Goal: Task Accomplishment & Management: Manage account settings

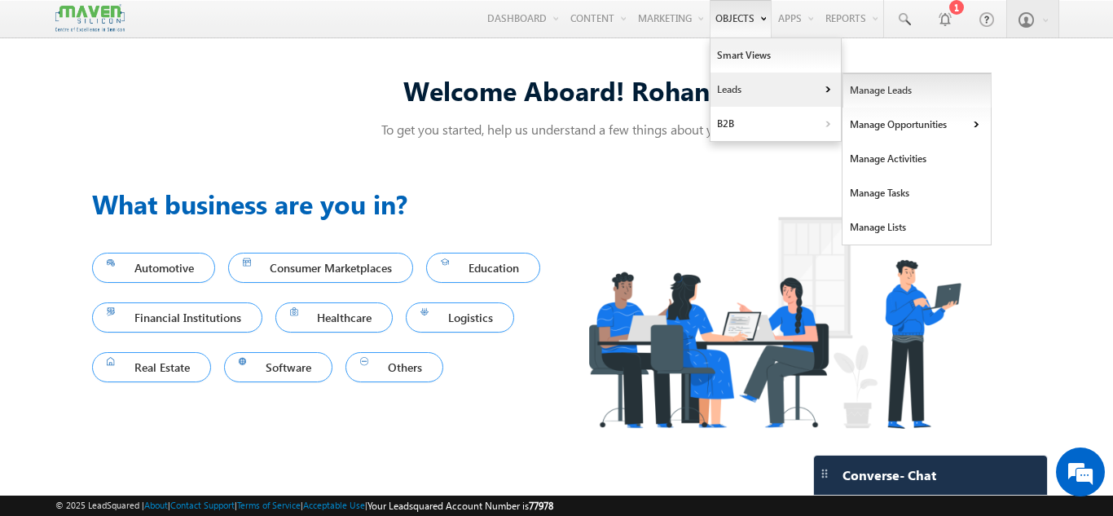
click at [887, 93] on link "Manage Leads" at bounding box center [917, 90] width 149 height 34
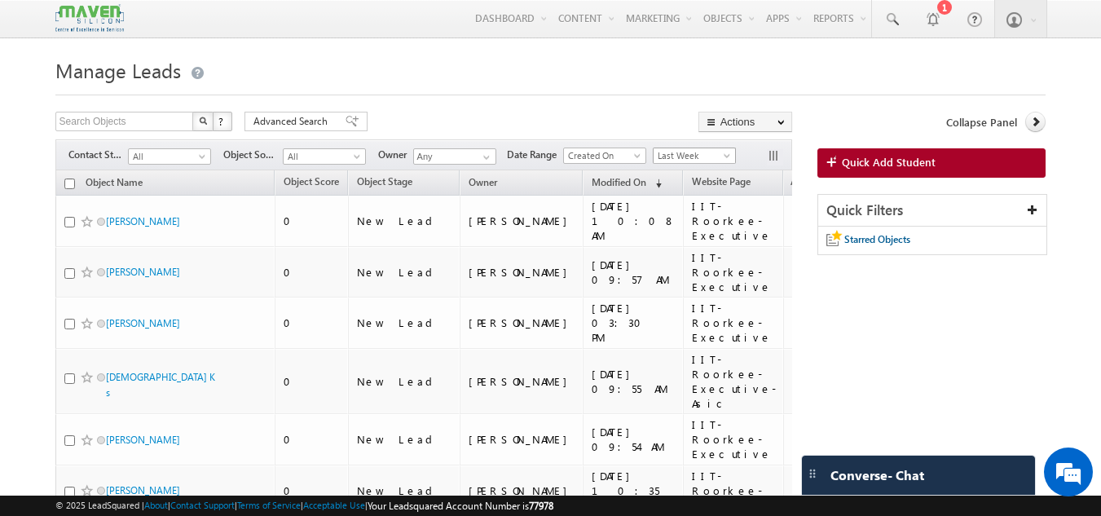
click at [707, 161] on span "Last Week" at bounding box center [692, 155] width 77 height 15
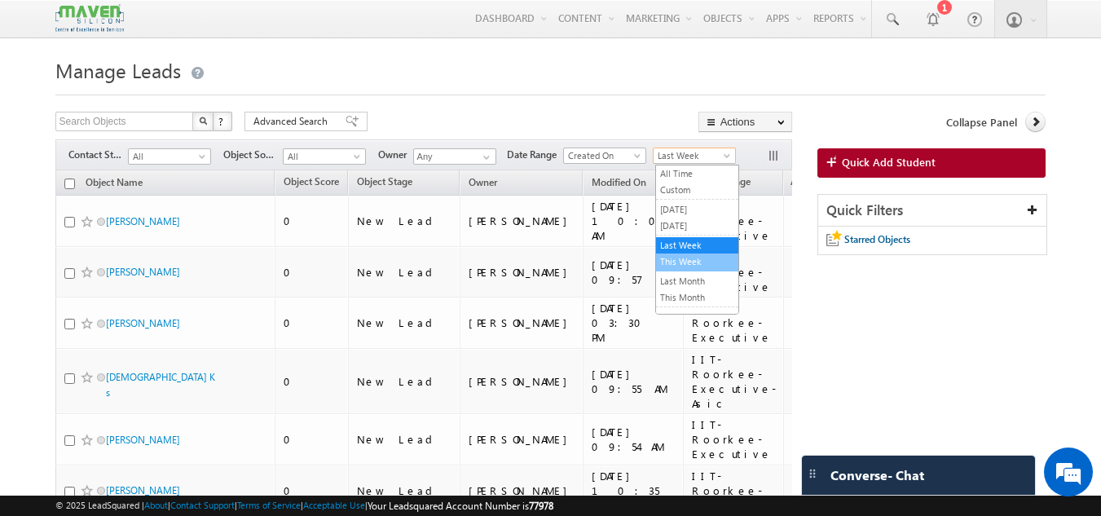
click at [680, 266] on link "This Week" at bounding box center [697, 261] width 82 height 15
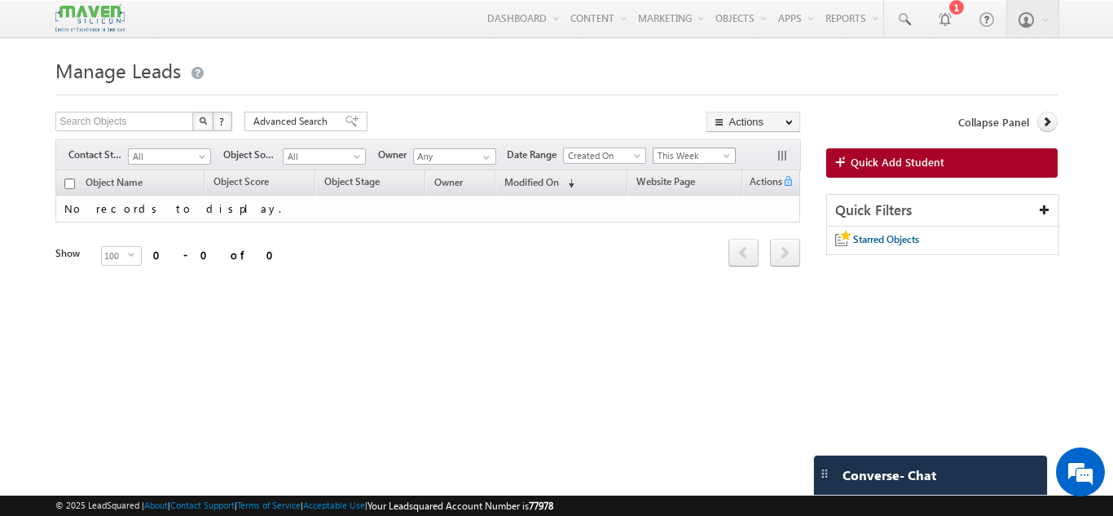
click at [716, 158] on span "This Week" at bounding box center [692, 155] width 77 height 15
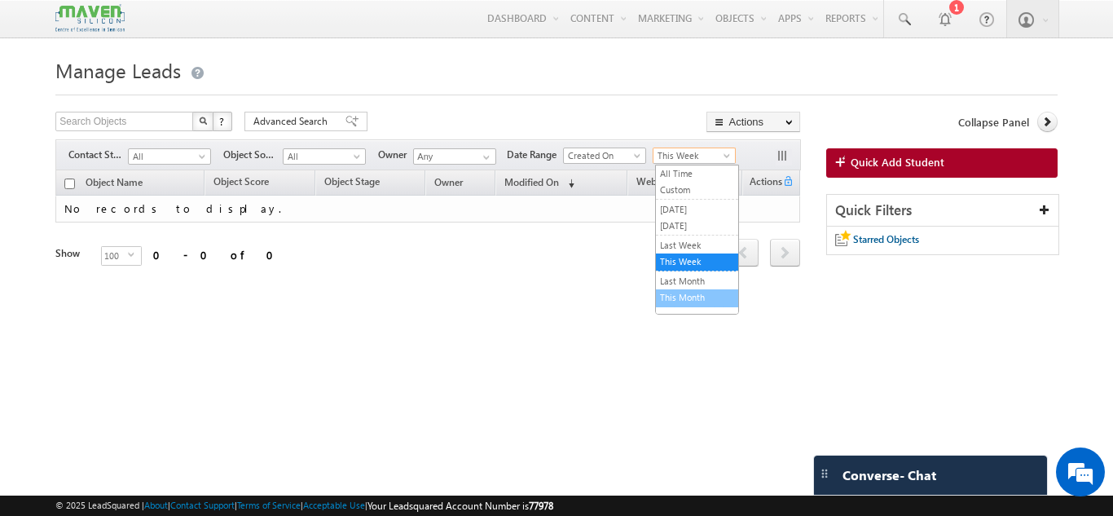
click at [684, 293] on link "This Month" at bounding box center [697, 297] width 82 height 15
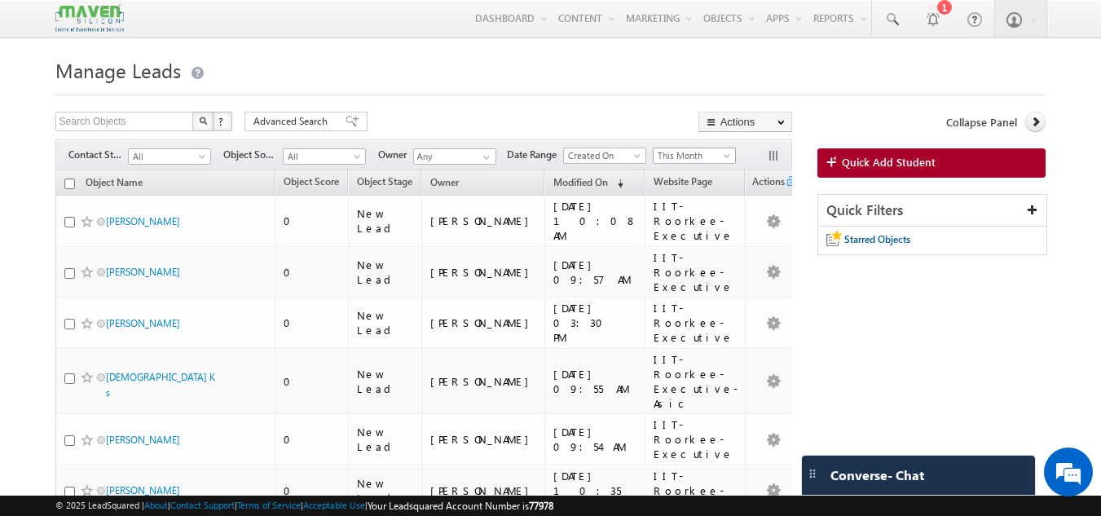
click at [701, 160] on span "This Month" at bounding box center [692, 155] width 77 height 15
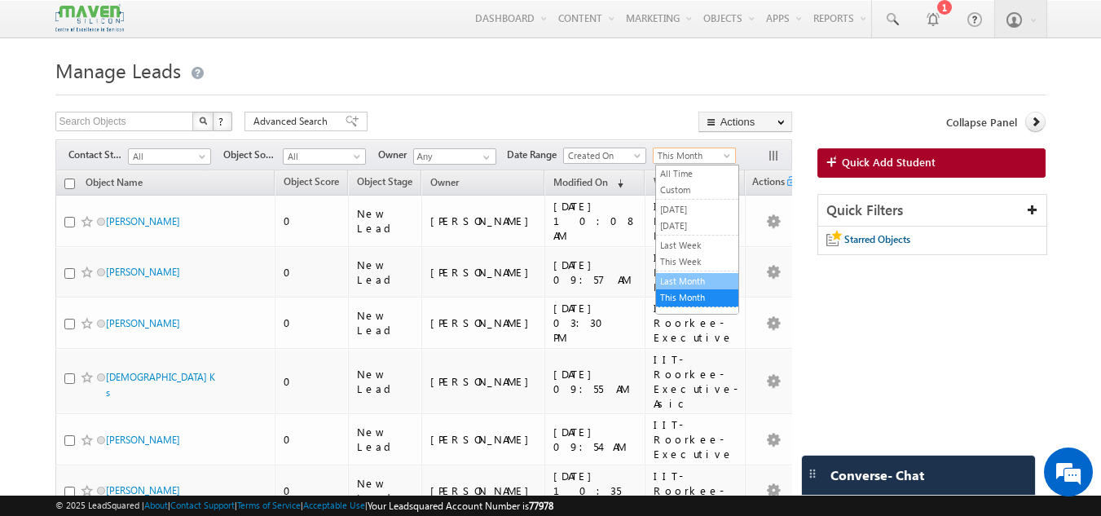
click at [679, 288] on link "Last Month" at bounding box center [697, 281] width 82 height 15
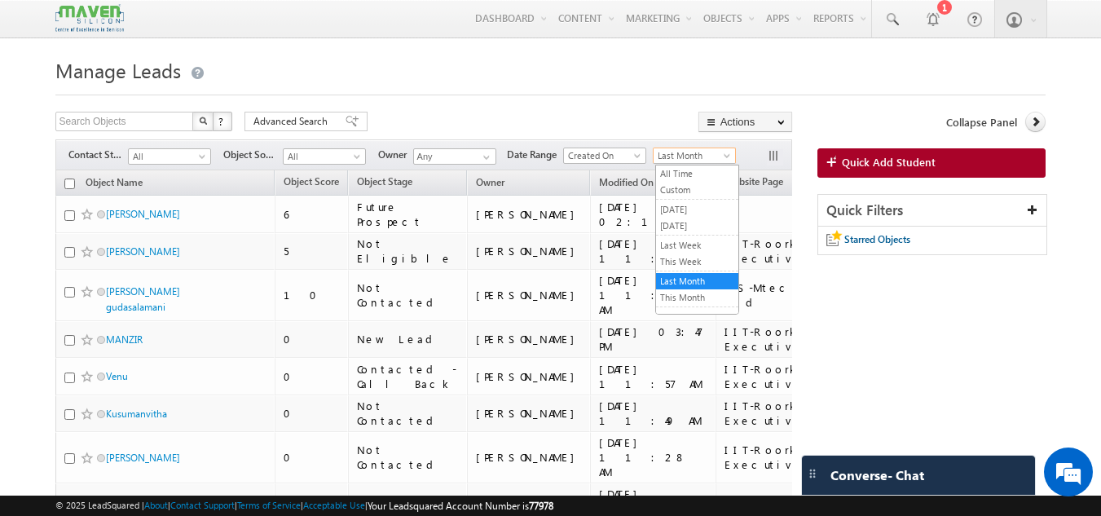
click at [701, 161] on span "Last Month" at bounding box center [692, 155] width 77 height 15
click at [688, 240] on link "Last Week" at bounding box center [697, 245] width 82 height 15
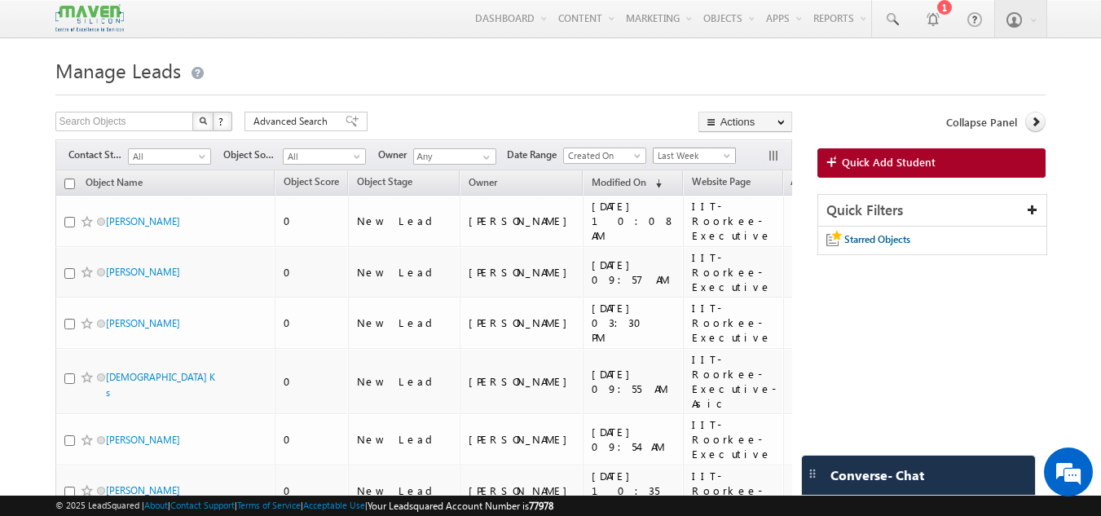
click at [694, 162] on span "Last Week" at bounding box center [692, 155] width 77 height 15
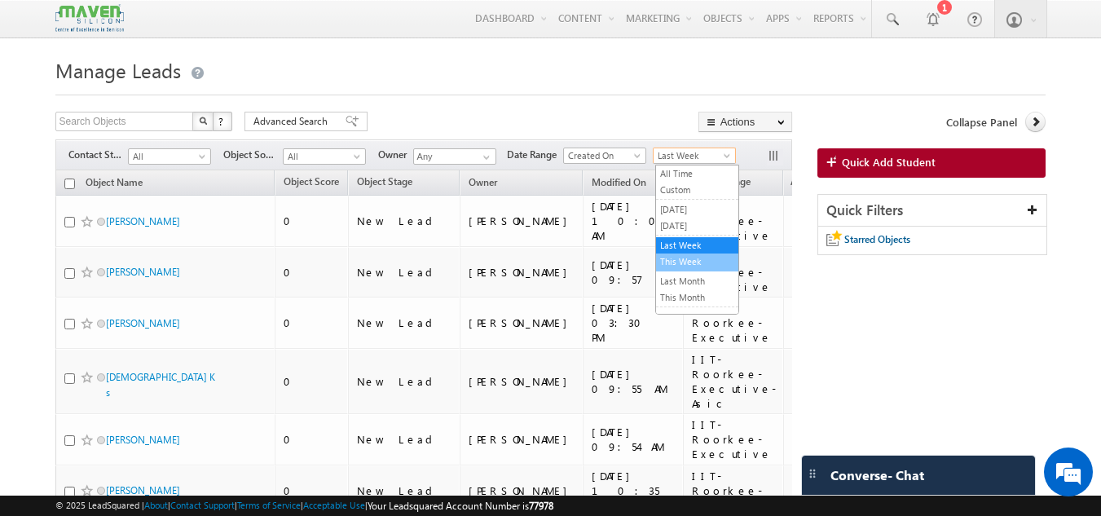
click at [681, 254] on link "This Week" at bounding box center [697, 261] width 82 height 15
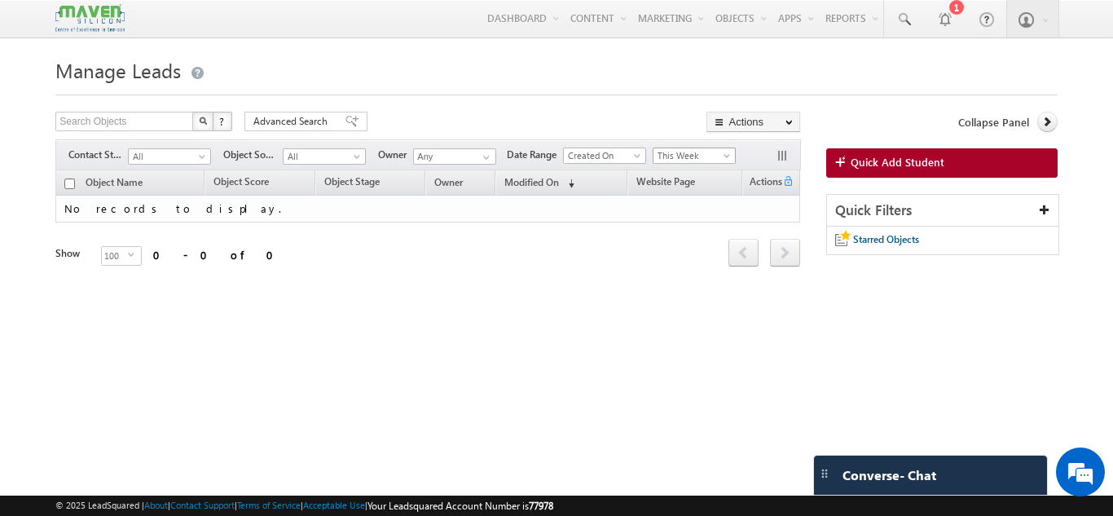
click at [700, 158] on span "This Week" at bounding box center [692, 155] width 77 height 15
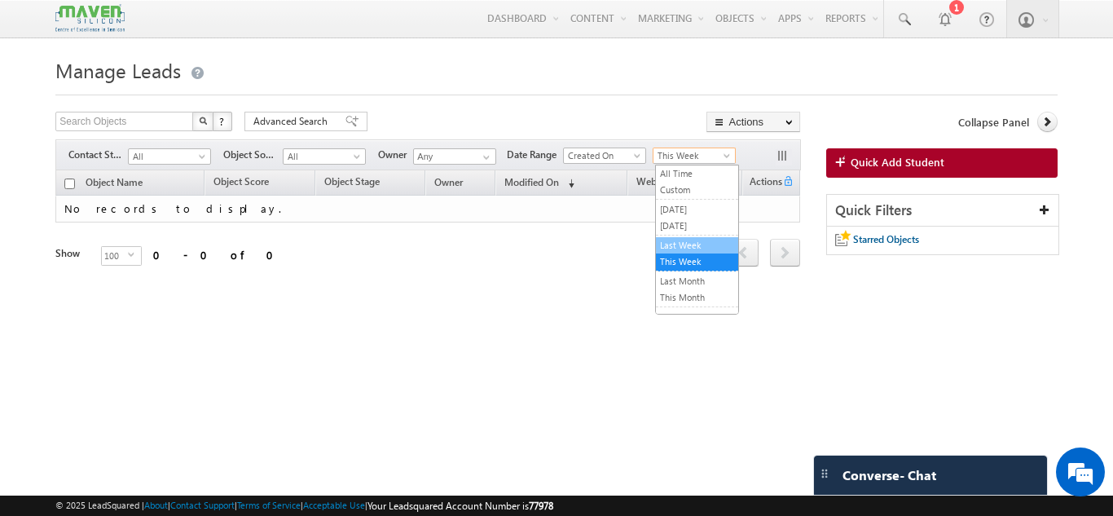
click at [677, 240] on link "Last Week" at bounding box center [697, 245] width 82 height 15
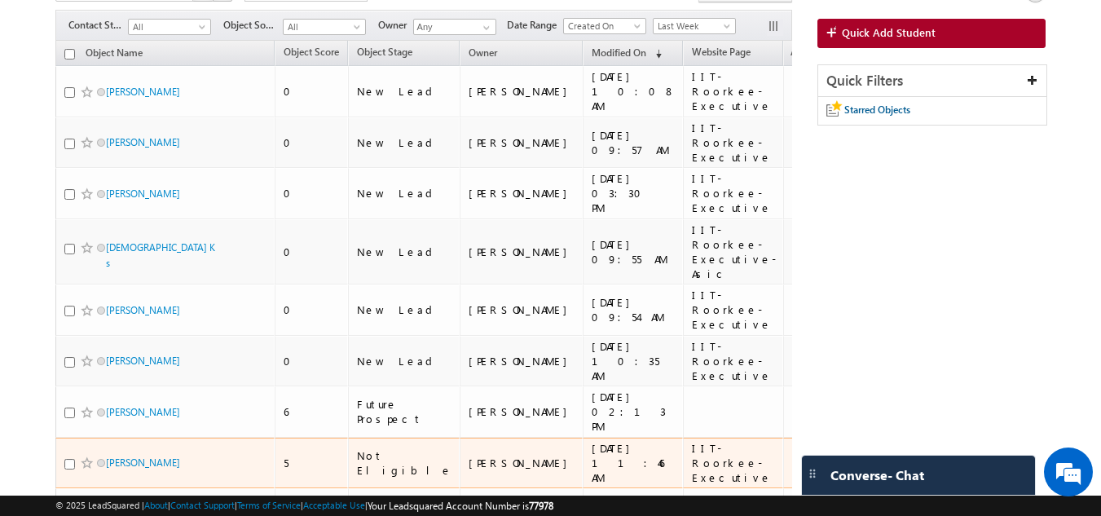
scroll to position [101, 0]
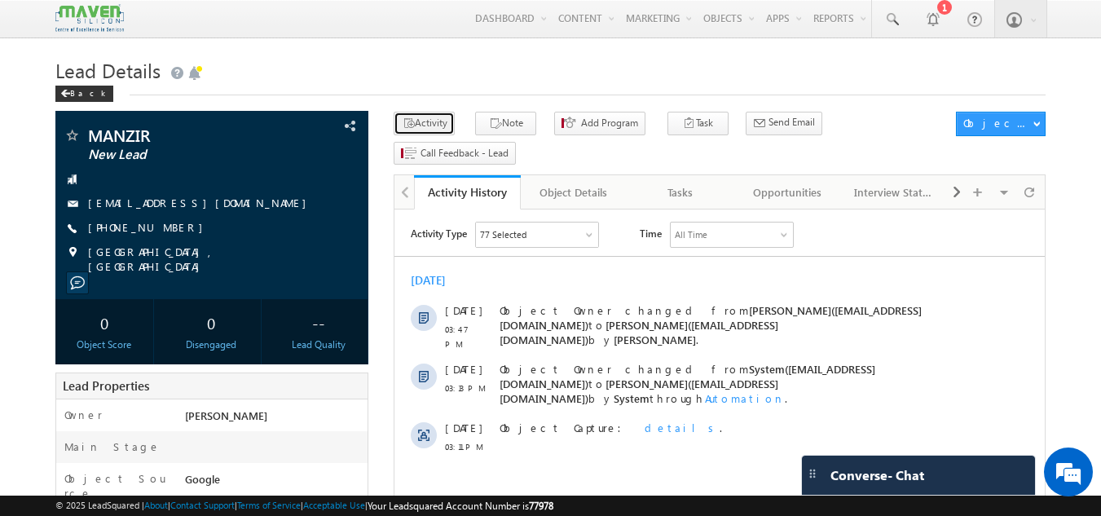
click at [424, 121] on button "Activity" at bounding box center [424, 124] width 61 height 24
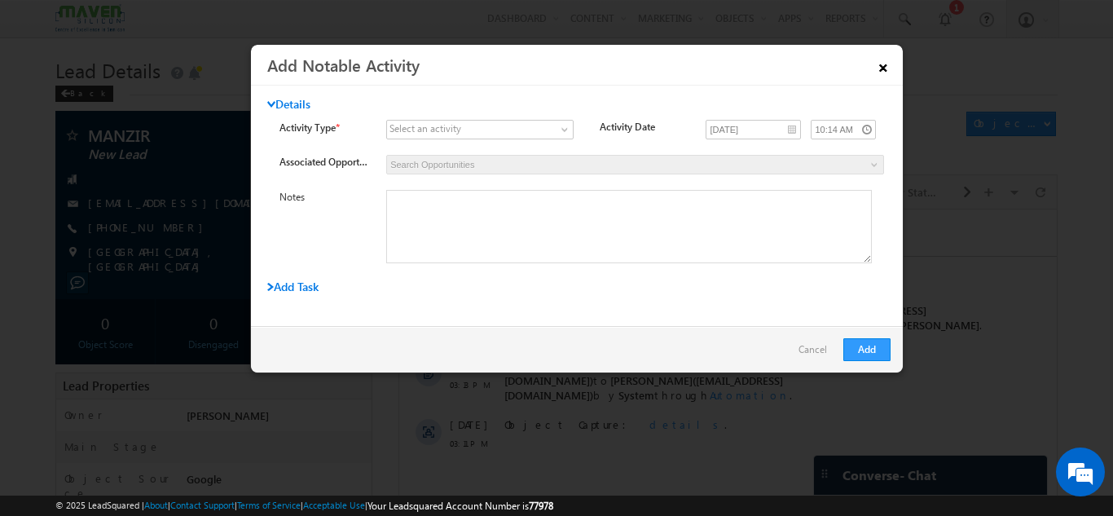
click at [884, 72] on link "×" at bounding box center [884, 65] width 28 height 29
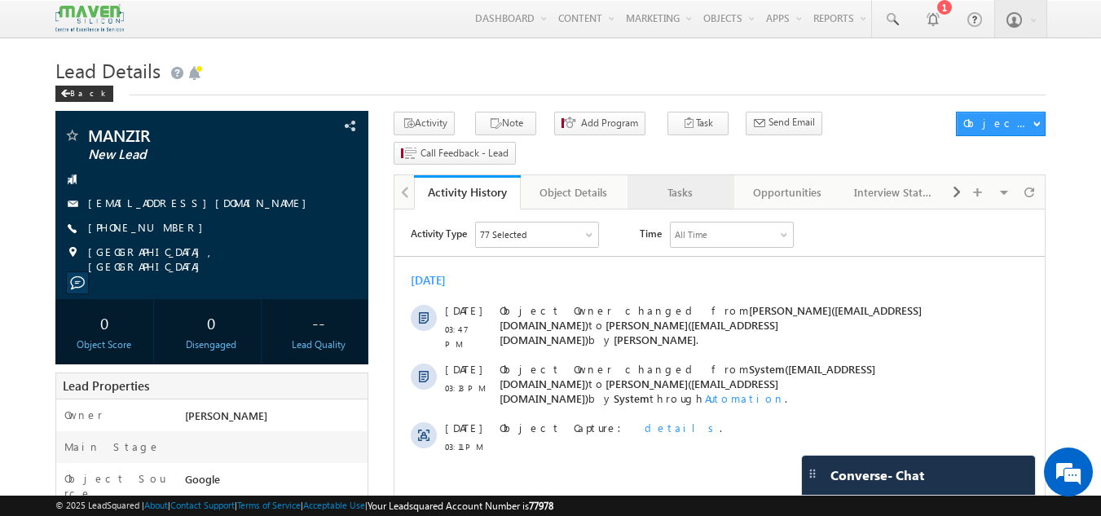
click at [702, 177] on link "Tasks" at bounding box center [681, 192] width 107 height 34
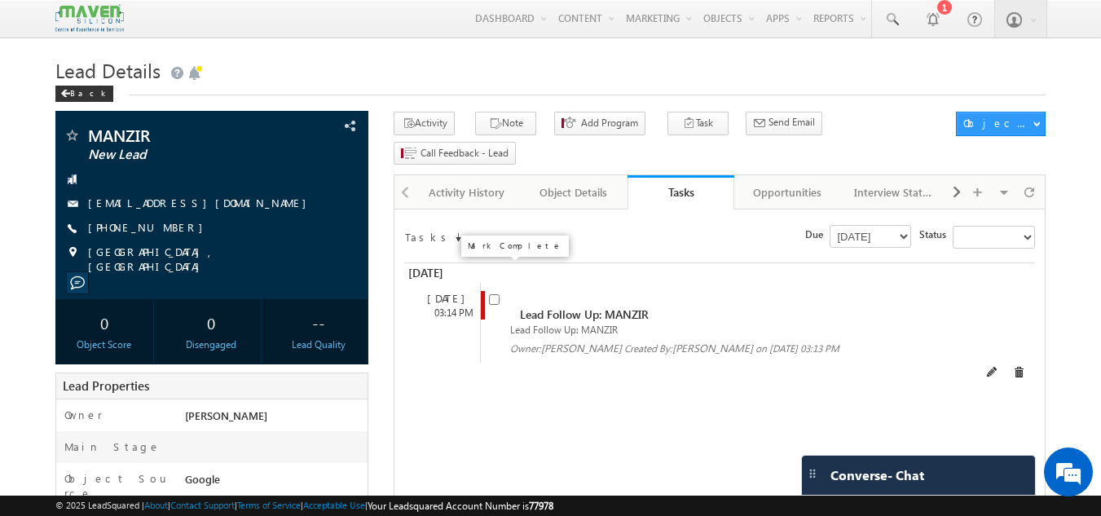
click at [498, 294] on input "checkbox" at bounding box center [494, 299] width 11 height 11
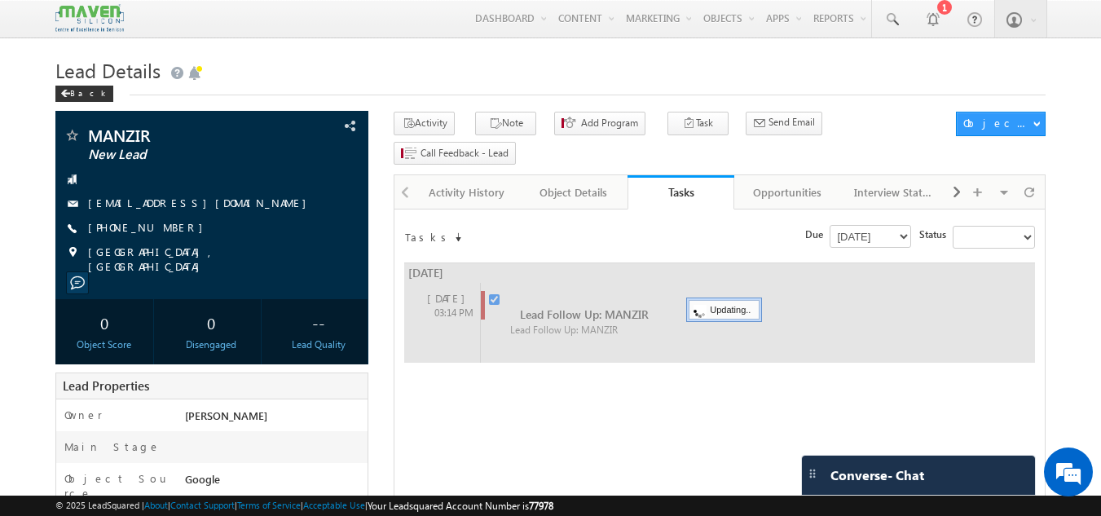
checkbox input "false"
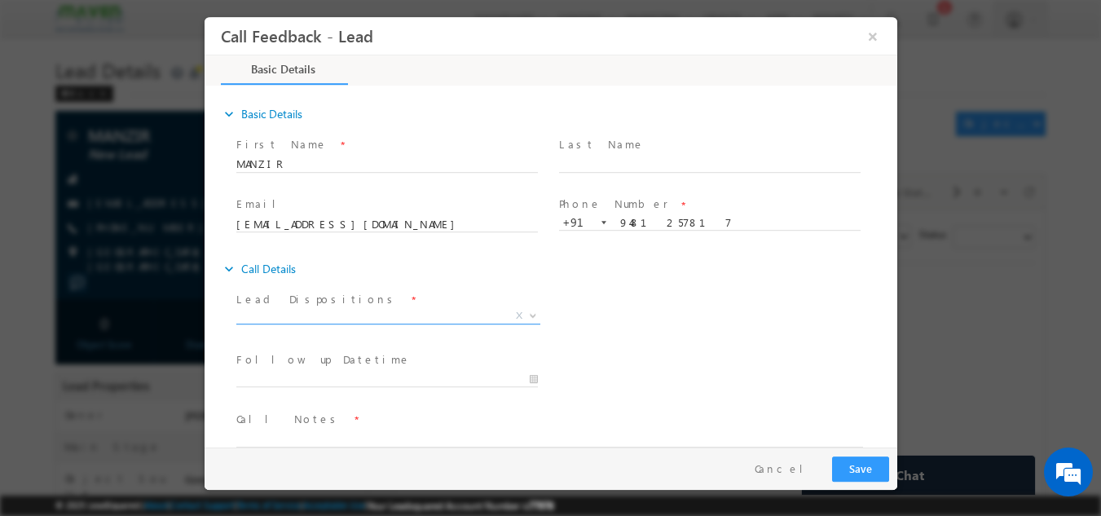
click at [410, 319] on span "X" at bounding box center [388, 315] width 304 height 16
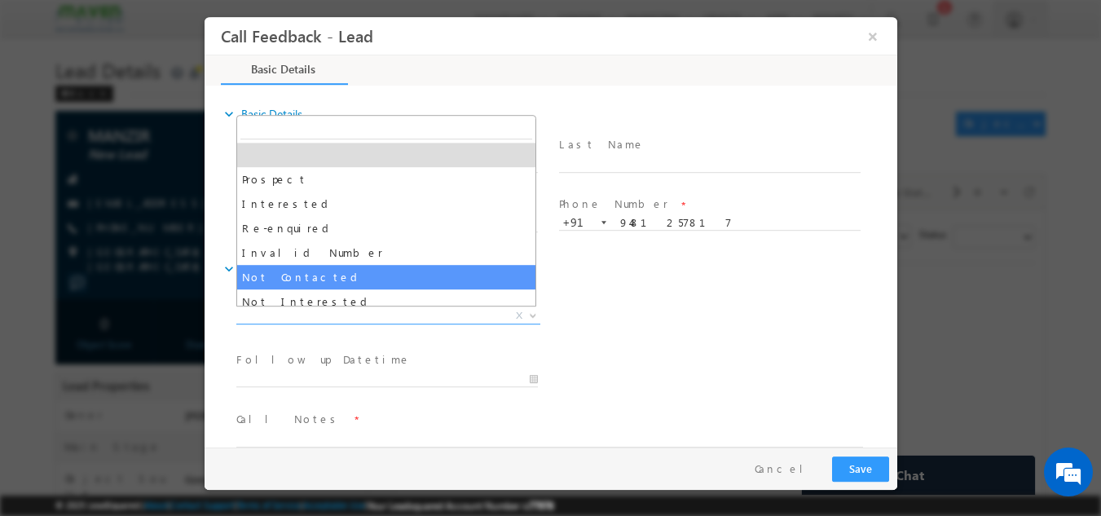
drag, startPoint x: 304, startPoint y: 275, endPoint x: 317, endPoint y: 291, distance: 20.9
select select "Not Contacted"
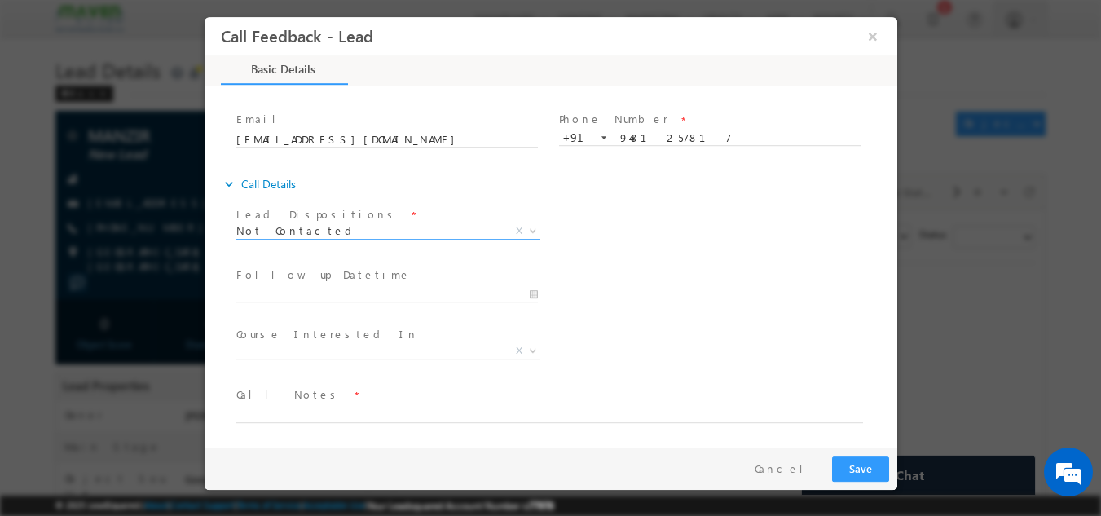
scroll to position [86, 0]
click at [355, 412] on textarea at bounding box center [549, 411] width 627 height 19
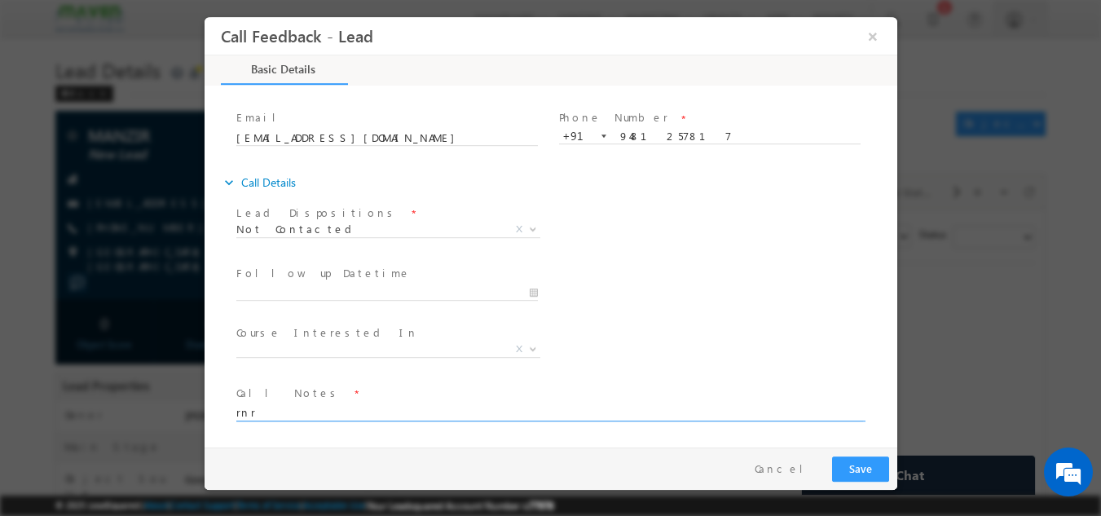
type textarea "rnr"
click at [865, 474] on button "Save" at bounding box center [859, 468] width 57 height 25
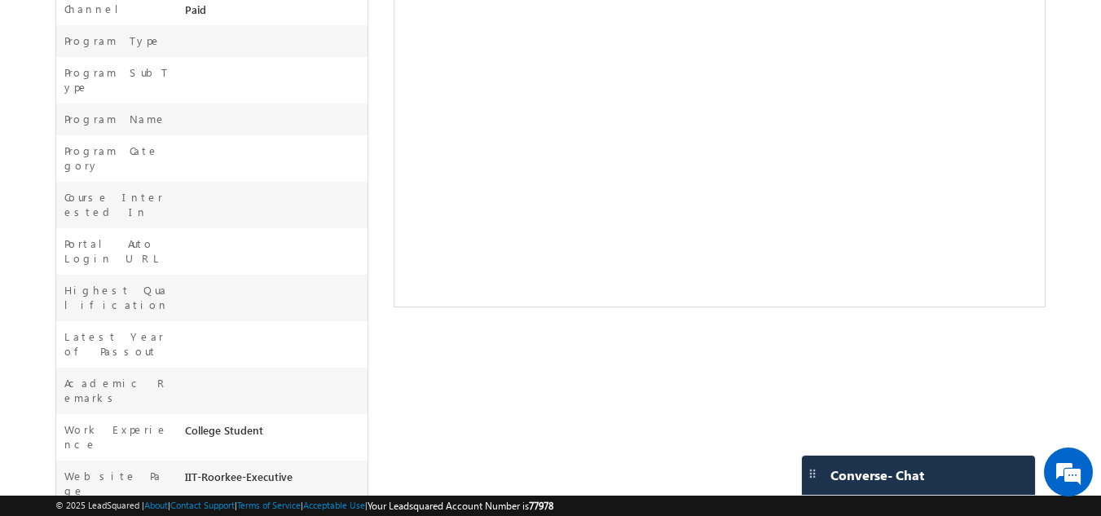
scroll to position [565, 0]
drag, startPoint x: 191, startPoint y: 293, endPoint x: 284, endPoint y: 350, distance: 108.6
click at [284, 350] on div "Owner * Rohan Main Stage Object Source Google Source Medium Search Channel Paid…" at bounding box center [212, 233] width 314 height 799
click at [350, 420] on div "College Student" at bounding box center [274, 431] width 187 height 23
click at [359, 420] on div "College Student" at bounding box center [274, 431] width 187 height 23
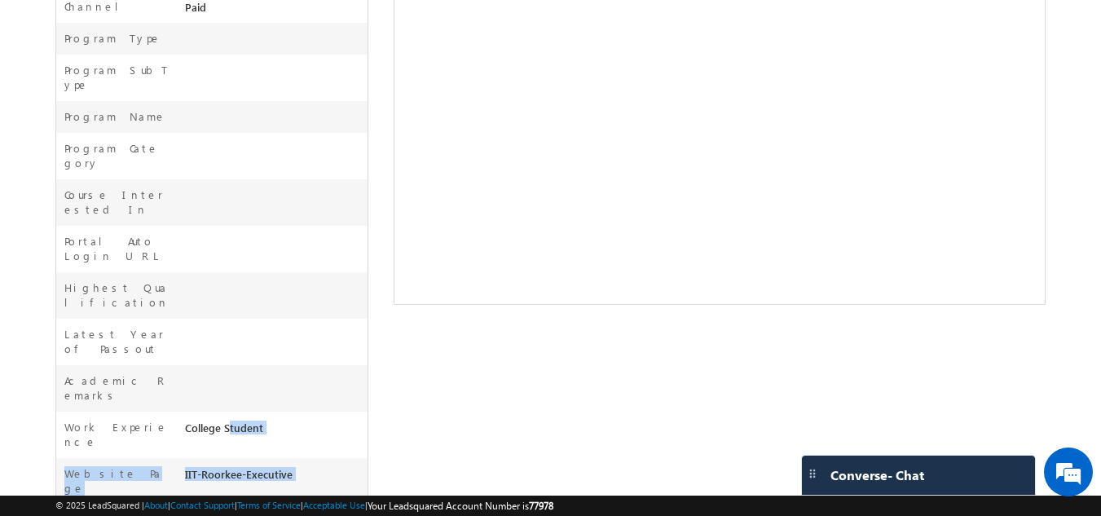
click at [360, 420] on div "College Student" at bounding box center [274, 431] width 187 height 23
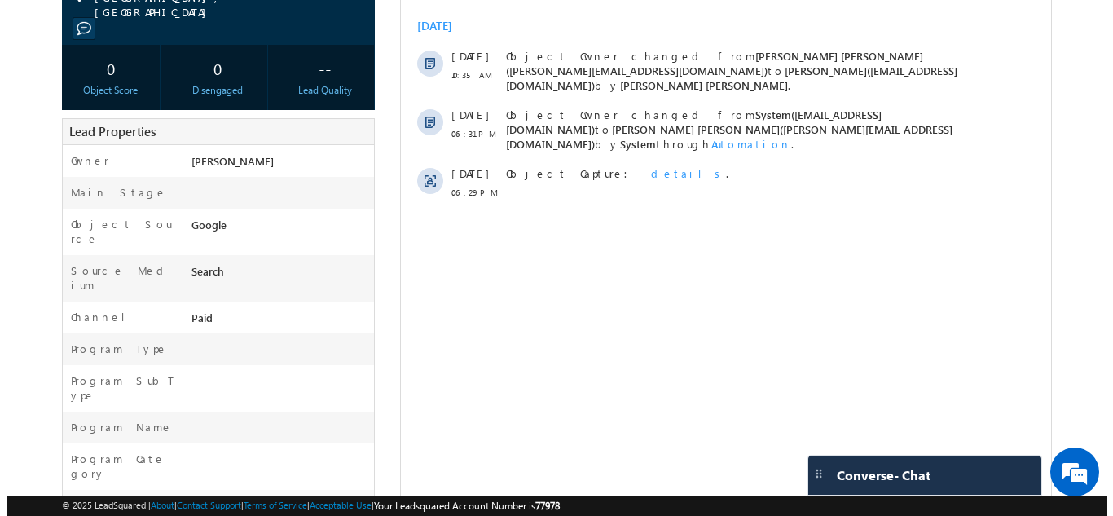
scroll to position [0, 0]
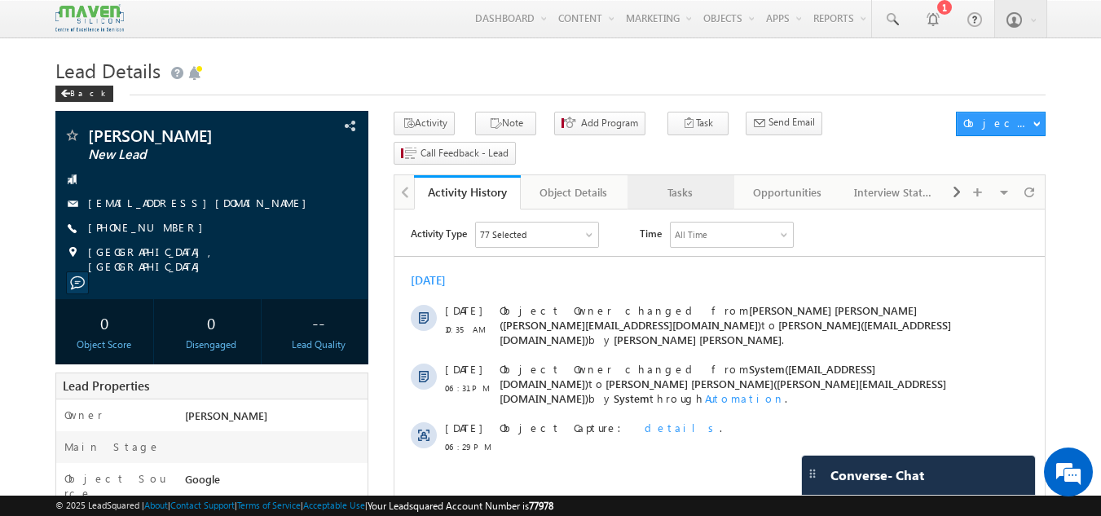
click at [674, 183] on div "Tasks" at bounding box center [680, 193] width 79 height 20
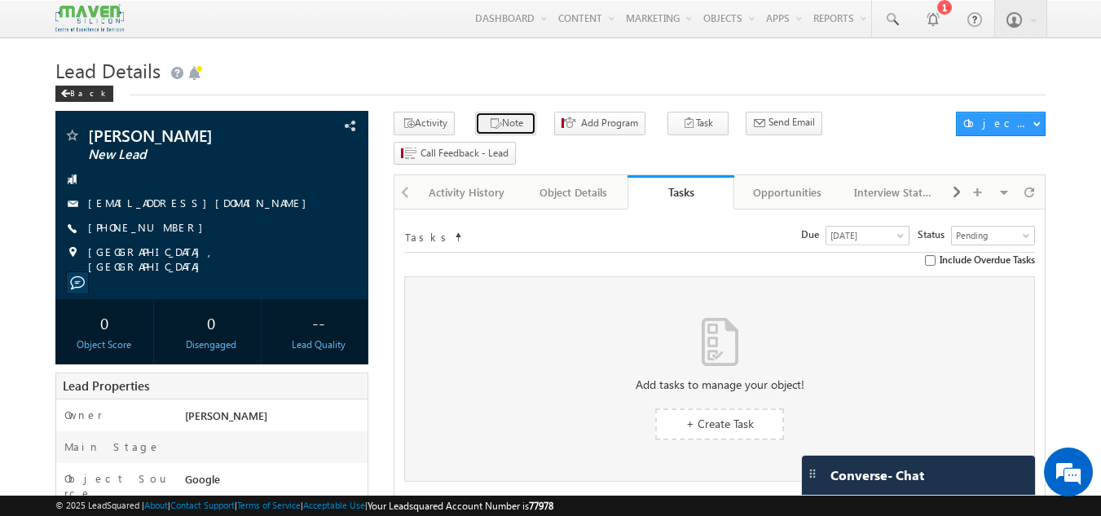
click at [517, 134] on button "Note" at bounding box center [505, 124] width 61 height 24
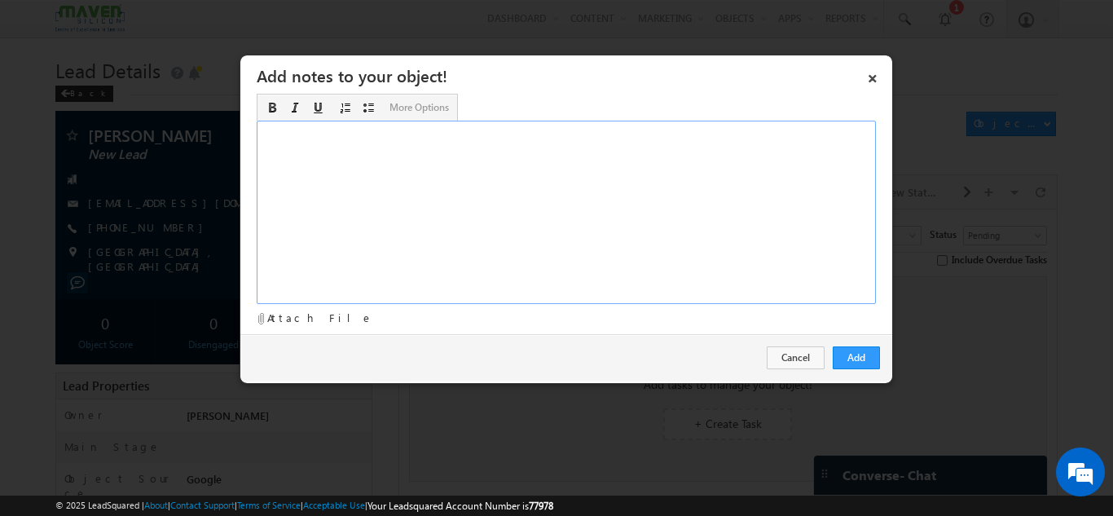
click at [466, 180] on div "Rich Text Editor, Description-inline-editor-div" at bounding box center [566, 212] width 619 height 183
click at [864, 358] on button "Add" at bounding box center [856, 357] width 47 height 23
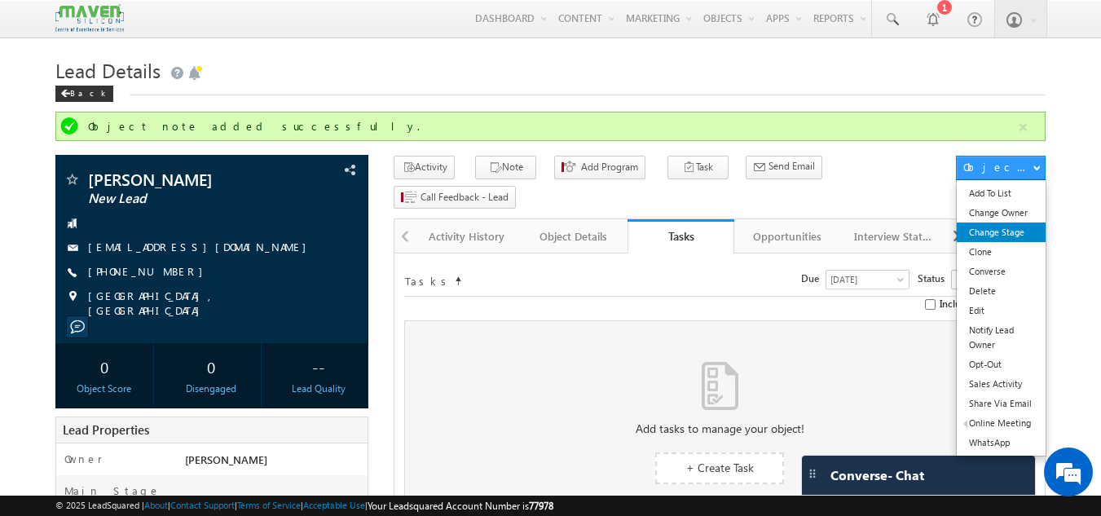
click at [996, 233] on link "Change Stage" at bounding box center [1001, 233] width 89 height 20
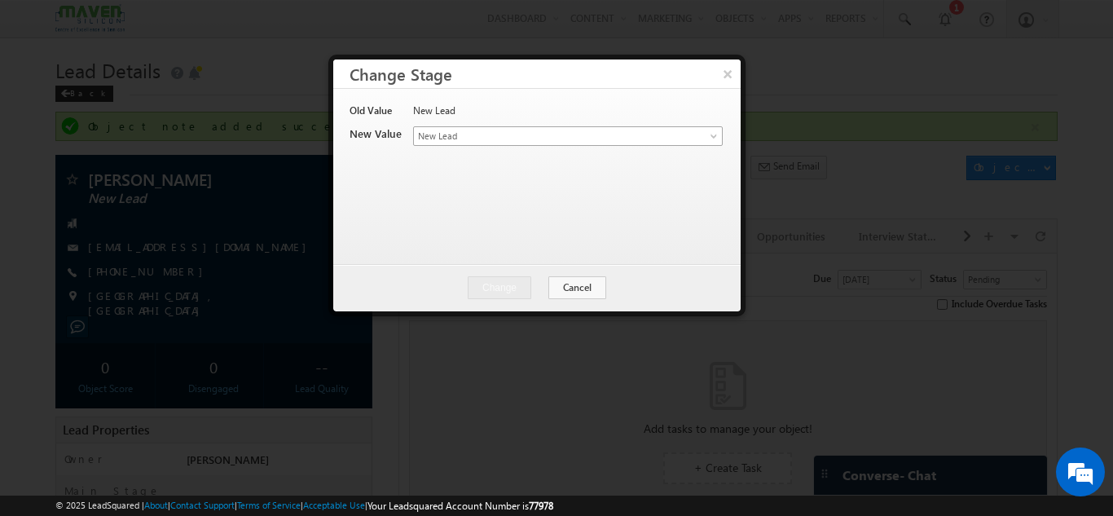
click at [498, 133] on span "New Lead" at bounding box center [541, 136] width 254 height 15
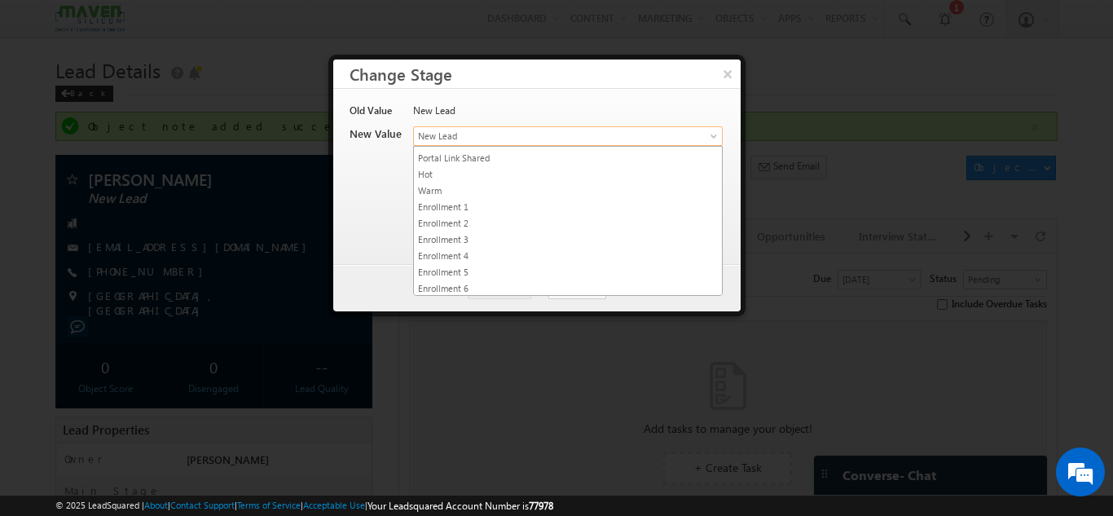
scroll to position [308, 0]
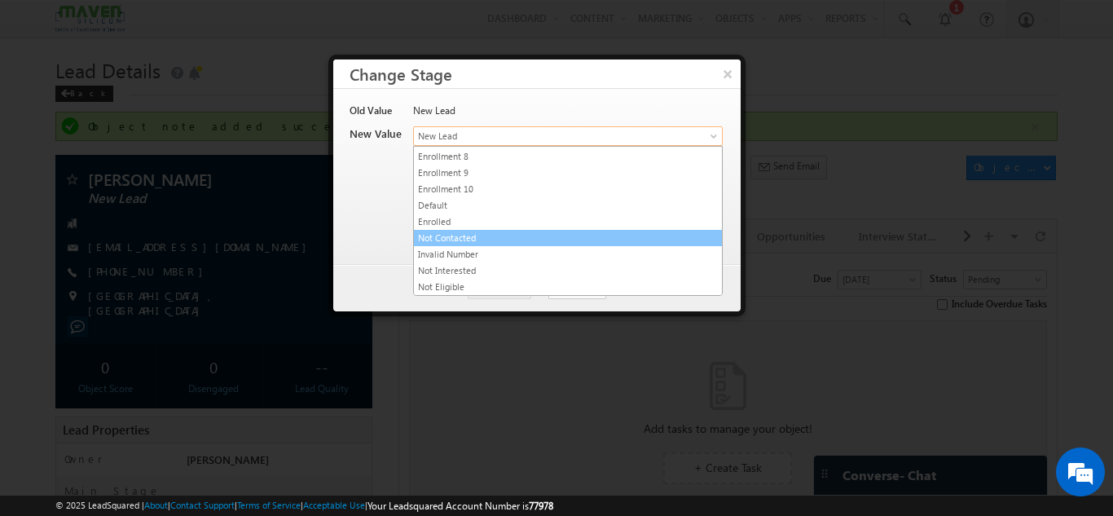
click at [509, 234] on link "Not Contacted" at bounding box center [568, 238] width 308 height 15
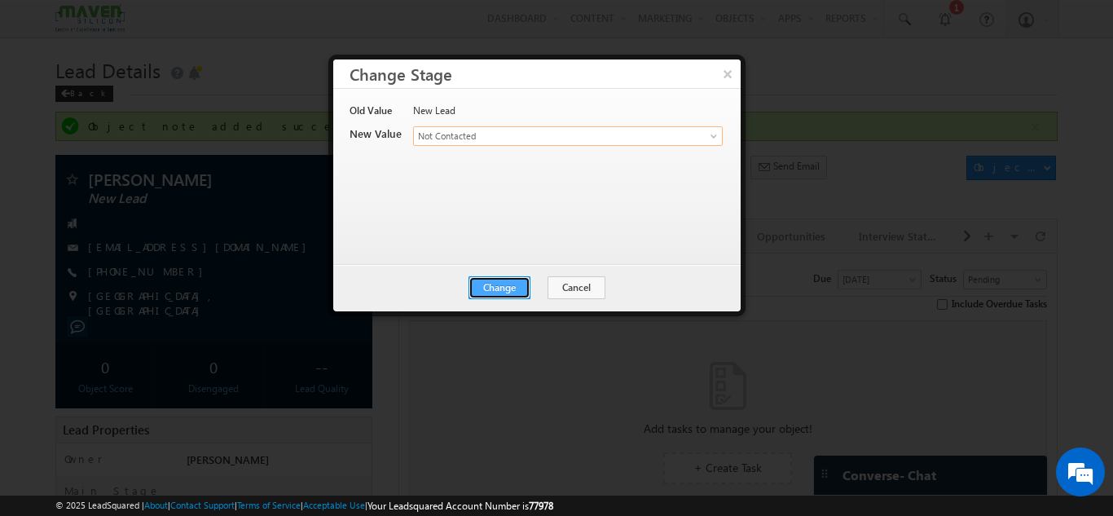
click at [487, 289] on button "Change" at bounding box center [500, 287] width 62 height 23
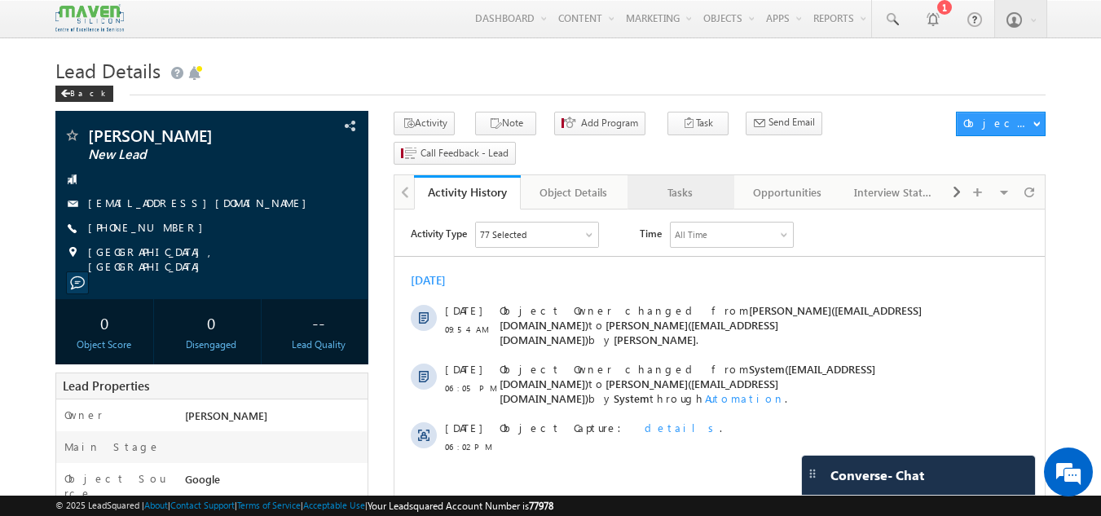
click at [690, 175] on link "Tasks" at bounding box center [681, 192] width 107 height 34
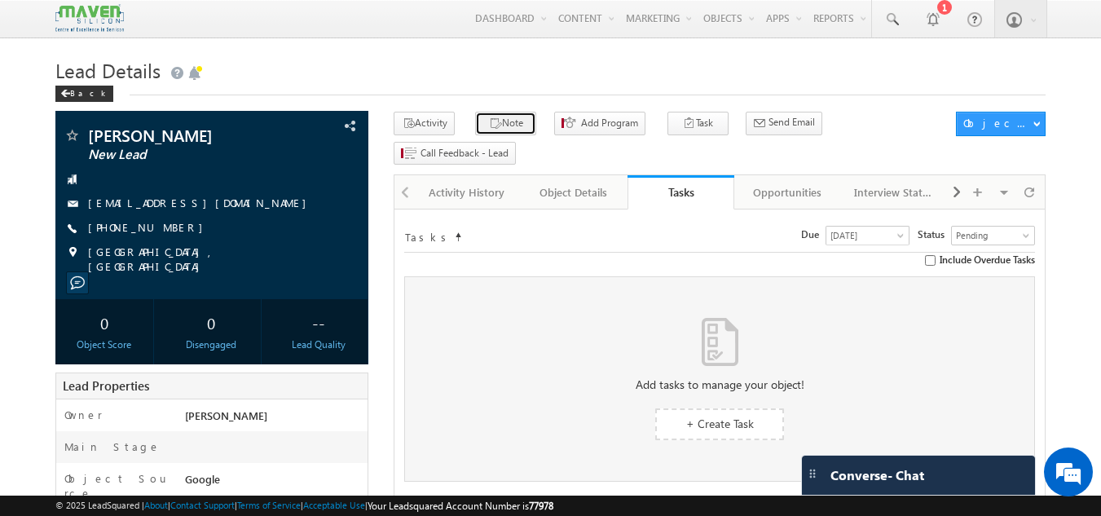
click at [509, 126] on button "Note" at bounding box center [505, 124] width 61 height 24
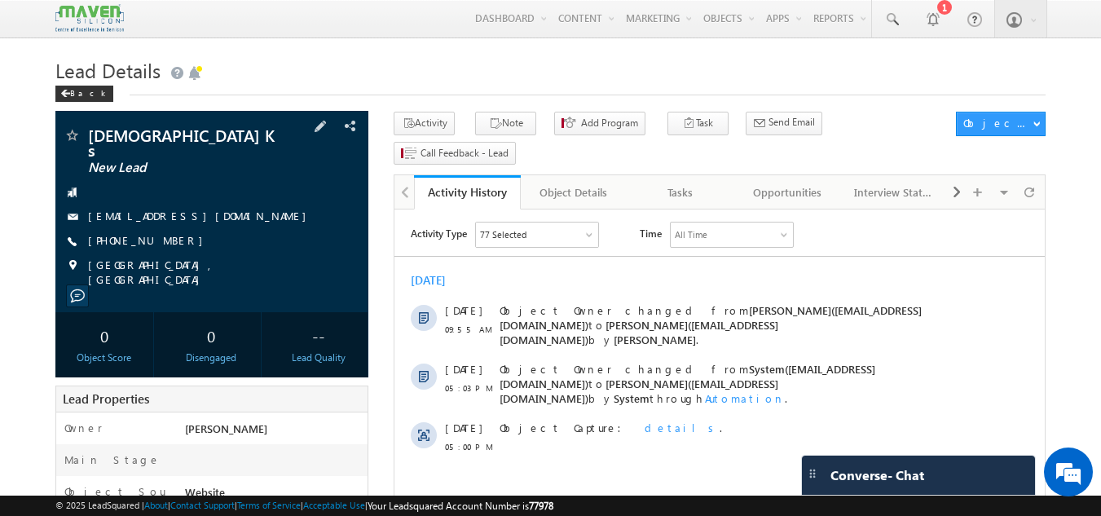
click at [166, 233] on div "[PHONE_NUMBER]" at bounding box center [212, 241] width 297 height 16
copy div "[PHONE_NUMBER]"
click at [681, 183] on div "Tasks" at bounding box center [680, 193] width 79 height 20
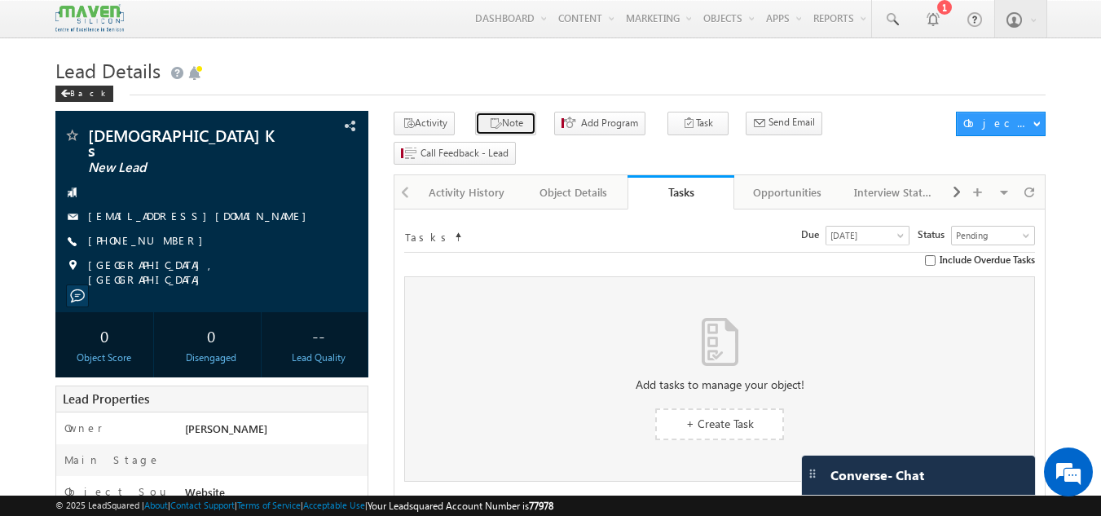
click at [493, 123] on button "Note" at bounding box center [505, 124] width 61 height 24
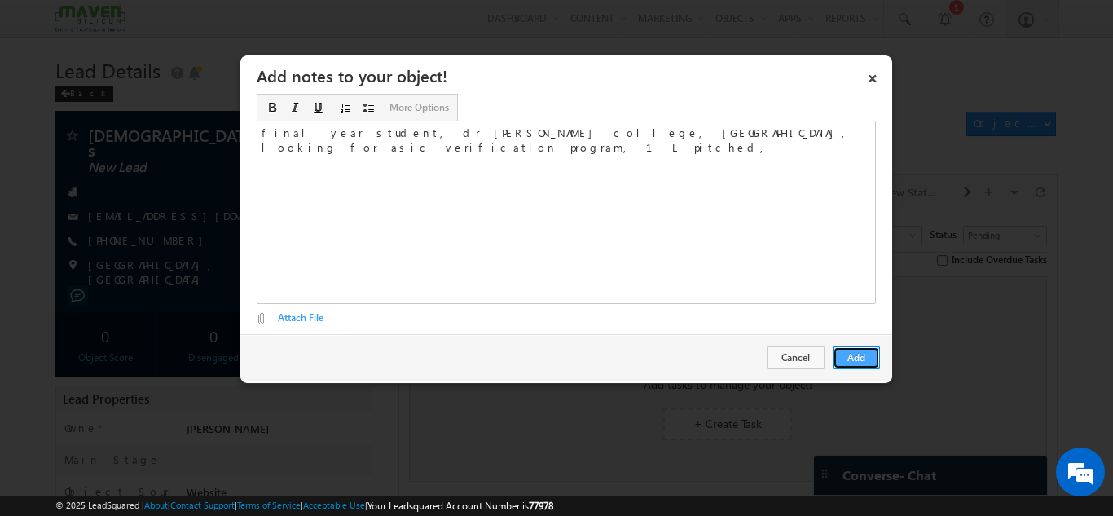
click at [857, 353] on button "Add" at bounding box center [856, 357] width 47 height 23
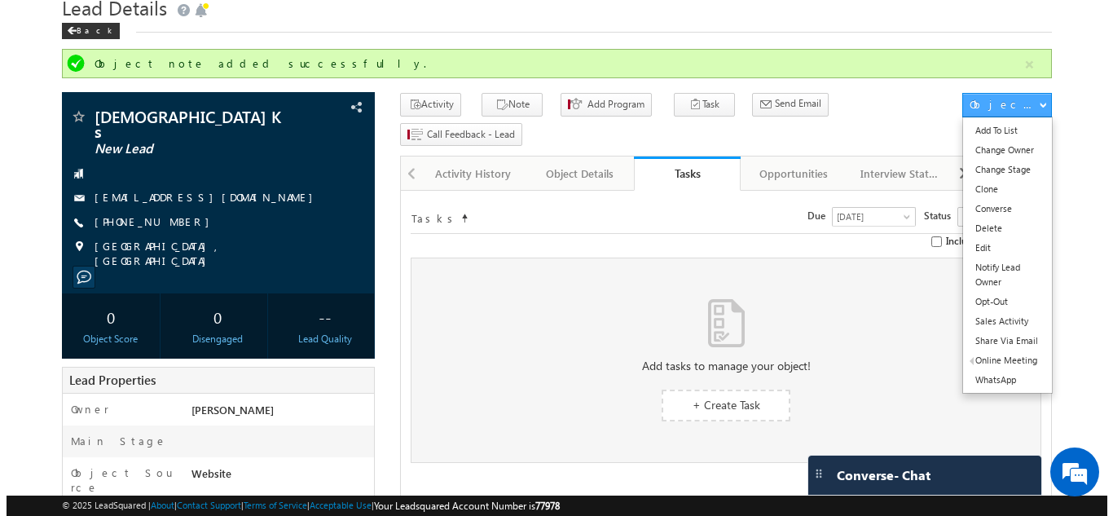
scroll to position [59, 0]
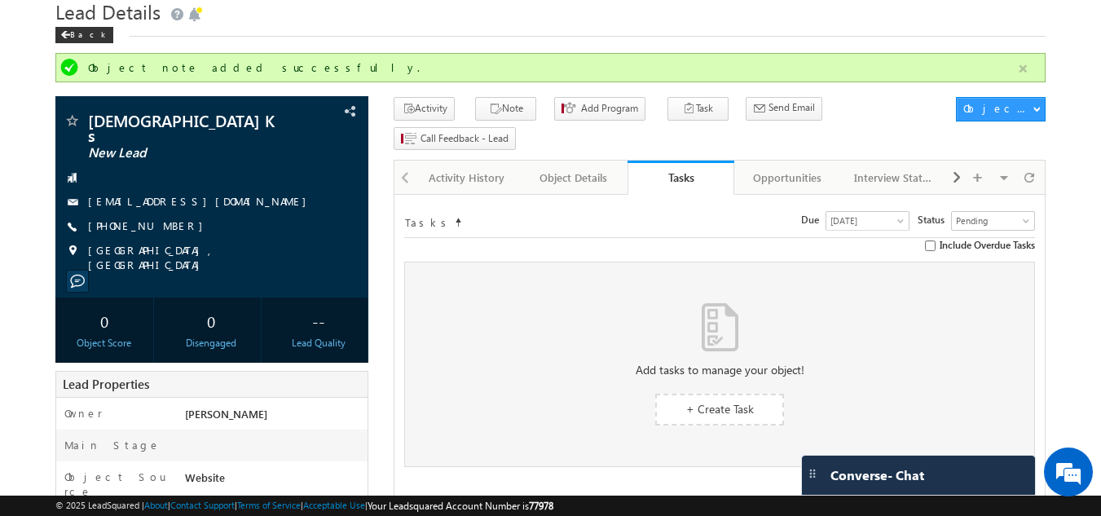
click at [1024, 73] on button "button" at bounding box center [1023, 69] width 20 height 20
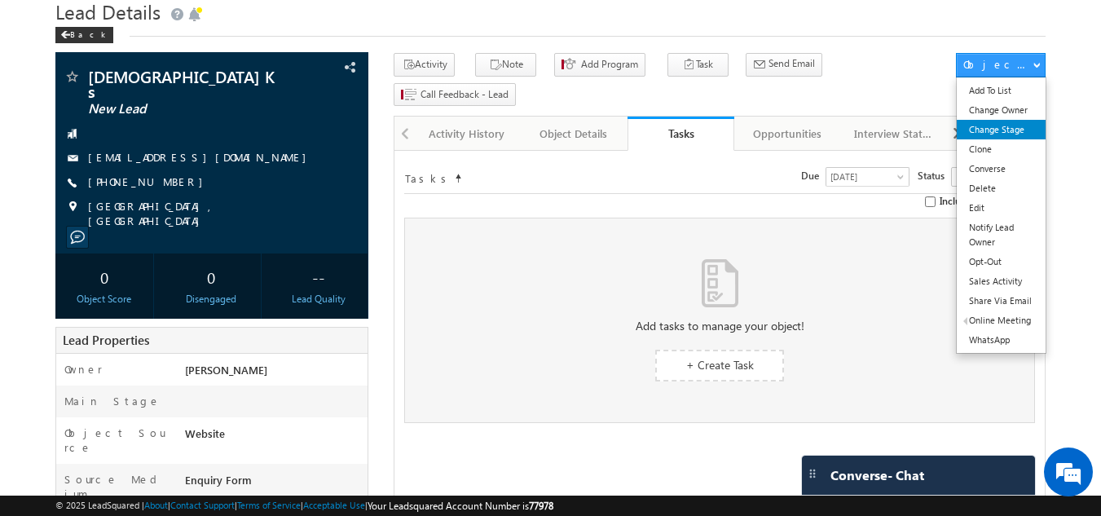
click at [1002, 131] on link "Change Stage" at bounding box center [1001, 130] width 89 height 20
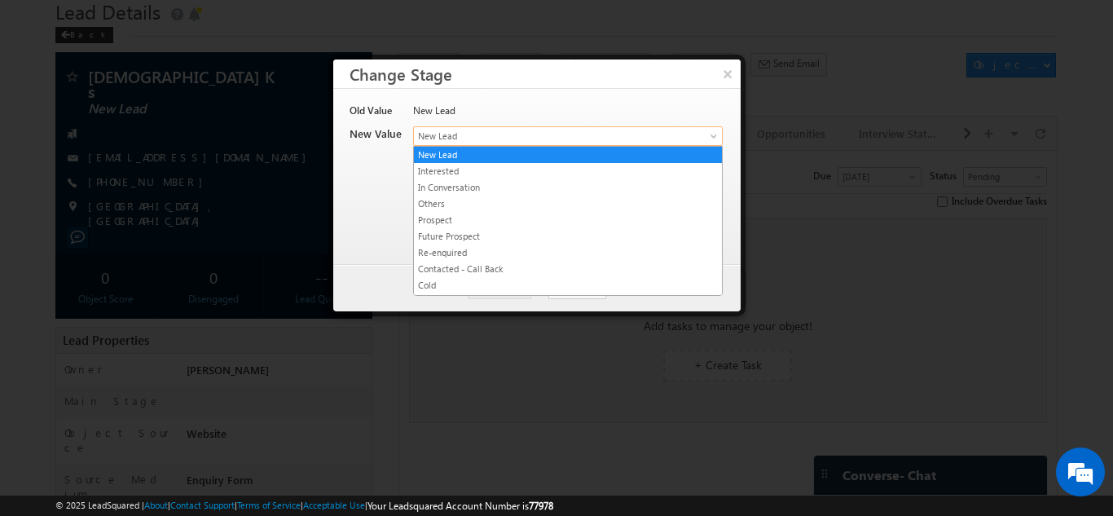
click at [501, 144] on link "New Lead" at bounding box center [568, 136] width 310 height 20
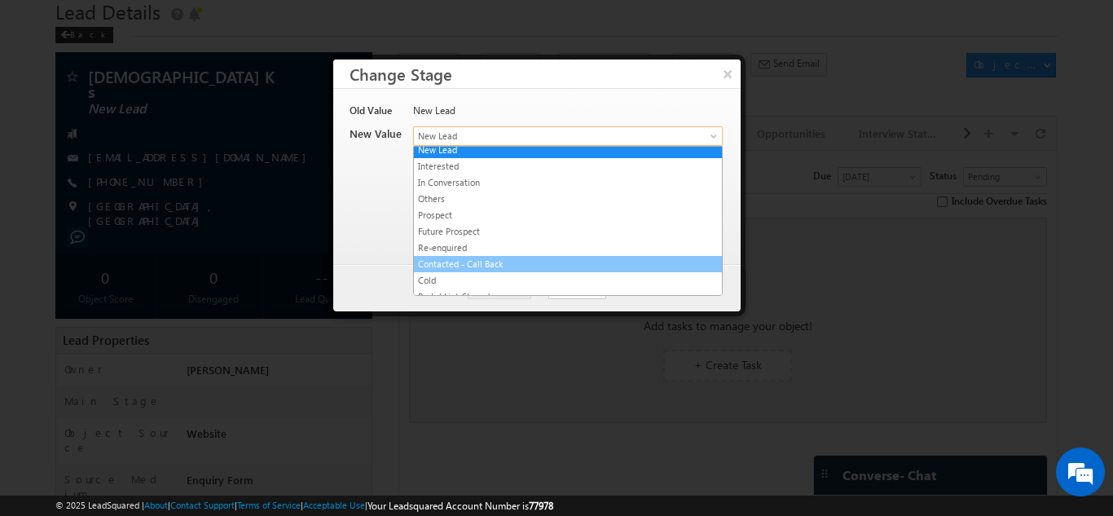
scroll to position [0, 0]
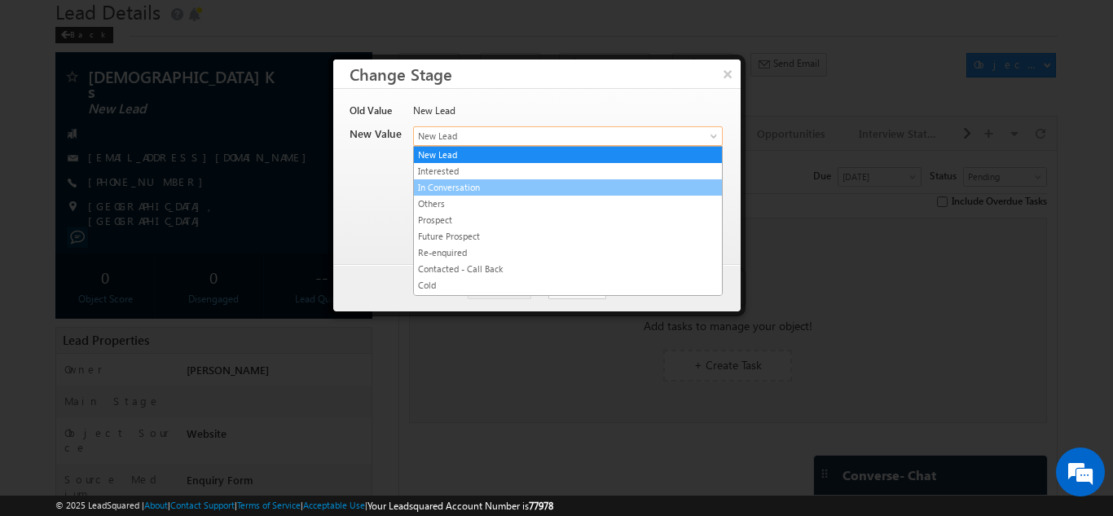
click at [482, 185] on link "In Conversation" at bounding box center [568, 187] width 308 height 15
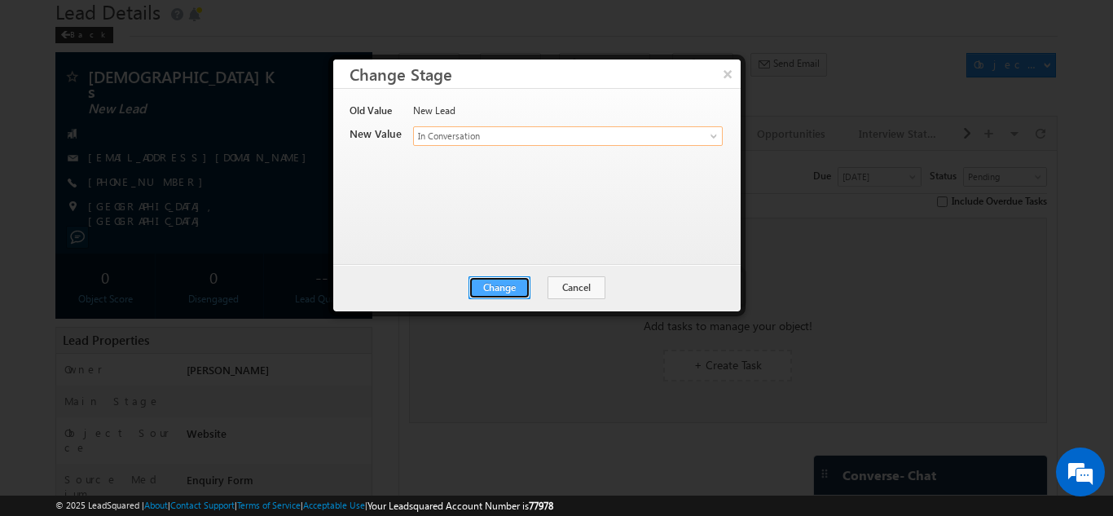
click at [508, 291] on button "Change" at bounding box center [500, 287] width 62 height 23
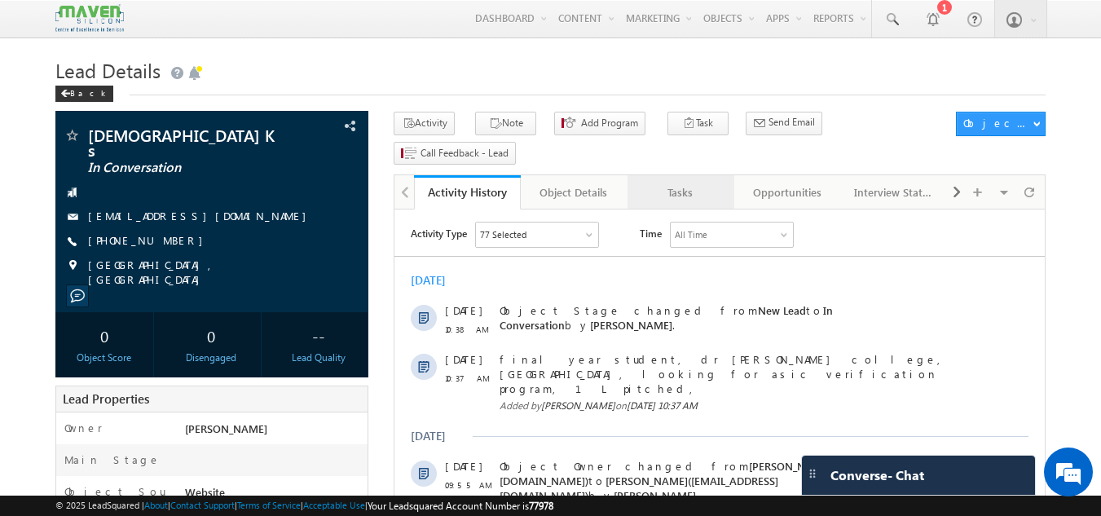
click at [665, 183] on div "Tasks" at bounding box center [680, 193] width 79 height 20
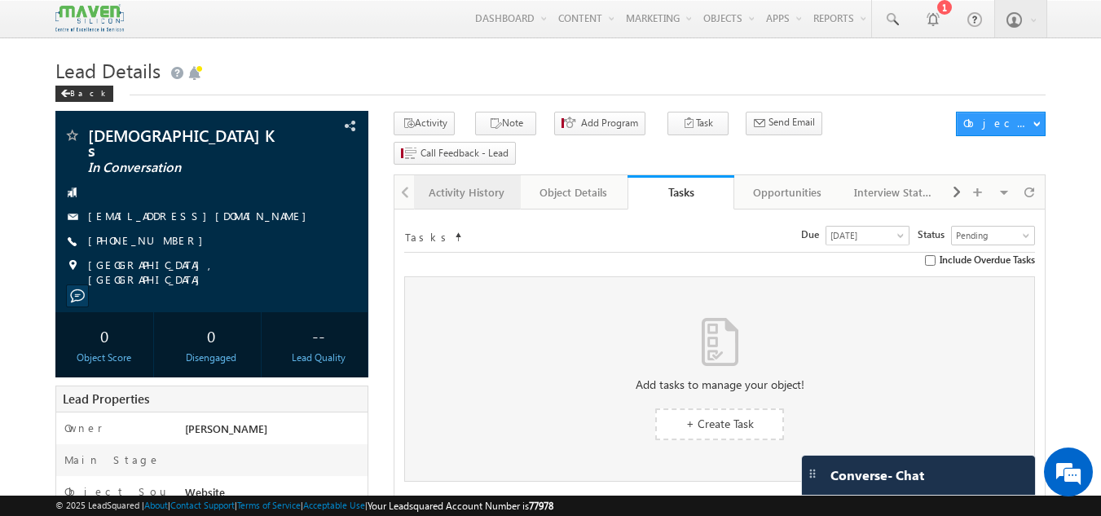
click at [457, 183] on div "Activity History" at bounding box center [466, 193] width 79 height 20
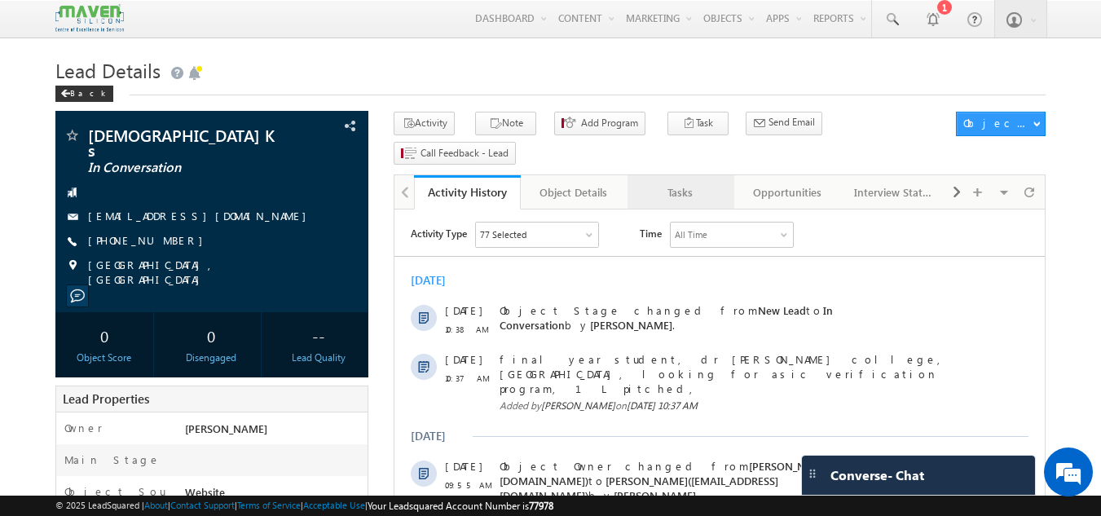
click at [679, 183] on div "Tasks" at bounding box center [680, 193] width 79 height 20
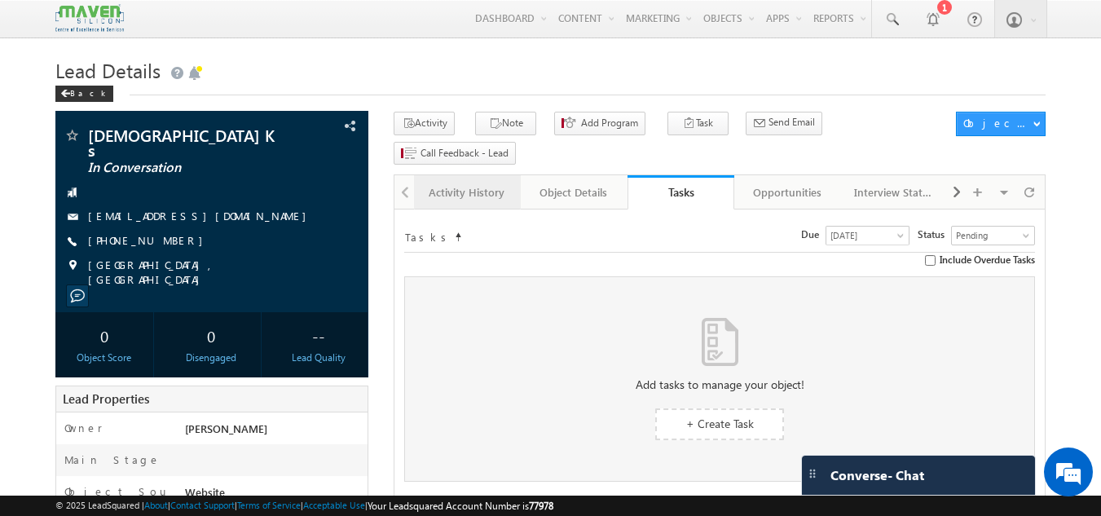
click at [485, 183] on div "Activity History" at bounding box center [466, 193] width 79 height 20
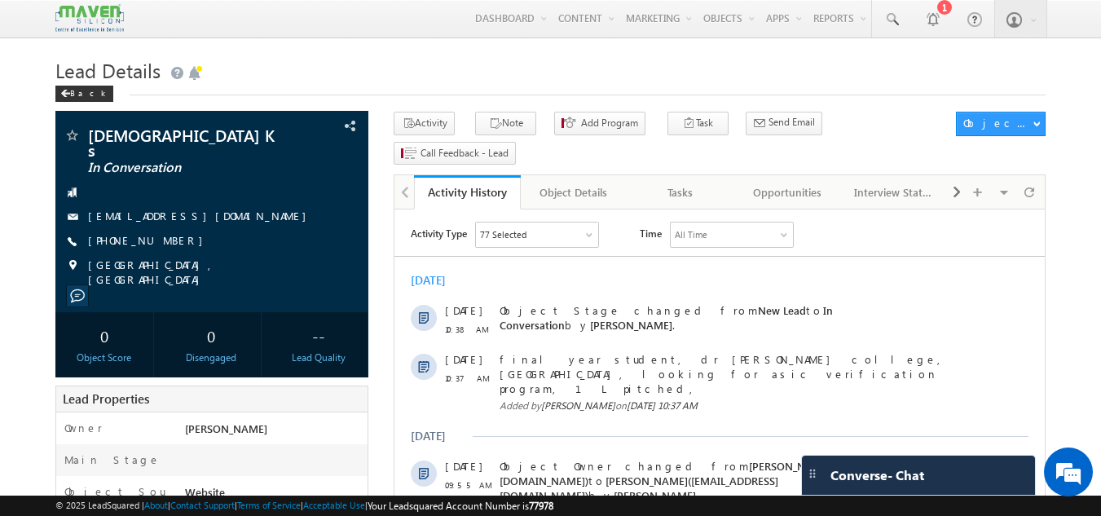
click at [705, 215] on div "Activity Type 77 Selected Select All Sales Activities 1 Sales Activity Opportun…" at bounding box center [719, 420] width 650 height 412
click at [481, 175] on link "Activity History" at bounding box center [467, 192] width 107 height 34
click at [669, 183] on div "Tasks" at bounding box center [680, 193] width 79 height 20
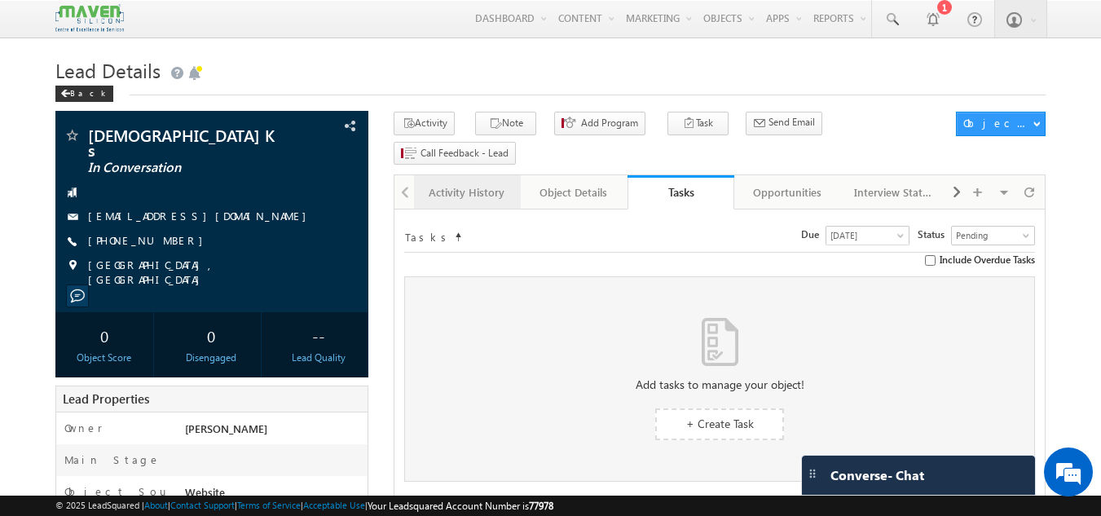
click at [506, 183] on div "Activity History" at bounding box center [466, 193] width 79 height 20
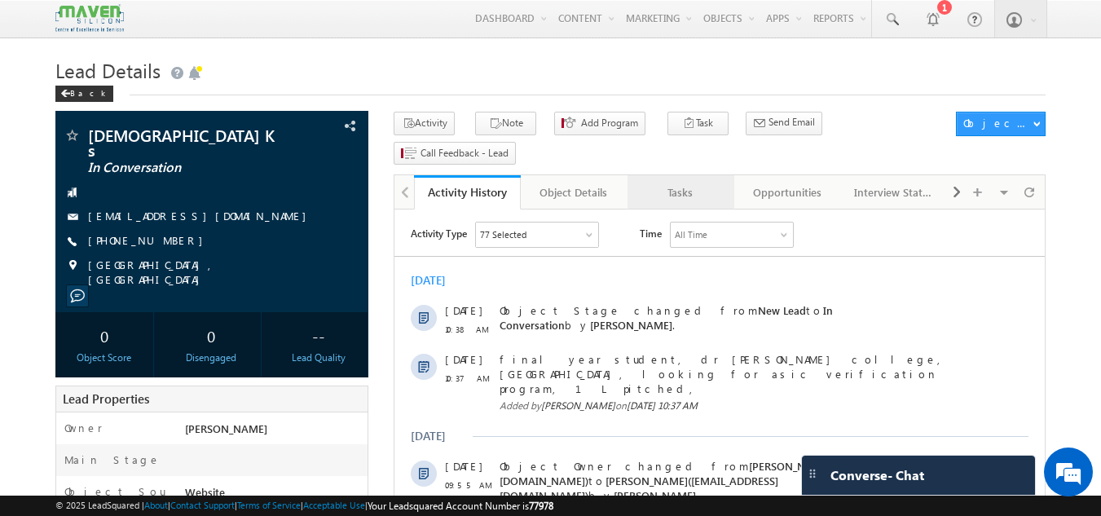
click at [646, 183] on div "Tasks" at bounding box center [680, 193] width 79 height 20
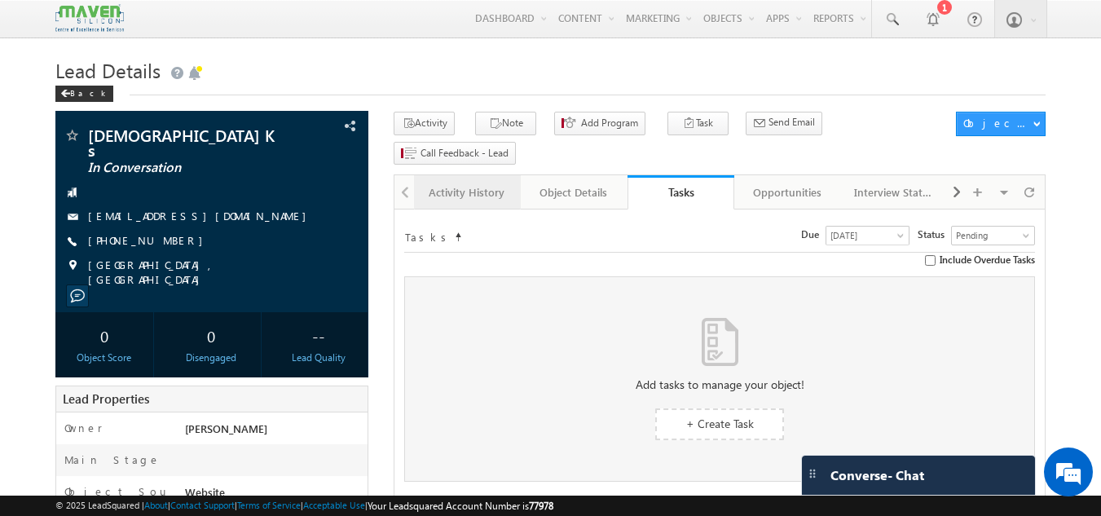
click at [507, 175] on link "Activity History" at bounding box center [467, 192] width 107 height 34
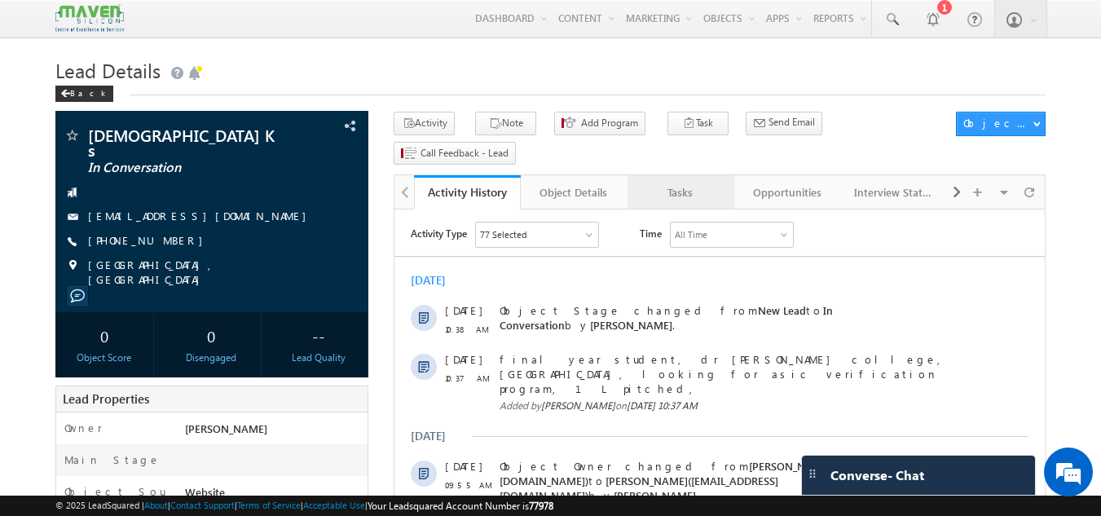
click at [684, 176] on link "Tasks" at bounding box center [681, 192] width 107 height 34
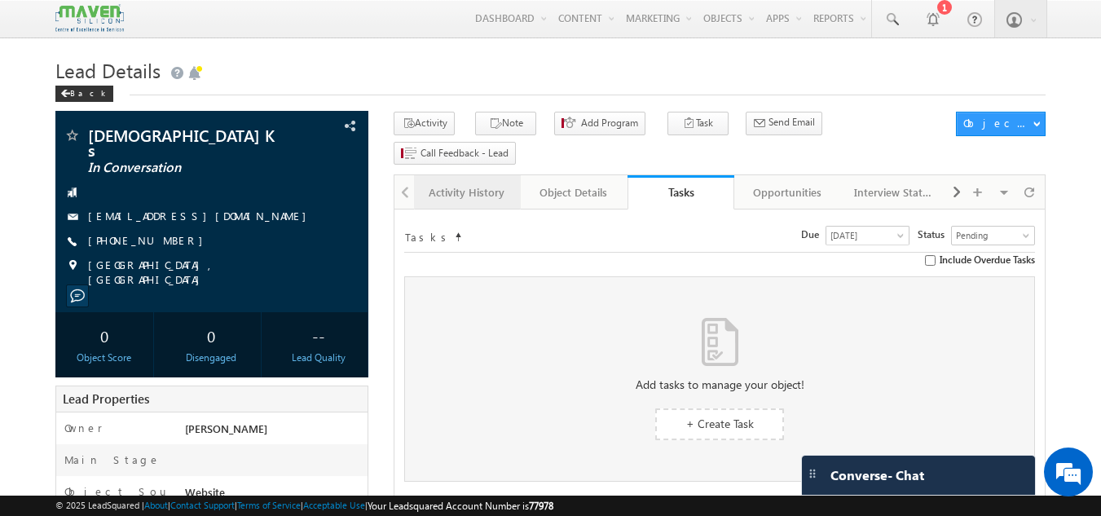
click at [502, 178] on link "Activity History" at bounding box center [467, 192] width 107 height 34
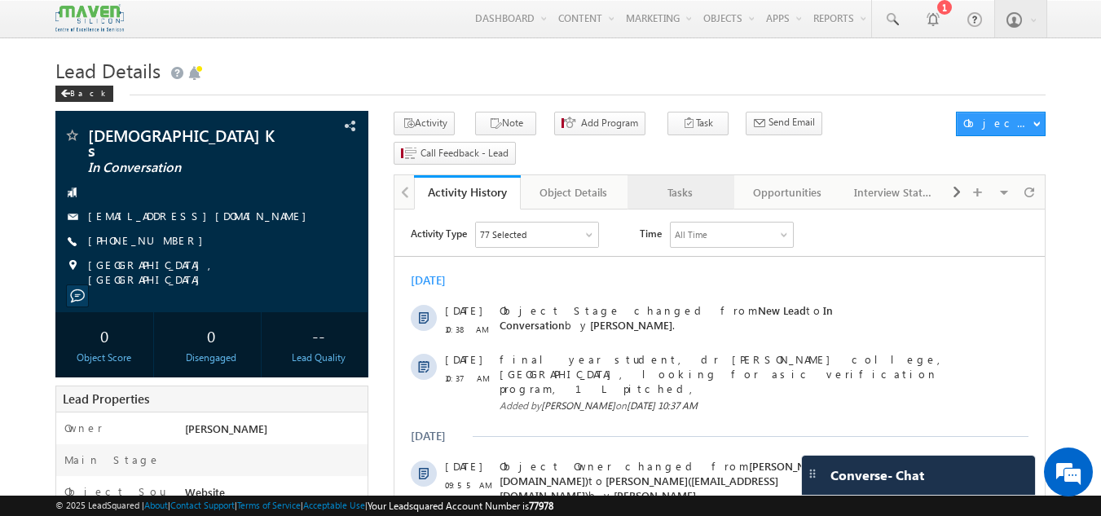
click at [642, 183] on div "Tasks" at bounding box center [680, 193] width 79 height 20
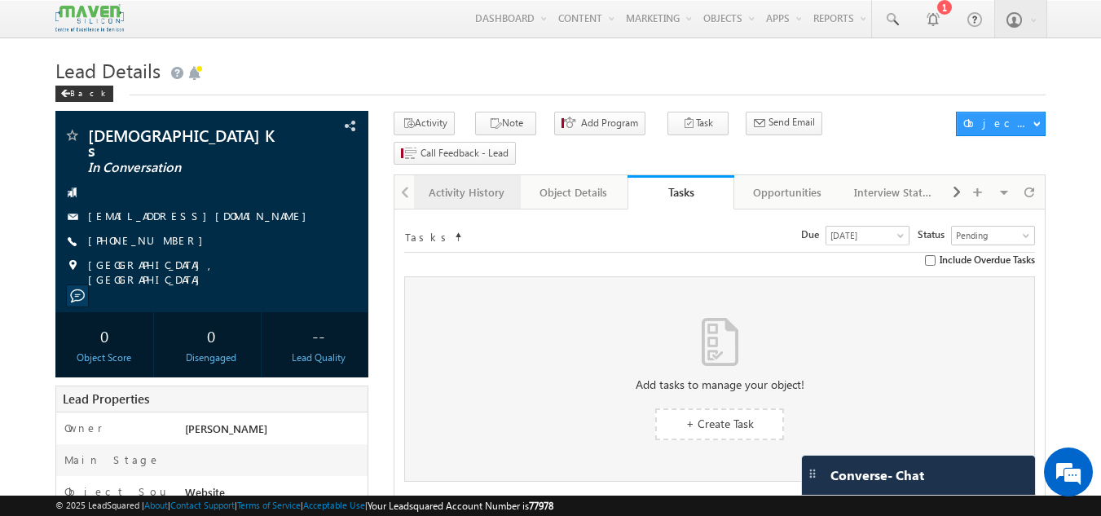
click at [496, 183] on div "Activity History" at bounding box center [466, 193] width 79 height 20
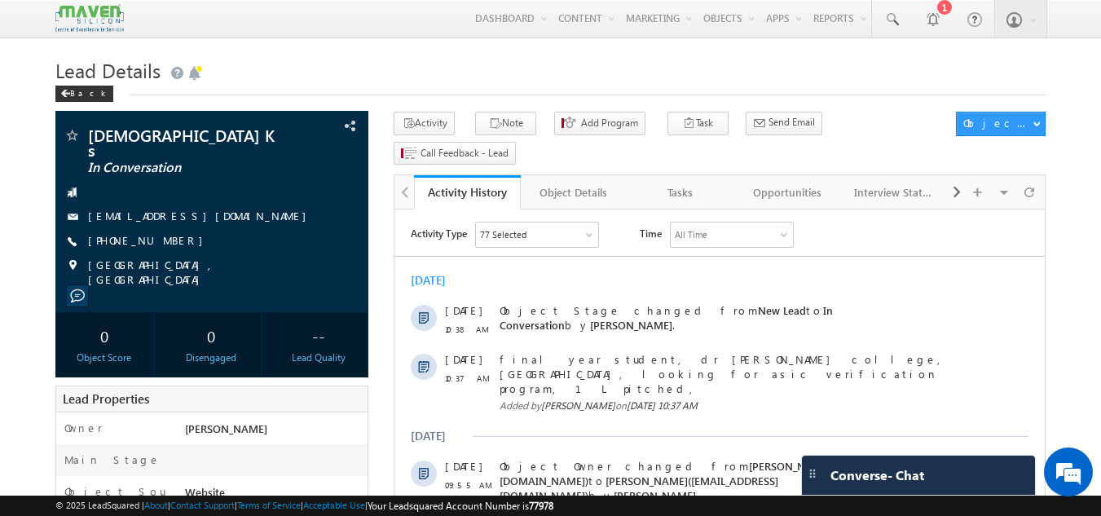
click at [654, 212] on html "Activity Type 77 Selected Select All Sales Activities 1 Sales Activity Opportun…" at bounding box center [719, 419] width 650 height 421
click at [678, 183] on div "Tasks" at bounding box center [680, 193] width 79 height 20
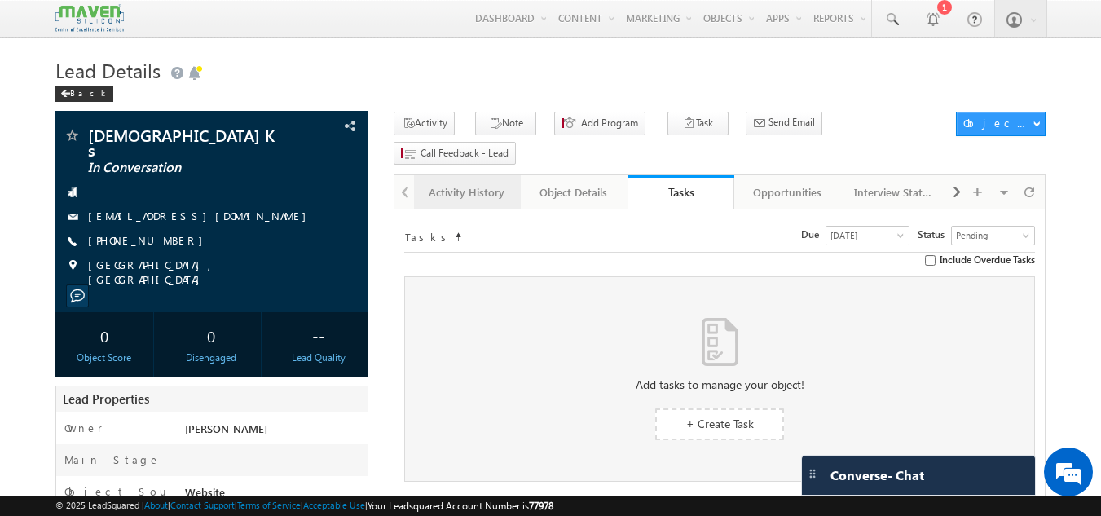
click at [474, 183] on div "Activity History" at bounding box center [466, 193] width 79 height 20
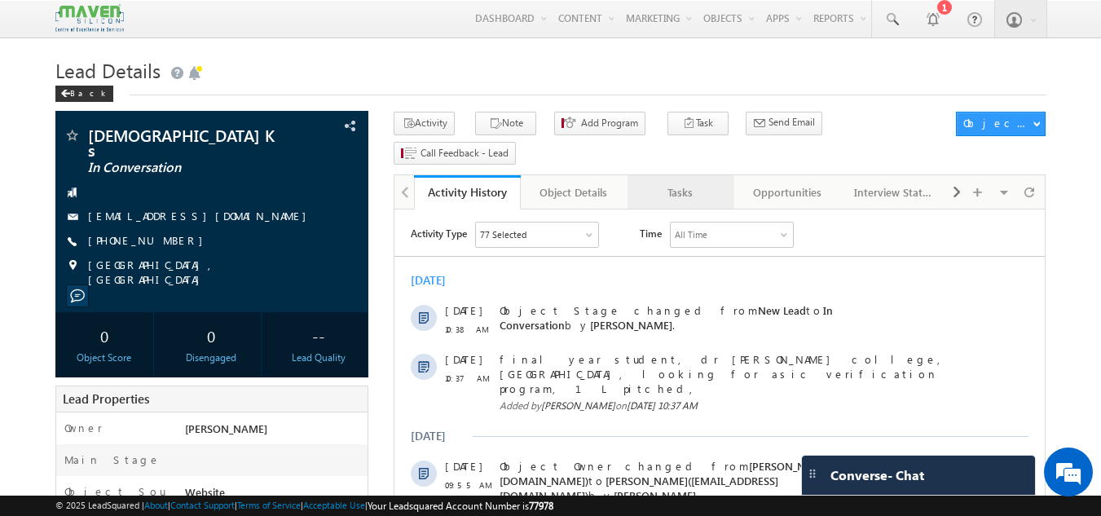
click at [702, 183] on div "Tasks" at bounding box center [680, 193] width 79 height 20
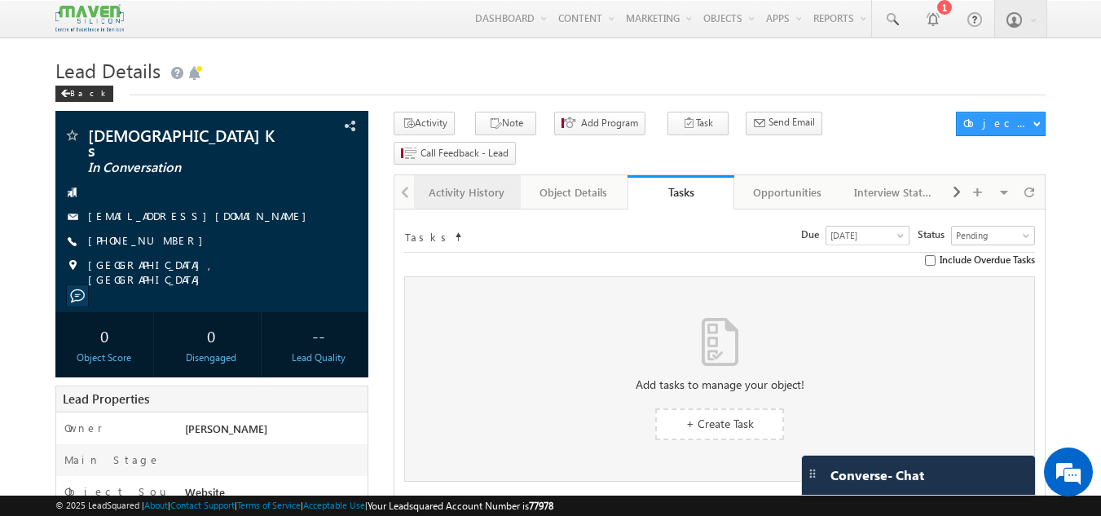
click at [489, 183] on div "Activity History" at bounding box center [466, 193] width 79 height 20
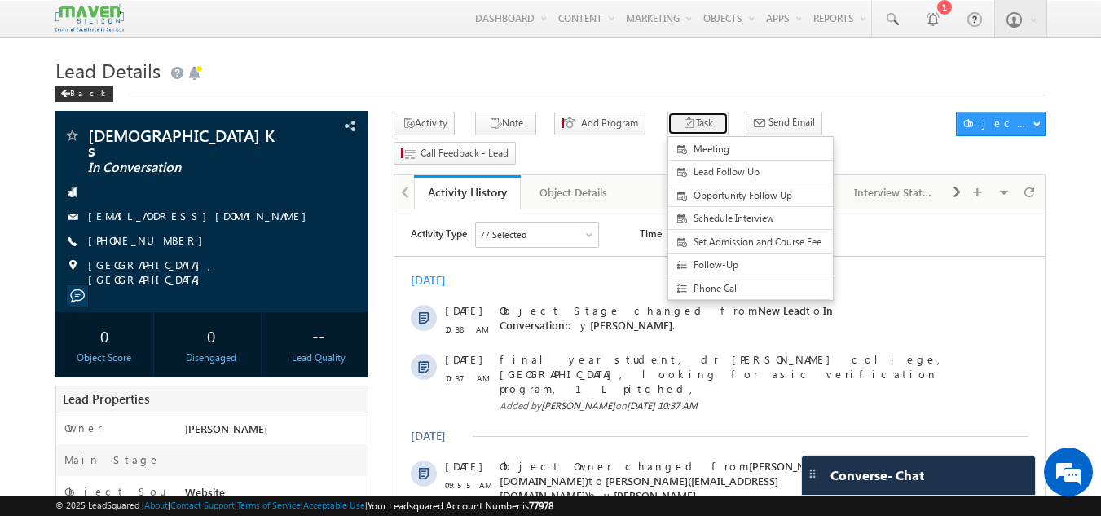
click at [668, 133] on button "Task" at bounding box center [698, 124] width 61 height 24
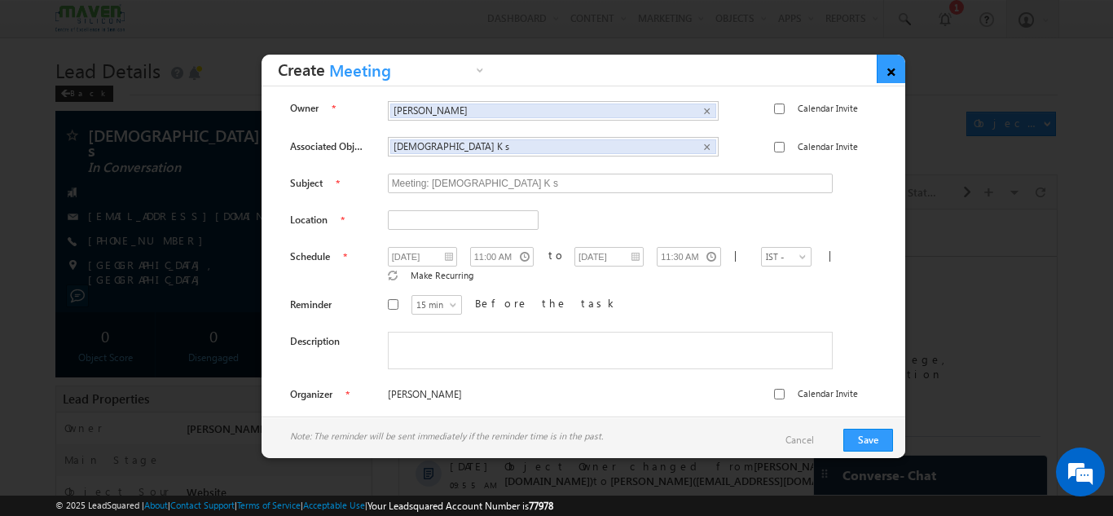
click at [892, 67] on link "×" at bounding box center [891, 69] width 29 height 29
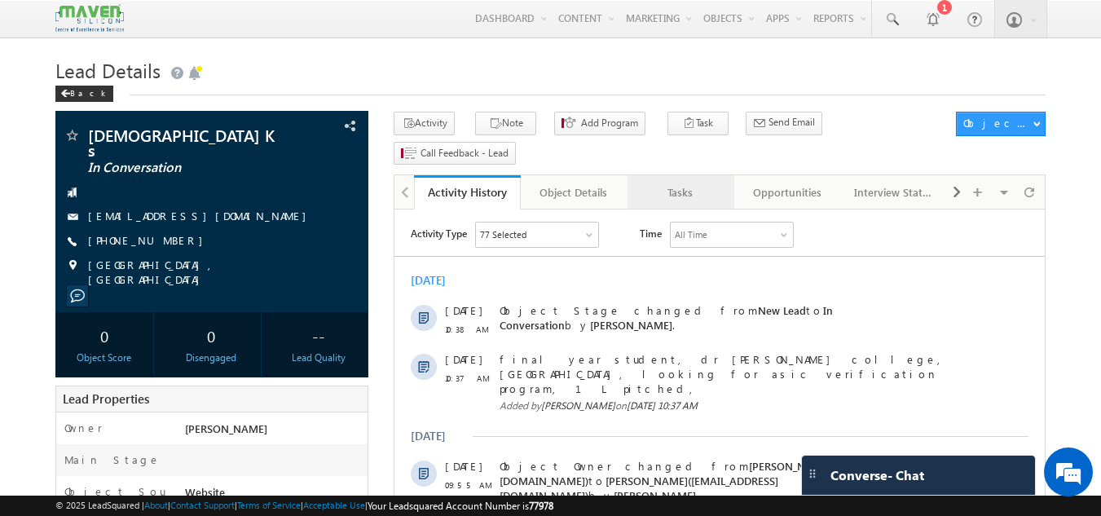
click at [688, 183] on div "Tasks" at bounding box center [680, 193] width 79 height 20
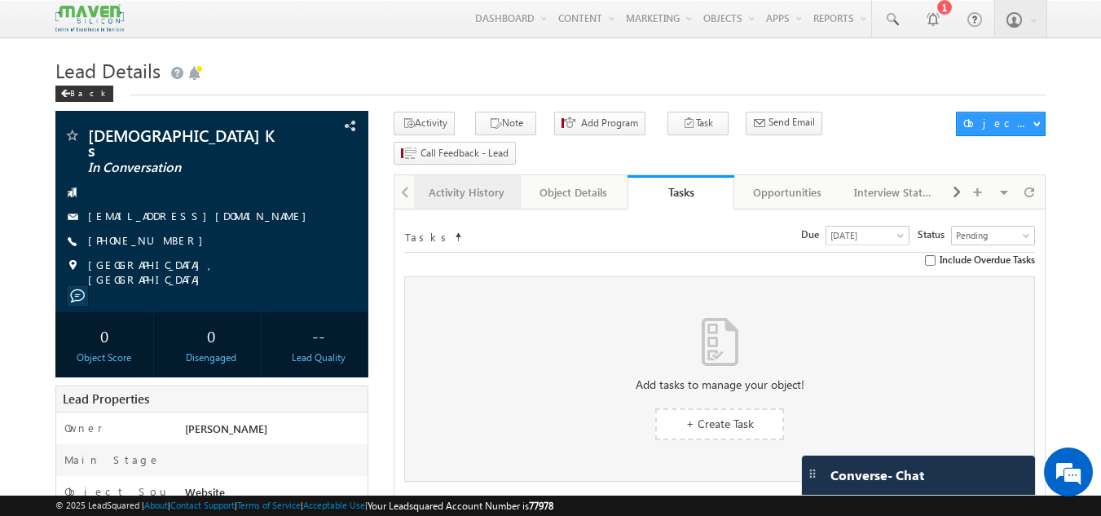
click at [480, 183] on div "Activity History" at bounding box center [466, 193] width 79 height 20
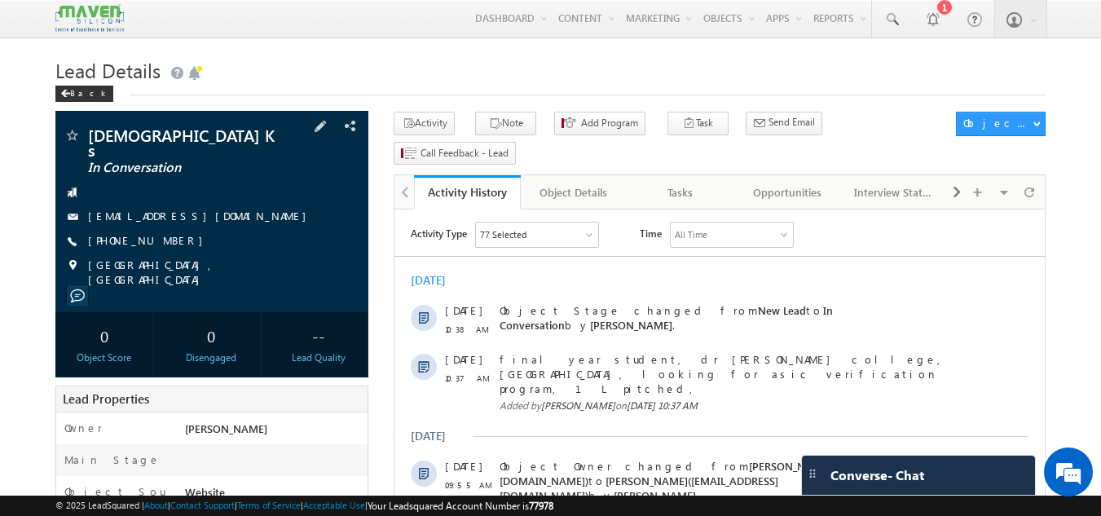
click at [167, 233] on div "+91-8317423225" at bounding box center [212, 241] width 297 height 16
click at [344, 219] on div "Sankeerth K s In Conversation kssankeerth111@gmail.com +91-8317423225 Karnataka…" at bounding box center [212, 207] width 297 height 160
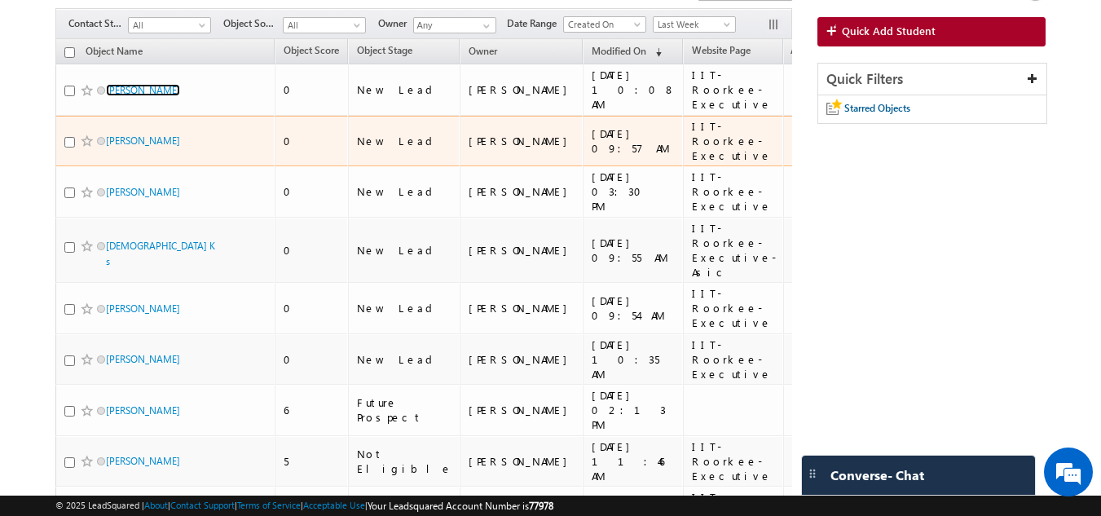
scroll to position [163, 0]
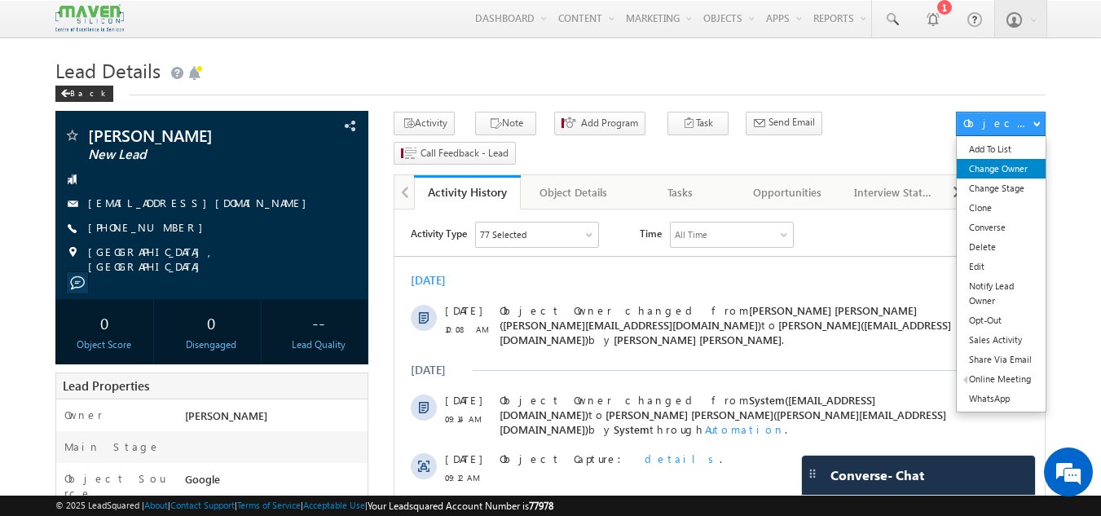
click at [998, 170] on link "Change Owner" at bounding box center [1001, 169] width 89 height 20
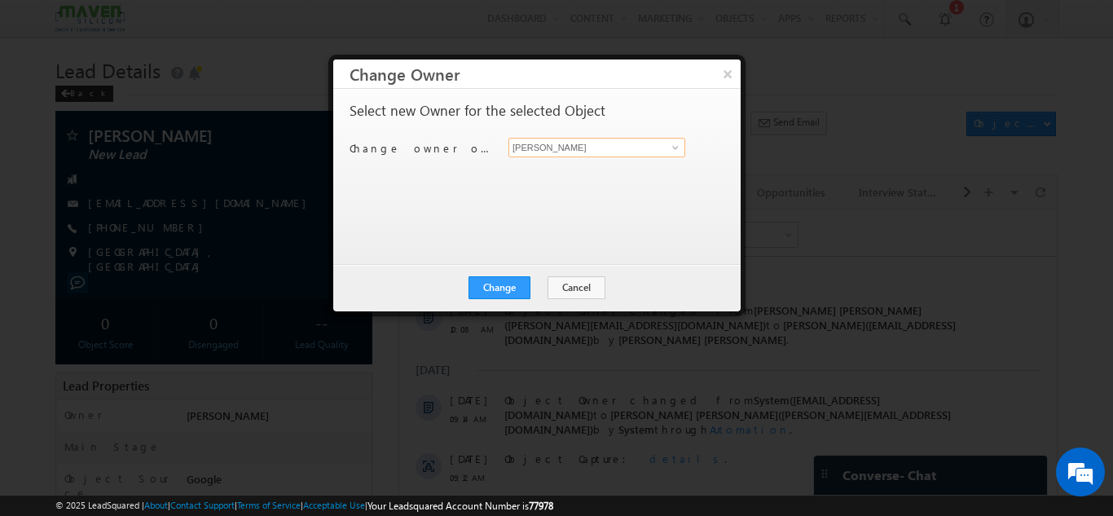
click at [576, 146] on input "[PERSON_NAME]" at bounding box center [597, 148] width 177 height 20
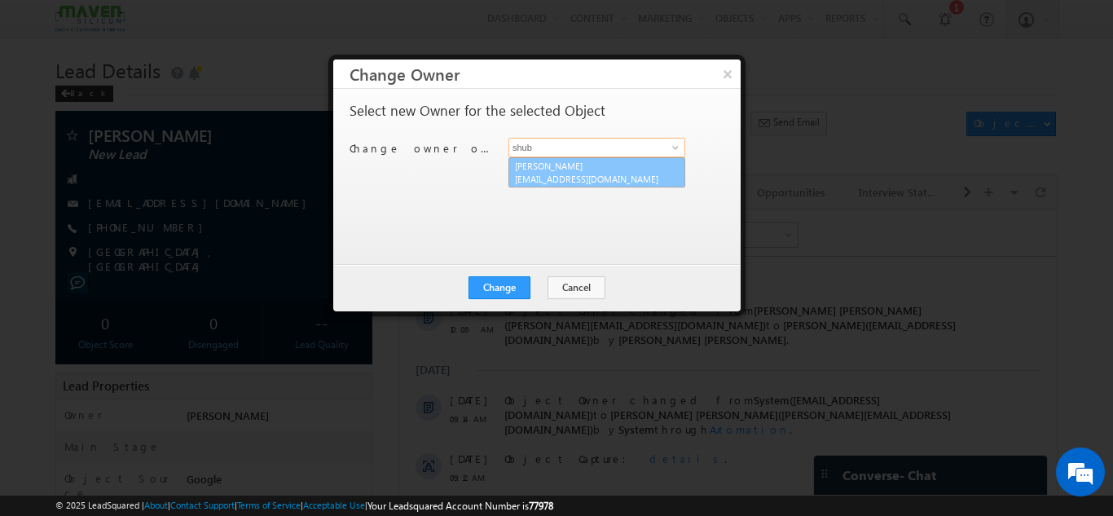
click at [573, 166] on link "Shubham lsq6@maven-silicon.com" at bounding box center [597, 172] width 177 height 31
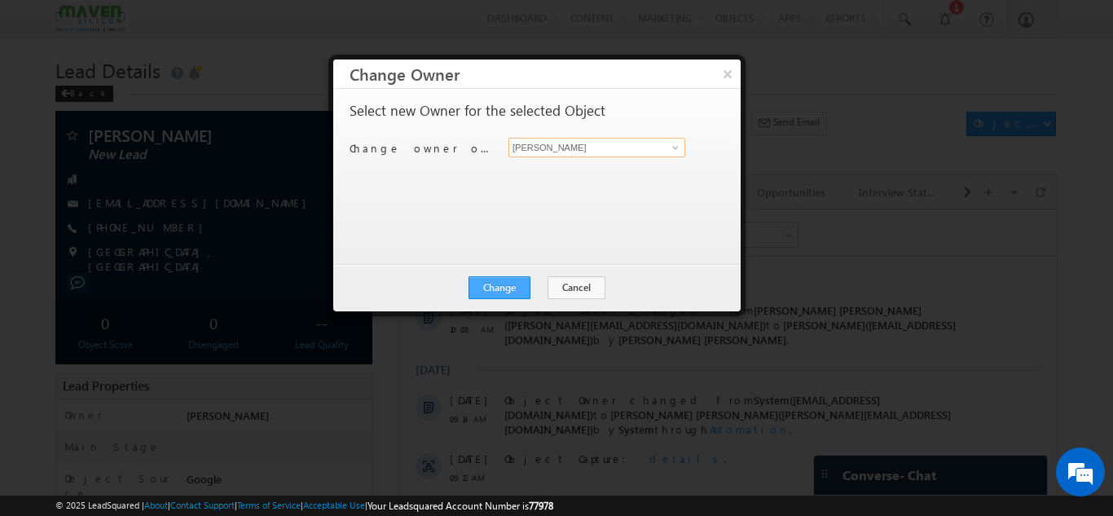
type input "Shubham"
click at [501, 283] on button "Change" at bounding box center [500, 287] width 62 height 23
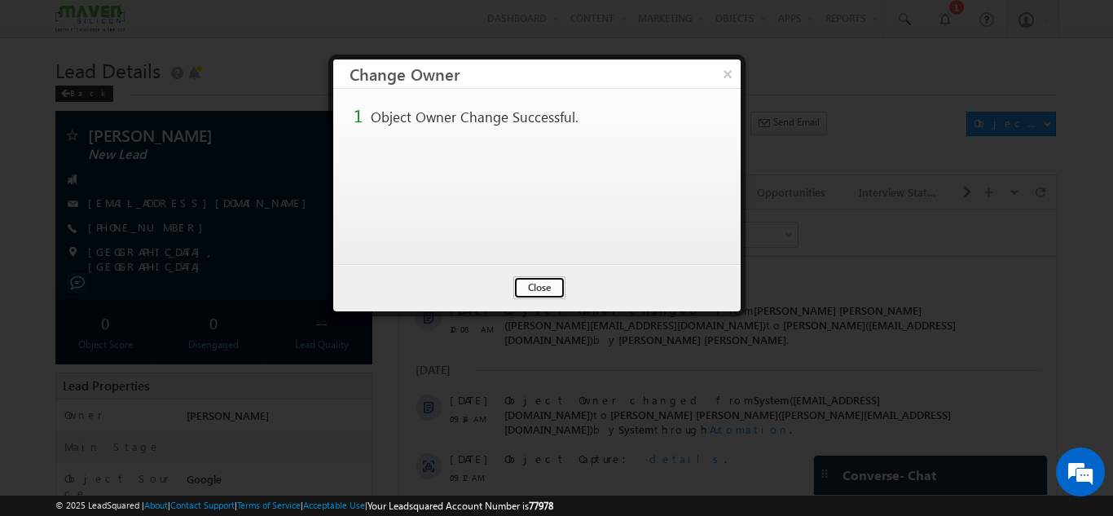
click at [553, 287] on button "Close" at bounding box center [539, 287] width 52 height 23
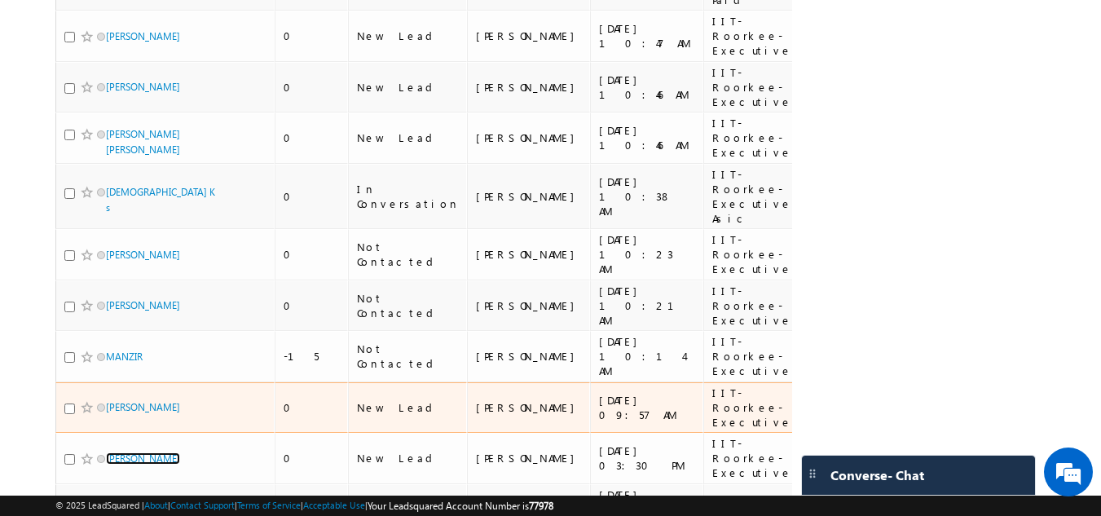
scroll to position [179, 0]
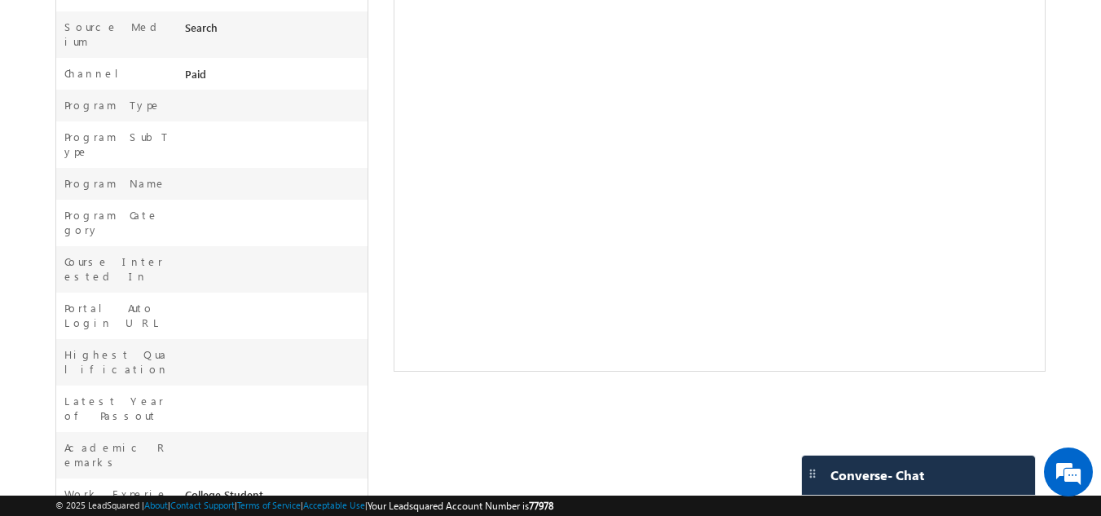
scroll to position [565, 0]
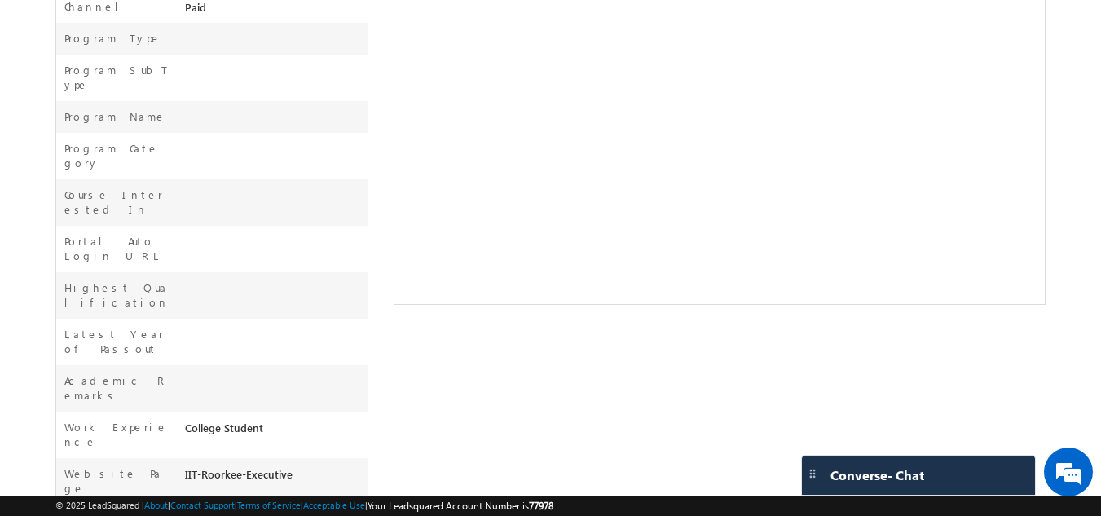
click at [296, 187] on div at bounding box center [274, 198] width 187 height 23
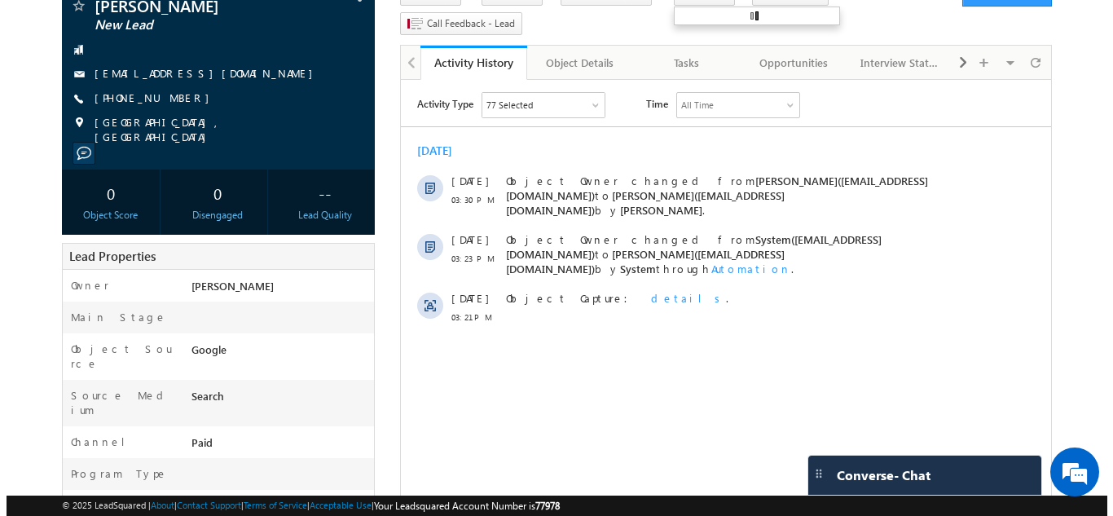
scroll to position [0, 0]
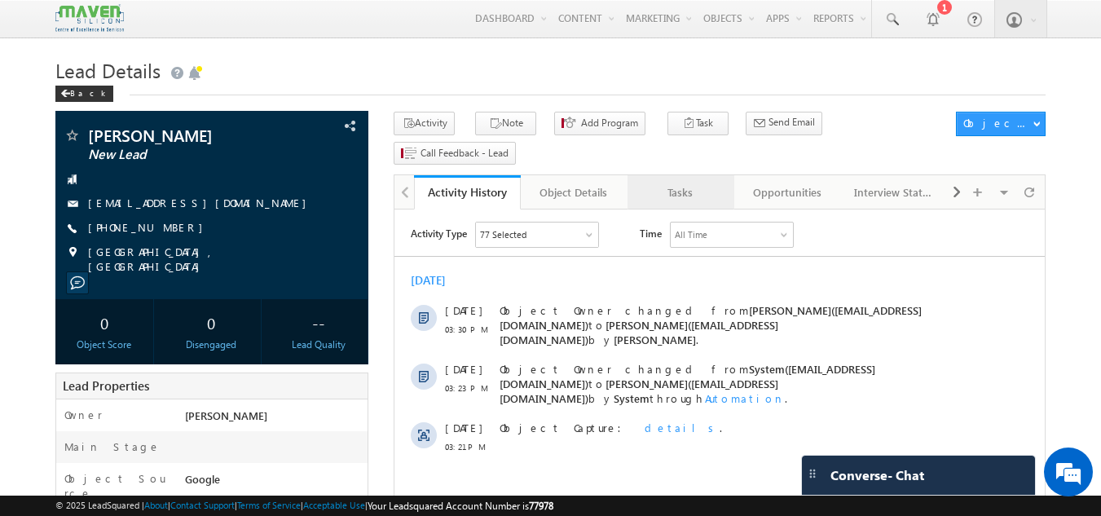
click at [663, 180] on link "Tasks" at bounding box center [681, 192] width 107 height 34
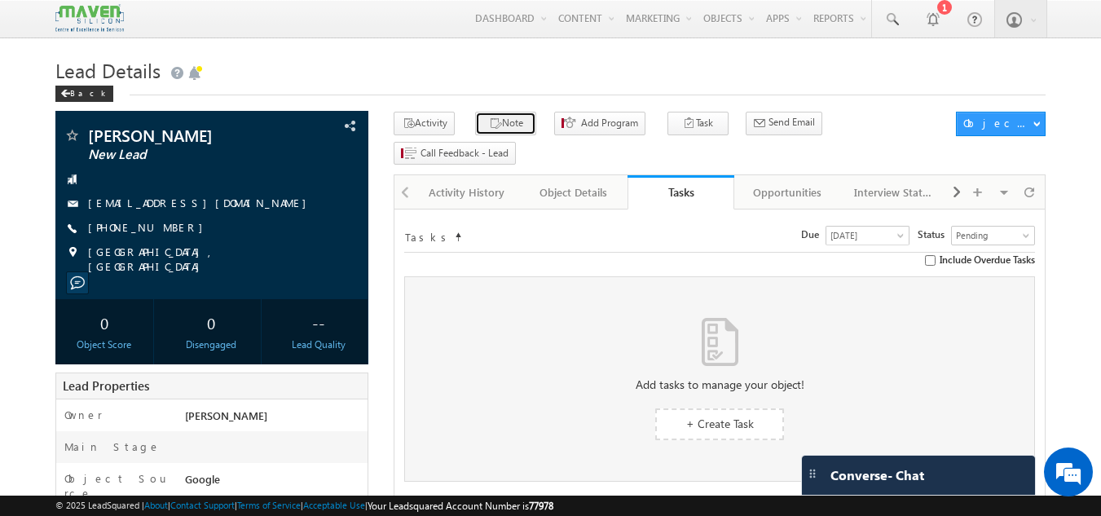
click at [489, 127] on icon "button" at bounding box center [495, 124] width 13 height 15
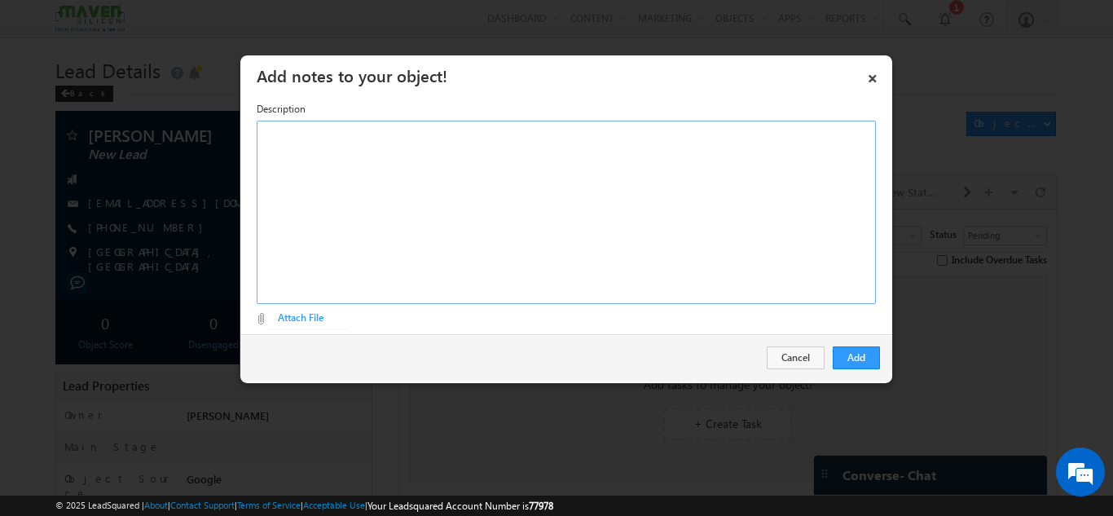
click at [470, 182] on div "Rich Text Editor, Description-inline-editor-div" at bounding box center [566, 212] width 619 height 183
click at [280, 135] on div "dsiconnecting." at bounding box center [566, 212] width 619 height 183
click at [861, 361] on button "Add" at bounding box center [856, 357] width 47 height 23
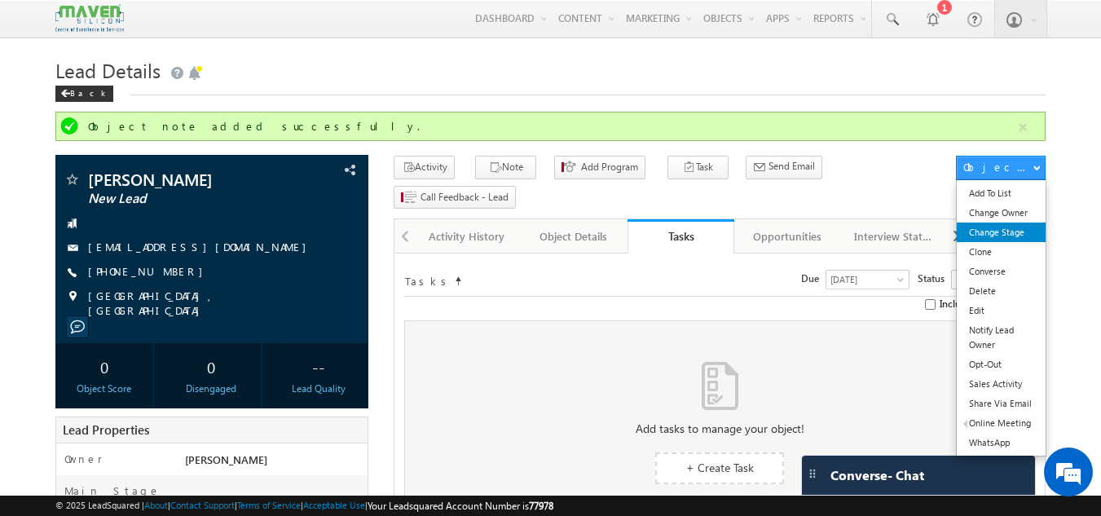
click at [985, 225] on link "Change Stage" at bounding box center [1001, 233] width 89 height 20
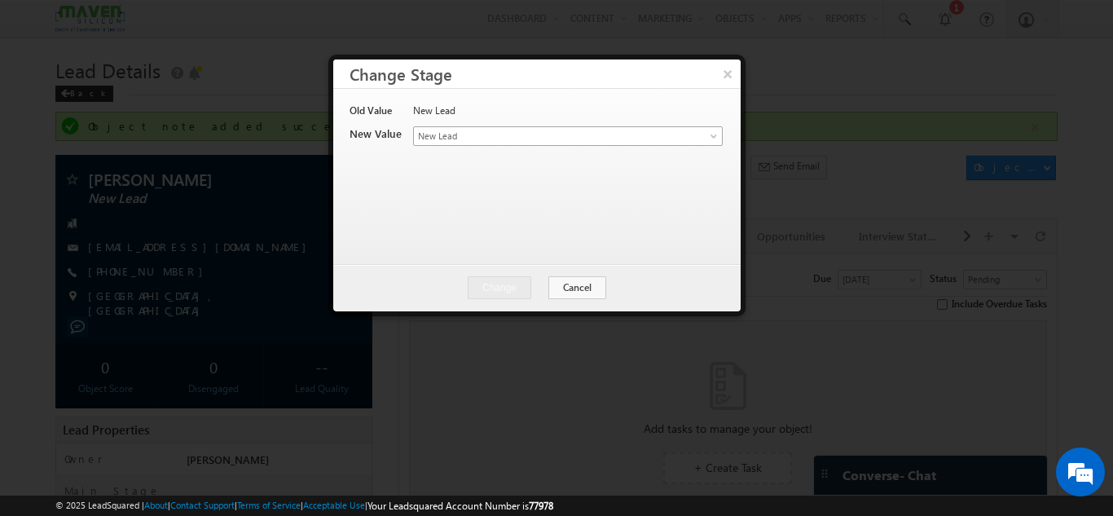
click at [493, 143] on span "New Lead" at bounding box center [541, 136] width 254 height 15
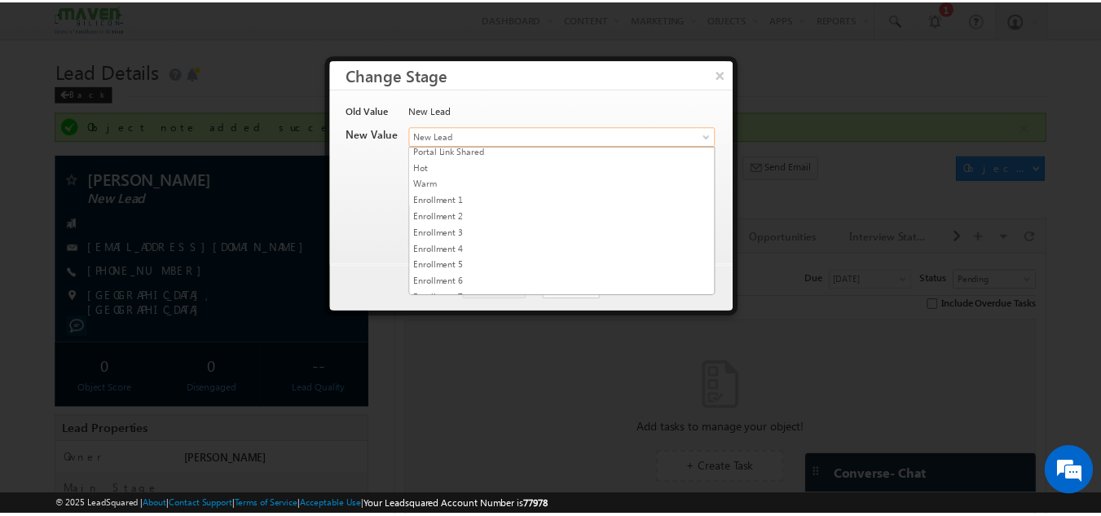
scroll to position [308, 0]
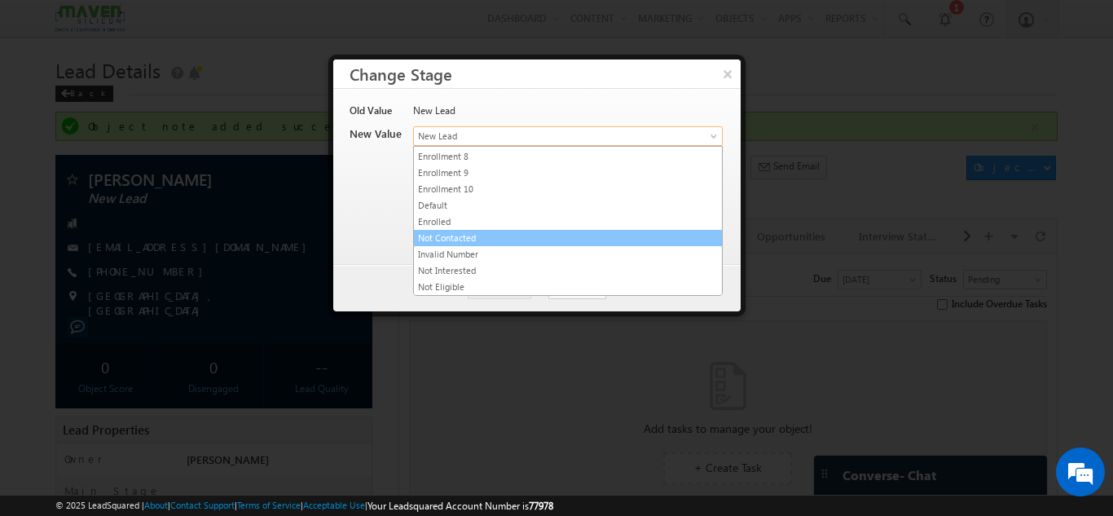
click at [478, 231] on link "Not Contacted" at bounding box center [568, 238] width 308 height 15
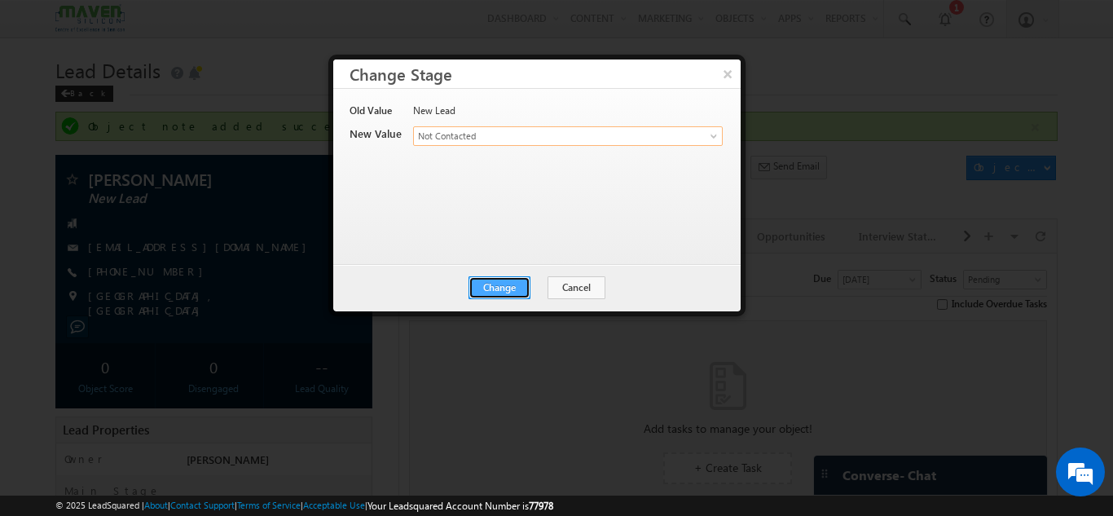
click at [502, 290] on button "Change" at bounding box center [500, 287] width 62 height 23
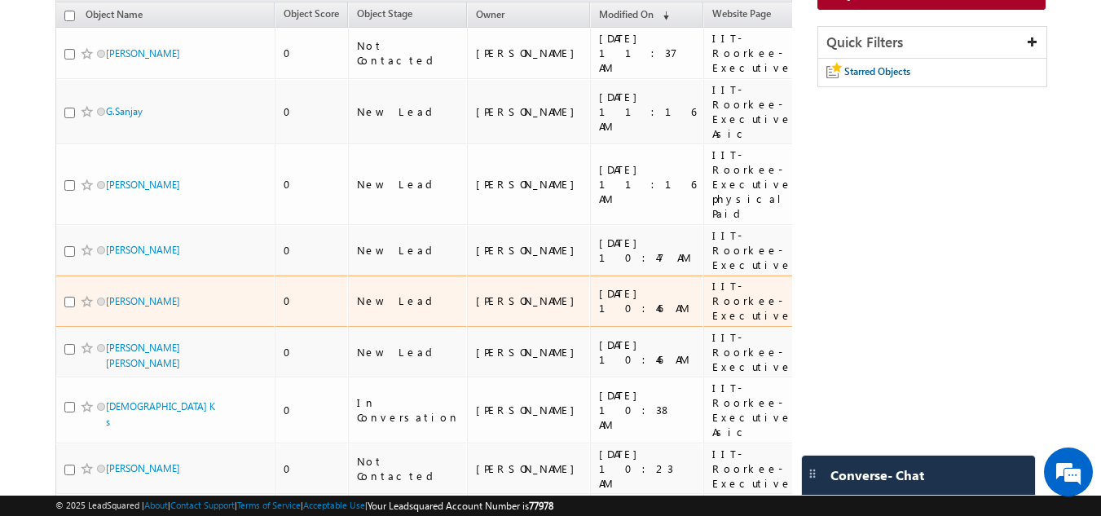
scroll to position [86, 0]
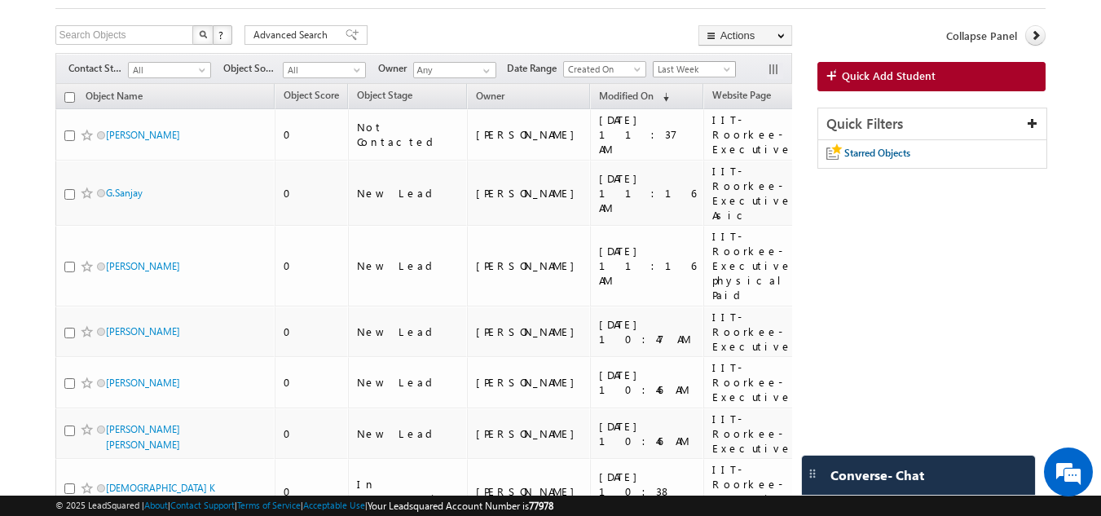
click at [721, 75] on span "Last Week" at bounding box center [692, 69] width 77 height 15
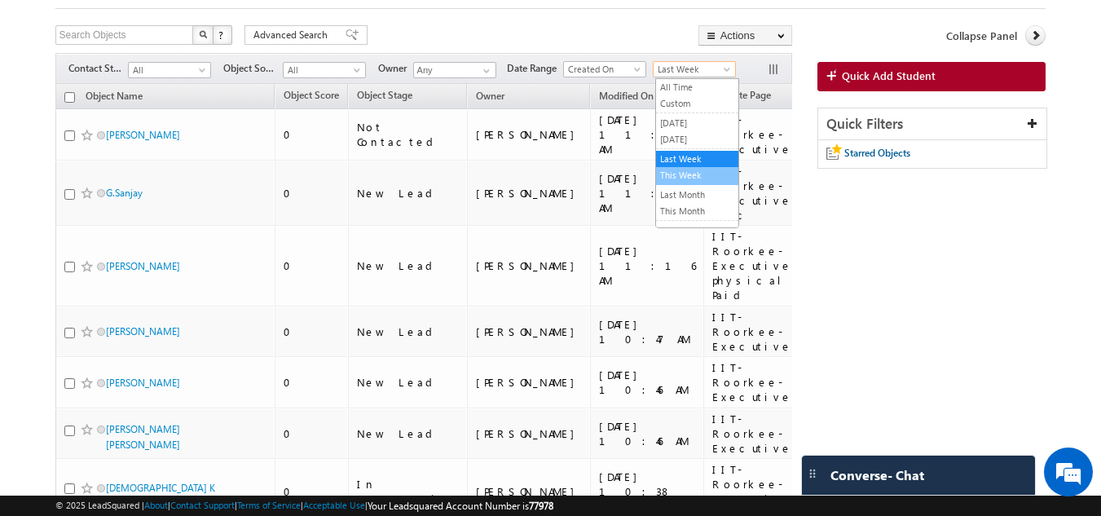
click at [687, 173] on link "This Week" at bounding box center [697, 175] width 82 height 15
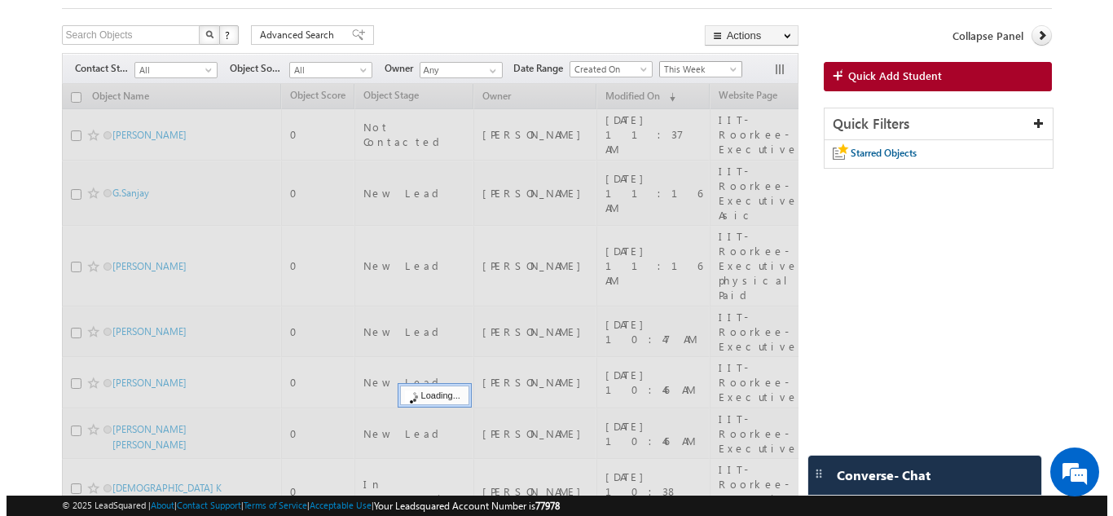
scroll to position [0, 0]
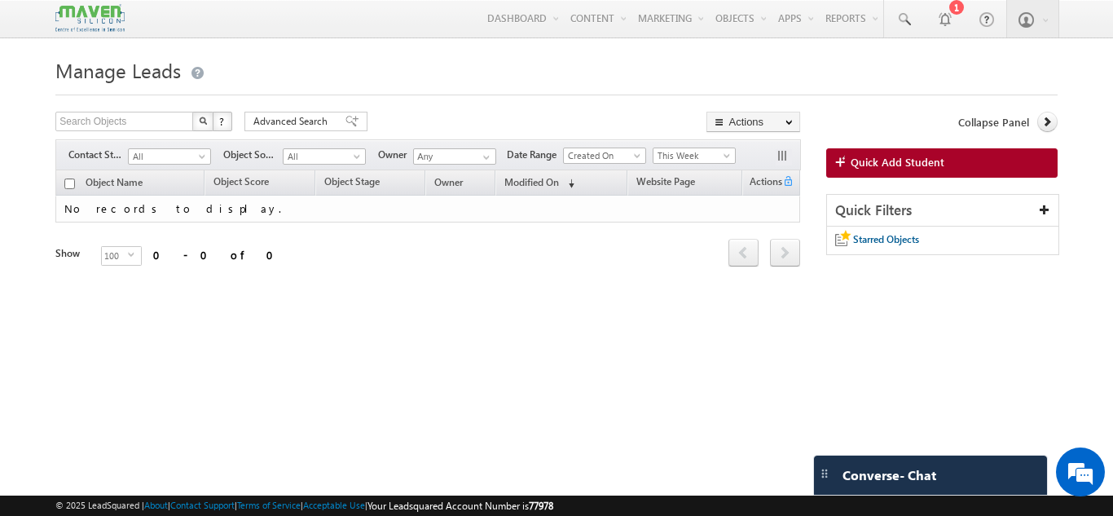
click at [698, 67] on h1 "Manage Leads" at bounding box center [556, 69] width 1002 height 32
click at [697, 159] on span "This Week" at bounding box center [692, 155] width 77 height 15
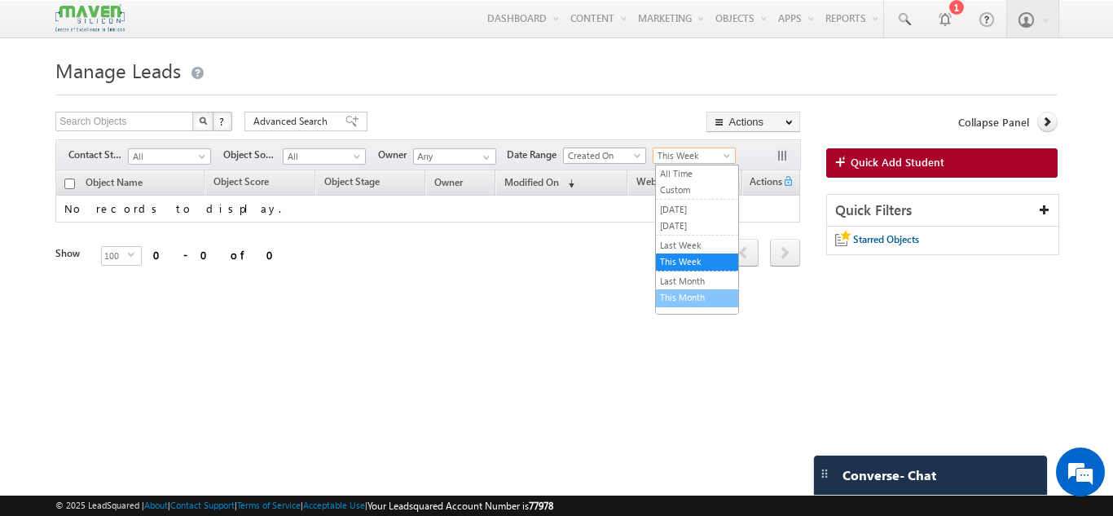
click at [685, 296] on link "This Month" at bounding box center [697, 297] width 82 height 15
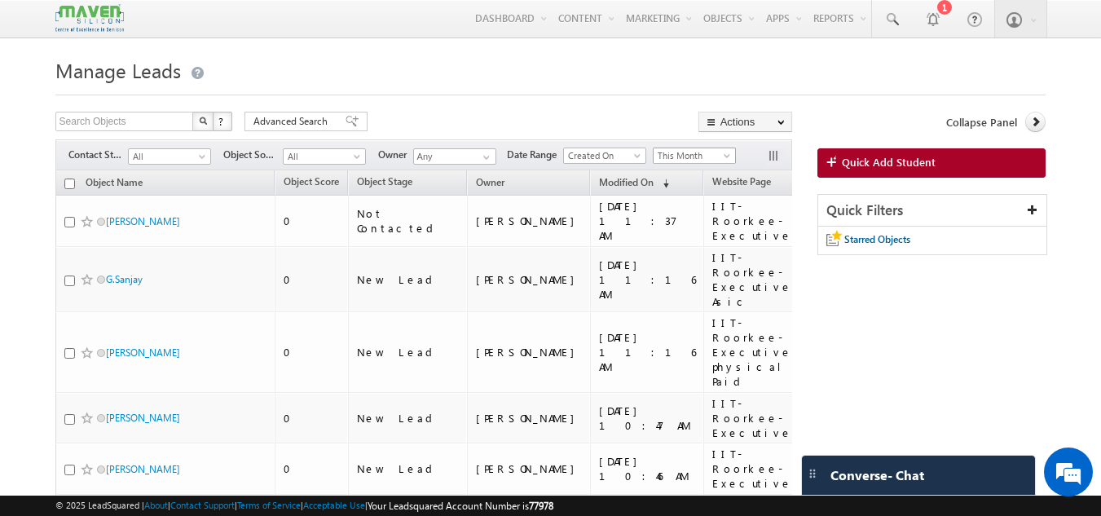
click at [706, 156] on span "This Month" at bounding box center [692, 155] width 77 height 15
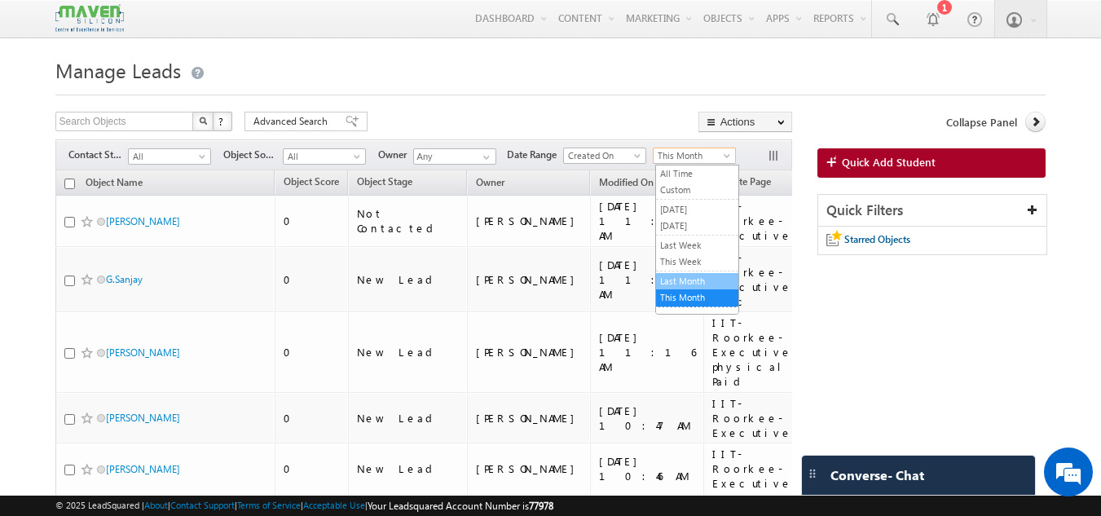
click at [686, 285] on link "Last Month" at bounding box center [697, 281] width 82 height 15
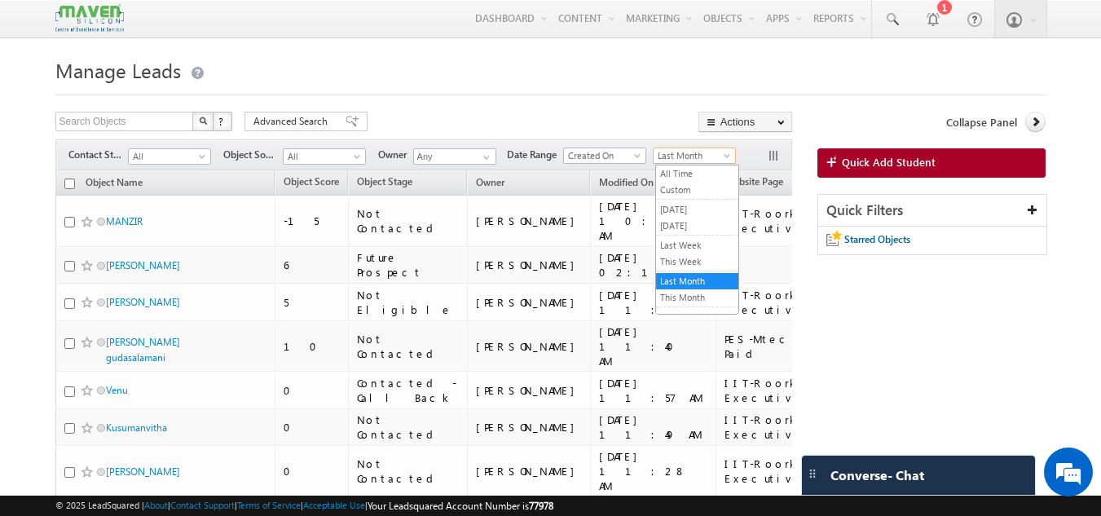
click at [667, 156] on span "Last Month" at bounding box center [692, 155] width 77 height 15
click at [681, 294] on link "This Month" at bounding box center [697, 297] width 82 height 15
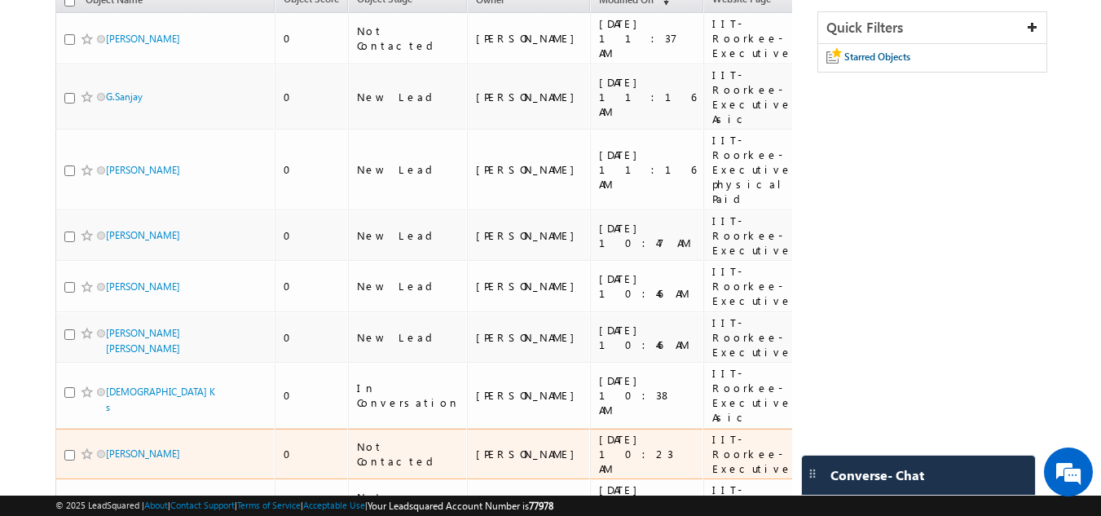
scroll to position [101, 0]
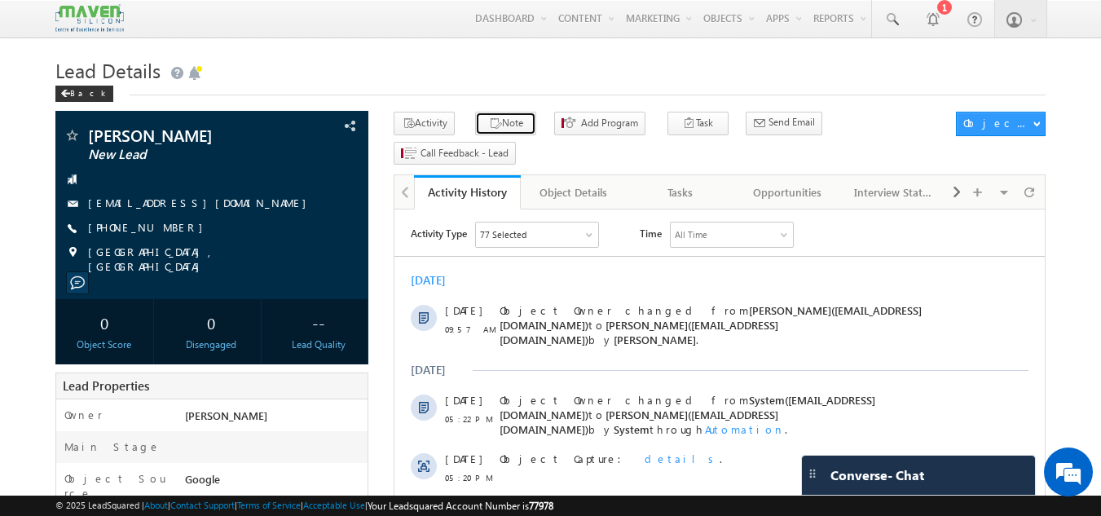
click at [509, 122] on button "Note" at bounding box center [505, 124] width 61 height 24
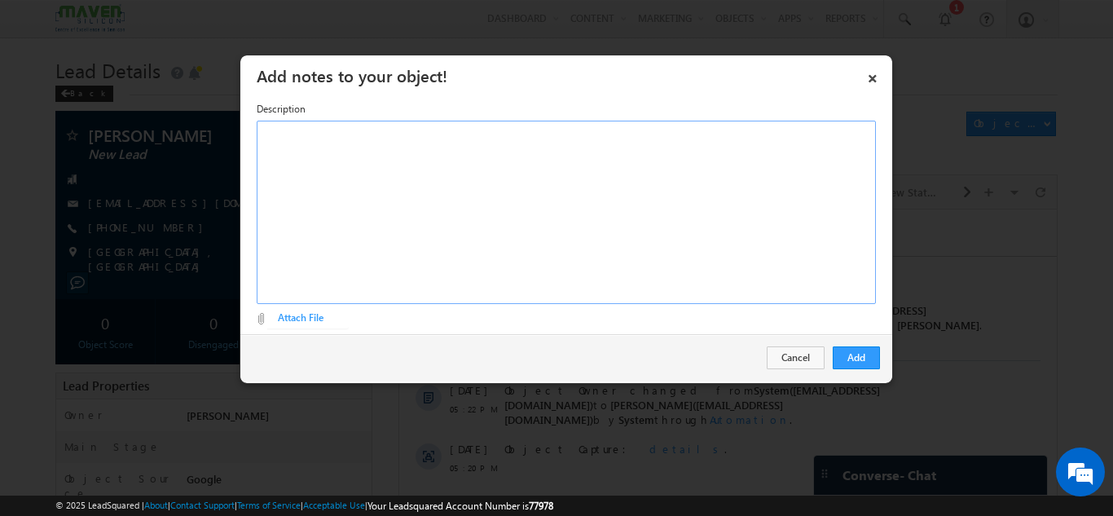
click at [421, 185] on div "Rich Text Editor, Description-inline-editor-div" at bounding box center [566, 212] width 619 height 183
click at [844, 351] on button "Add" at bounding box center [856, 357] width 47 height 23
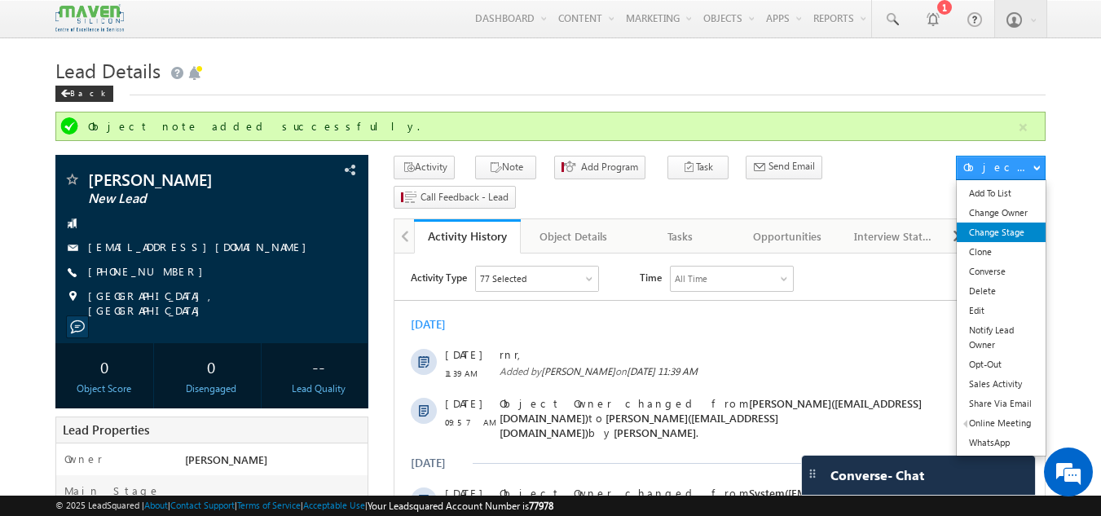
click at [1015, 227] on link "Change Stage" at bounding box center [1001, 233] width 89 height 20
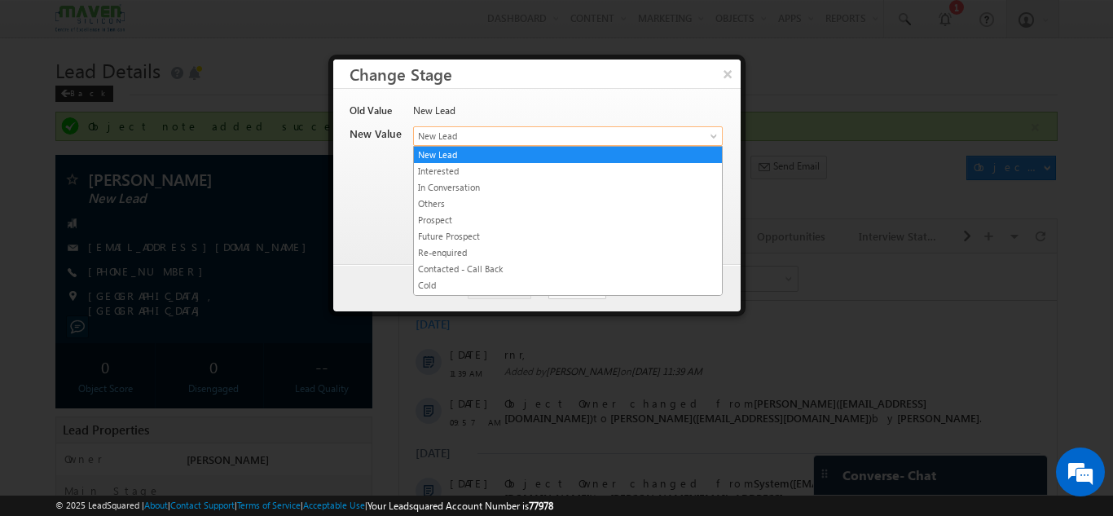
click at [536, 138] on span "New Lead" at bounding box center [541, 136] width 254 height 15
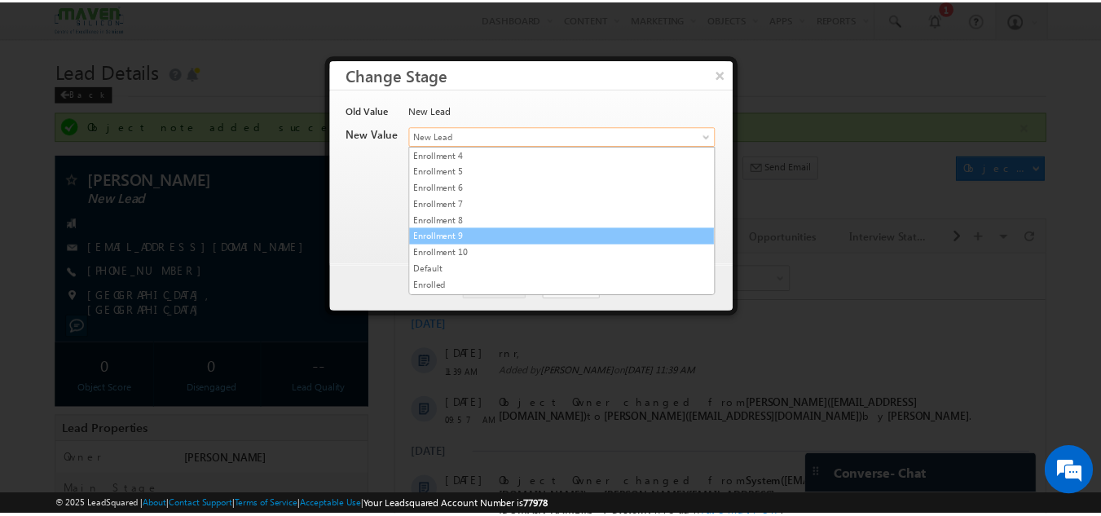
scroll to position [308, 0]
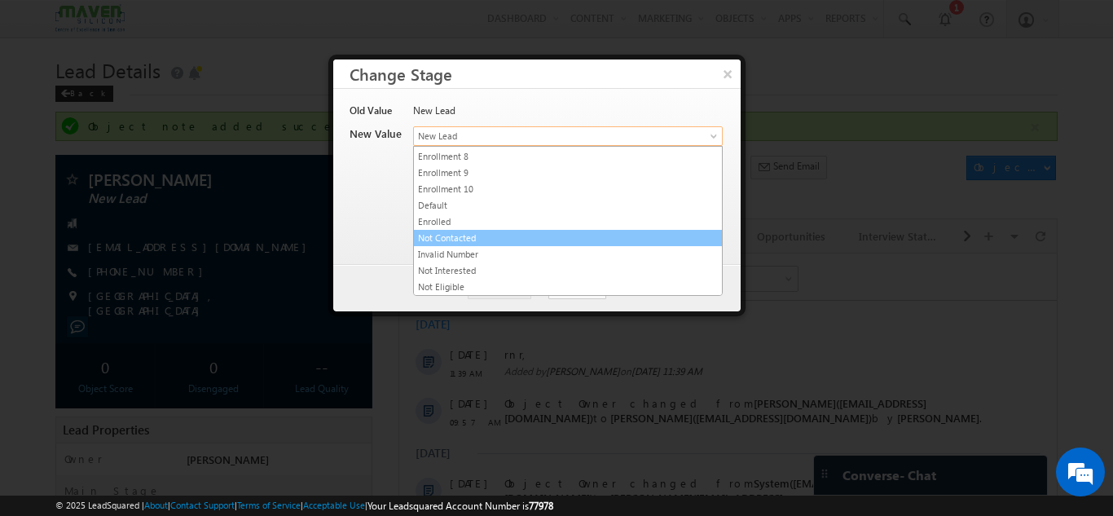
click at [486, 235] on link "Not Contacted" at bounding box center [568, 238] width 308 height 15
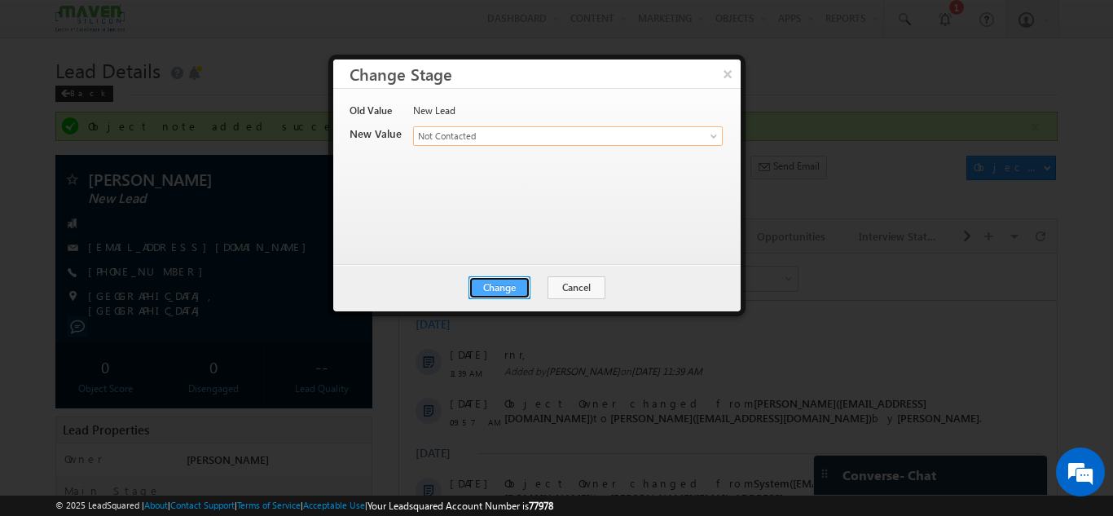
click at [503, 280] on button "Change" at bounding box center [500, 287] width 62 height 23
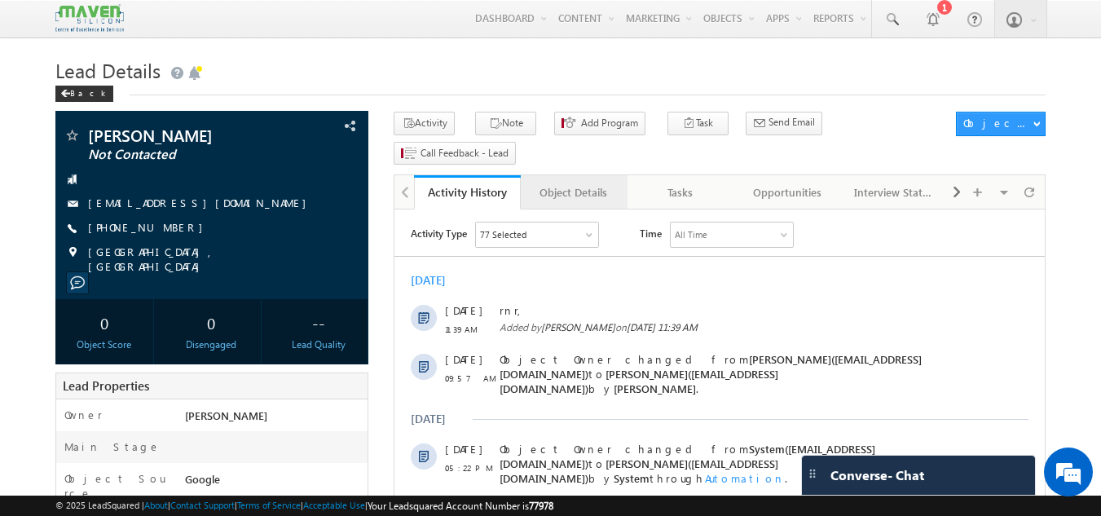
click at [544, 183] on div "Object Details" at bounding box center [573, 193] width 79 height 20
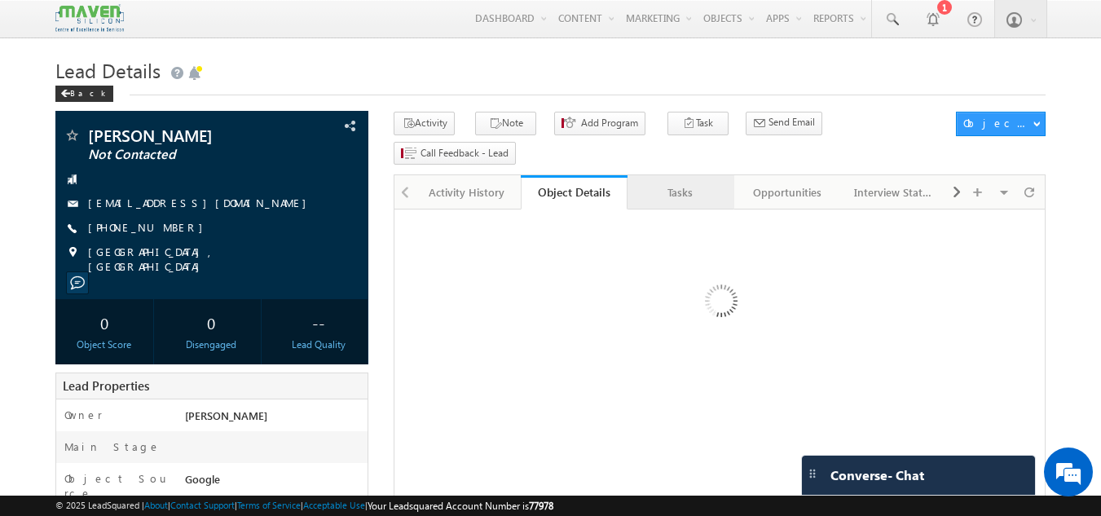
click at [657, 183] on div "Tasks" at bounding box center [680, 193] width 79 height 20
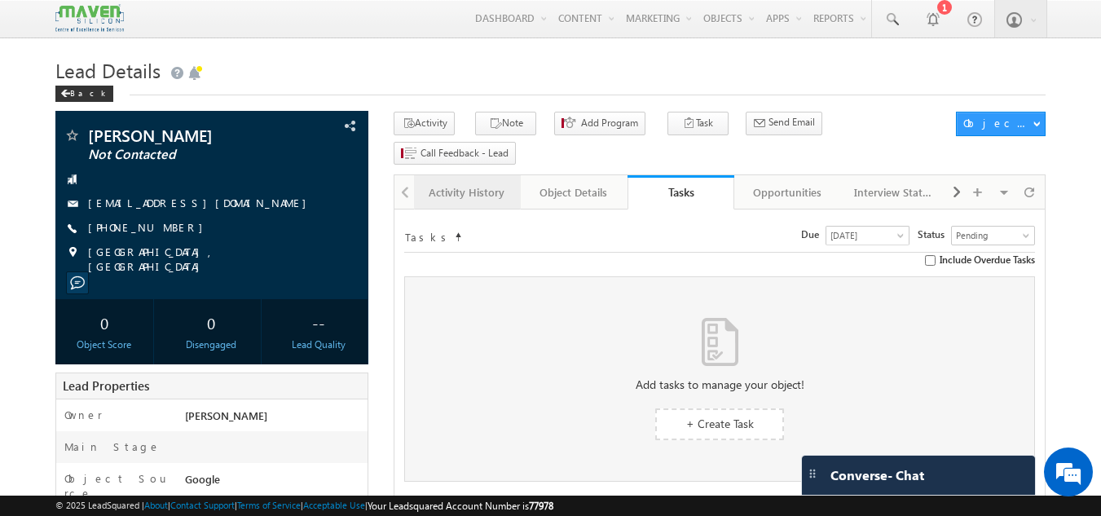
click at [488, 183] on div "Activity History" at bounding box center [466, 193] width 79 height 20
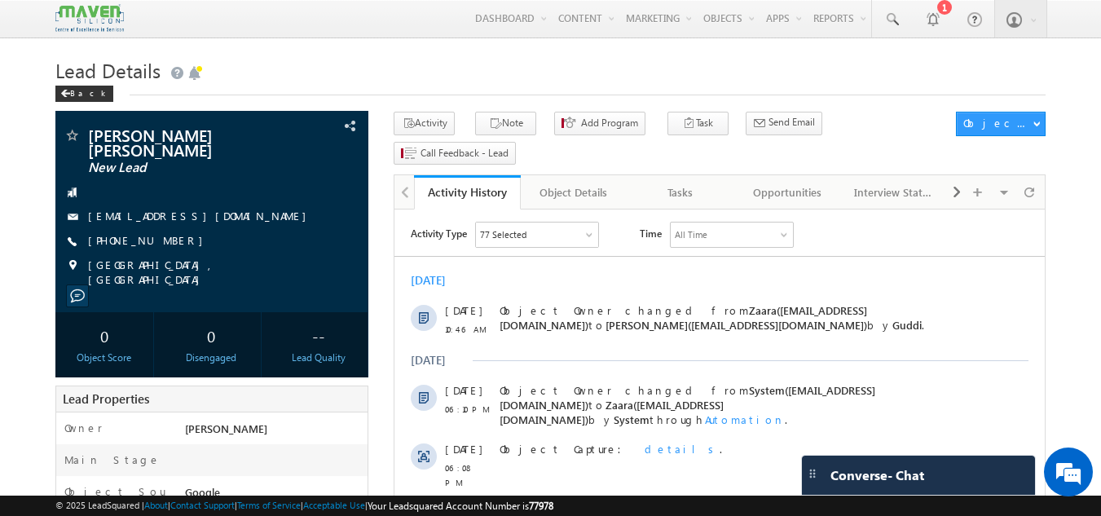
click at [416, 293] on div "Today 06 Oct 10:46 AM Object Owner changed from Zaara(lsq2@maven-silicon.com) t…" at bounding box center [719, 377] width 650 height 225
drag, startPoint x: 976, startPoint y: 350, endPoint x: 416, endPoint y: 293, distance: 562.9
click at [416, 293] on div "Today 06 Oct 10:46 AM Object Owner changed from Zaara(lsq2@maven-silicon.com) t…" at bounding box center [719, 377] width 650 height 225
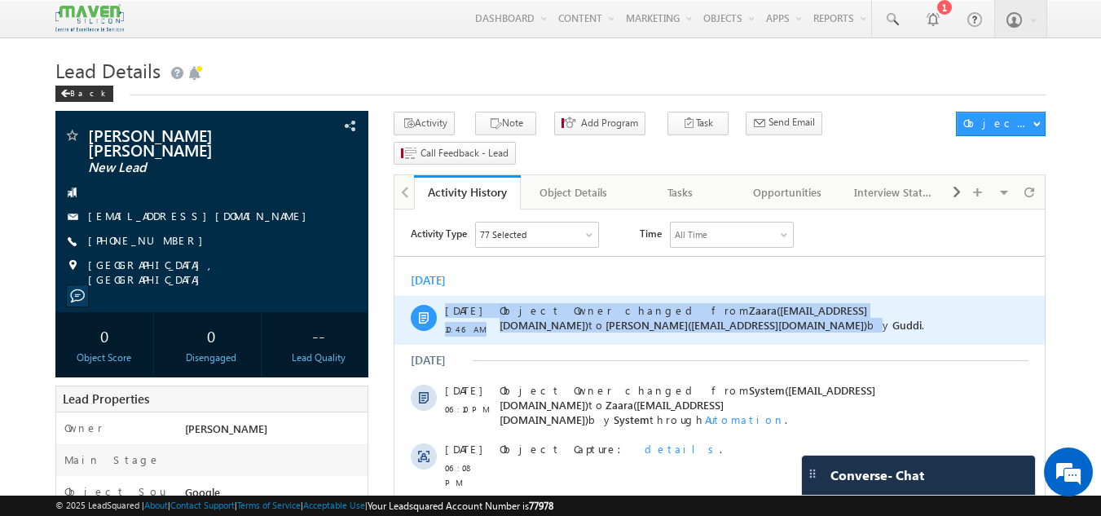
drag, startPoint x: 410, startPoint y: 300, endPoint x: 495, endPoint y: 324, distance: 88.2
click at [495, 324] on div "06 Oct 10:46 AM Object Owner changed from Zaara(lsq2@maven-silicon.com) to Roha…" at bounding box center [719, 320] width 650 height 49
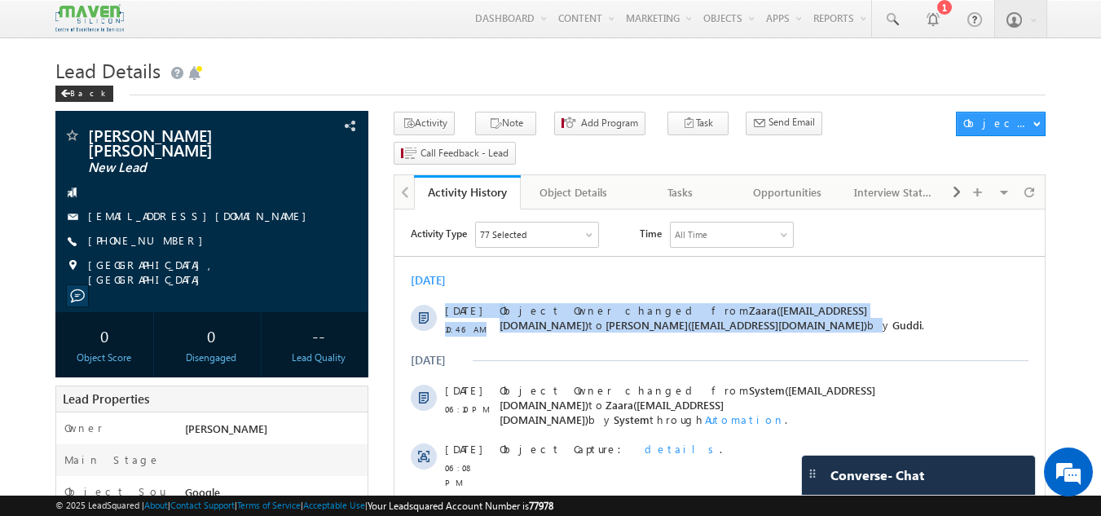
click at [465, 293] on div "Today 06 Oct 10:46 AM Object Owner changed from Zaara(lsq2@maven-silicon.com) t…" at bounding box center [719, 377] width 650 height 225
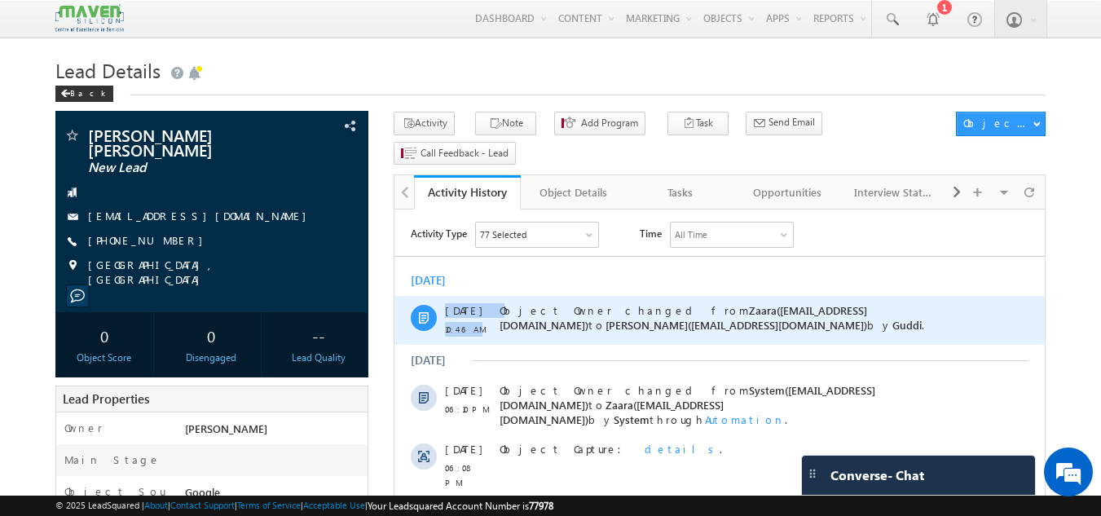
drag, startPoint x: 445, startPoint y: 312, endPoint x: 486, endPoint y: 337, distance: 47.5
click at [486, 337] on div "06 Oct 10:46 AM Object Owner changed from Zaara(lsq2@maven-silicon.com) to Roha…" at bounding box center [719, 320] width 650 height 49
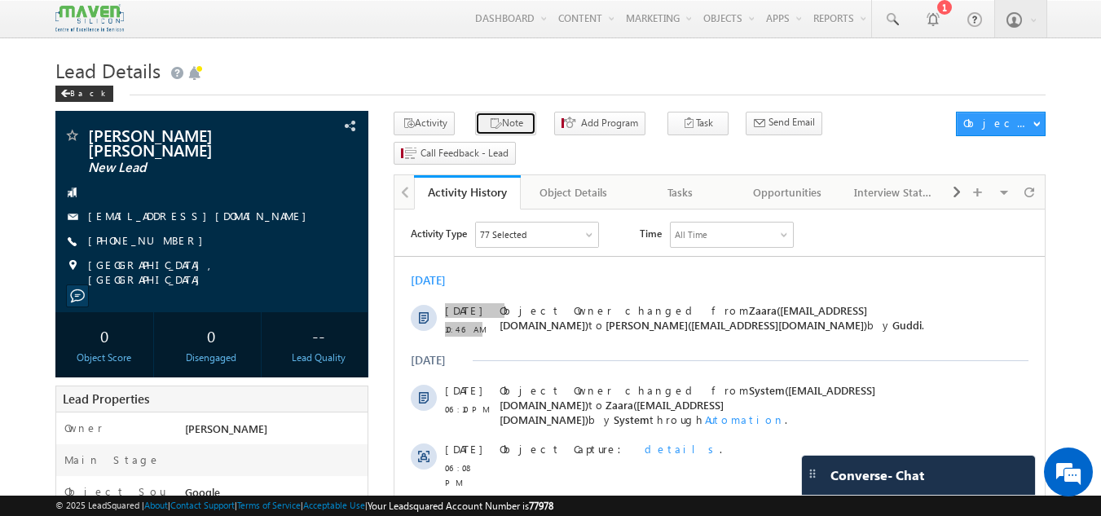
click at [511, 122] on button "Note" at bounding box center [505, 124] width 61 height 24
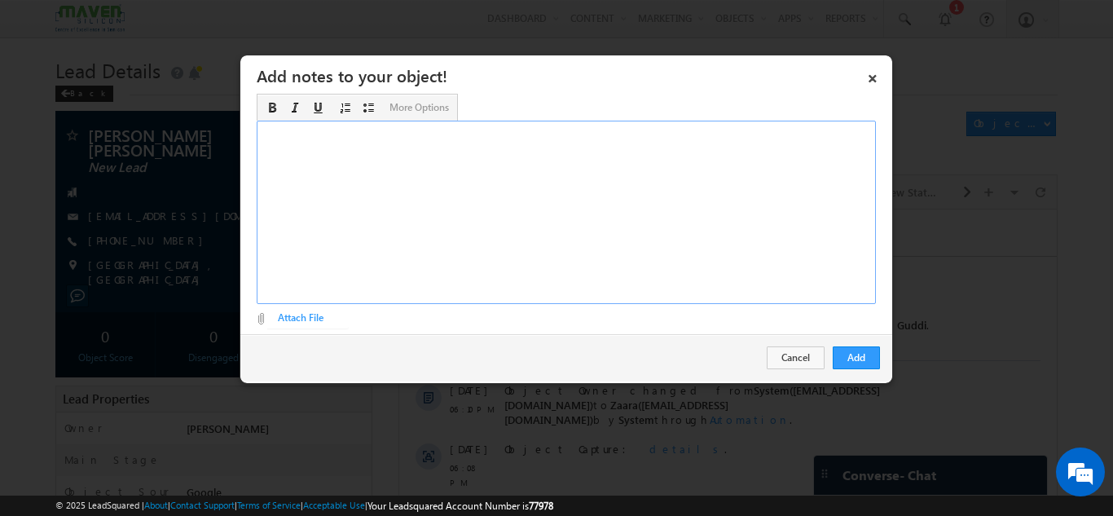
click at [397, 178] on div "Rich Text Editor, Description-inline-editor-div" at bounding box center [566, 212] width 619 height 183
click at [853, 363] on button "Add" at bounding box center [856, 357] width 47 height 23
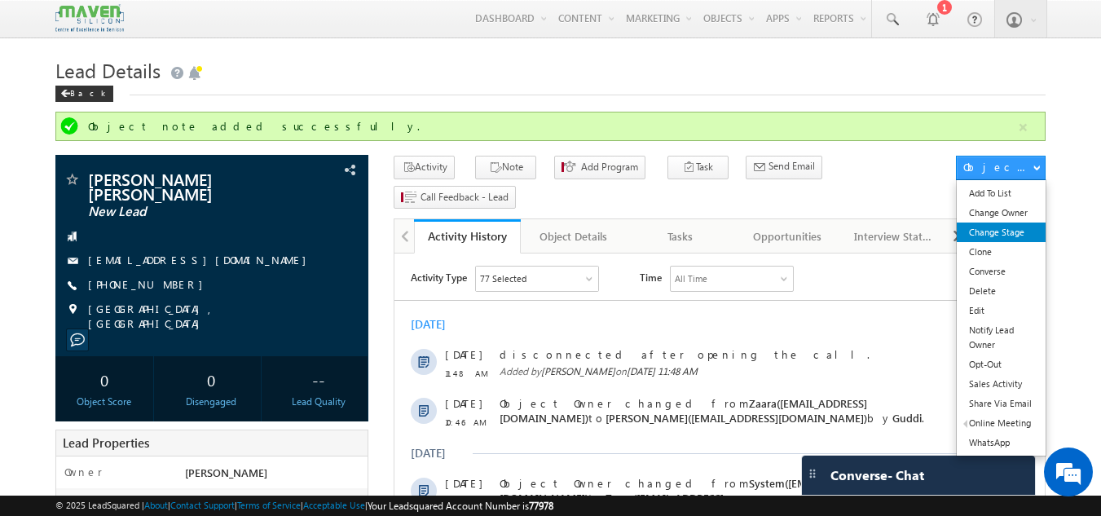
click at [998, 239] on link "Change Stage" at bounding box center [1001, 233] width 89 height 20
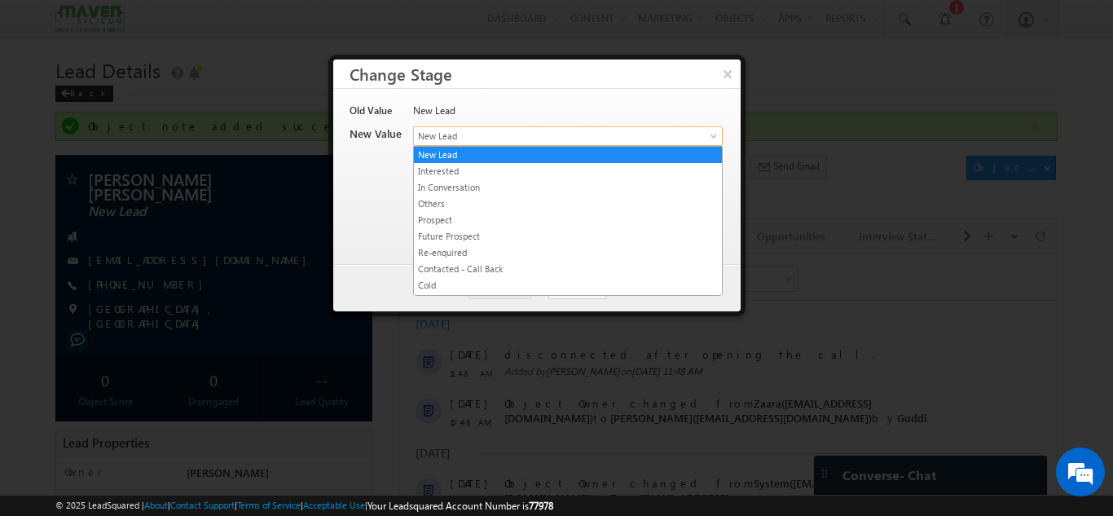
click at [557, 134] on span "New Lead" at bounding box center [541, 136] width 254 height 15
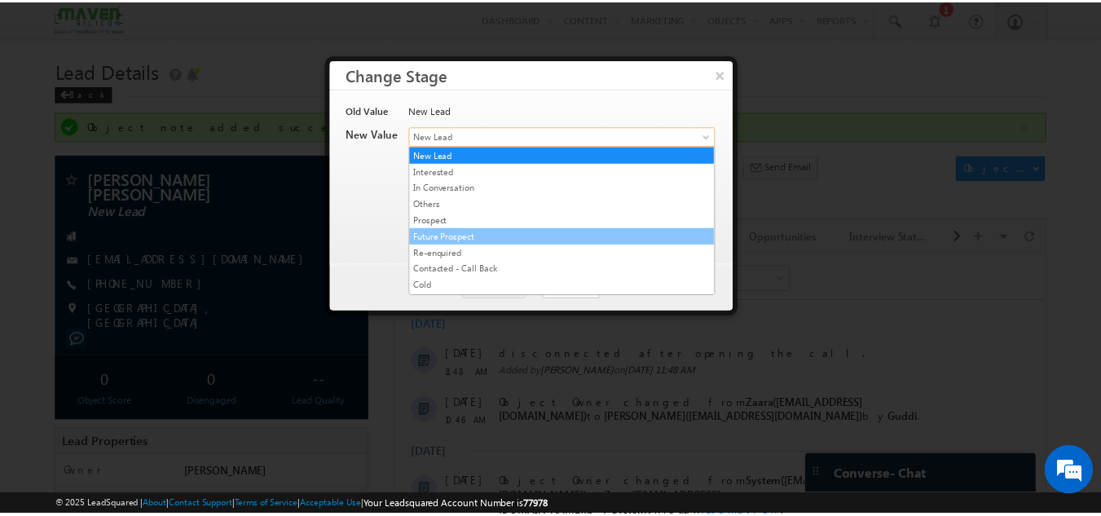
scroll to position [308, 0]
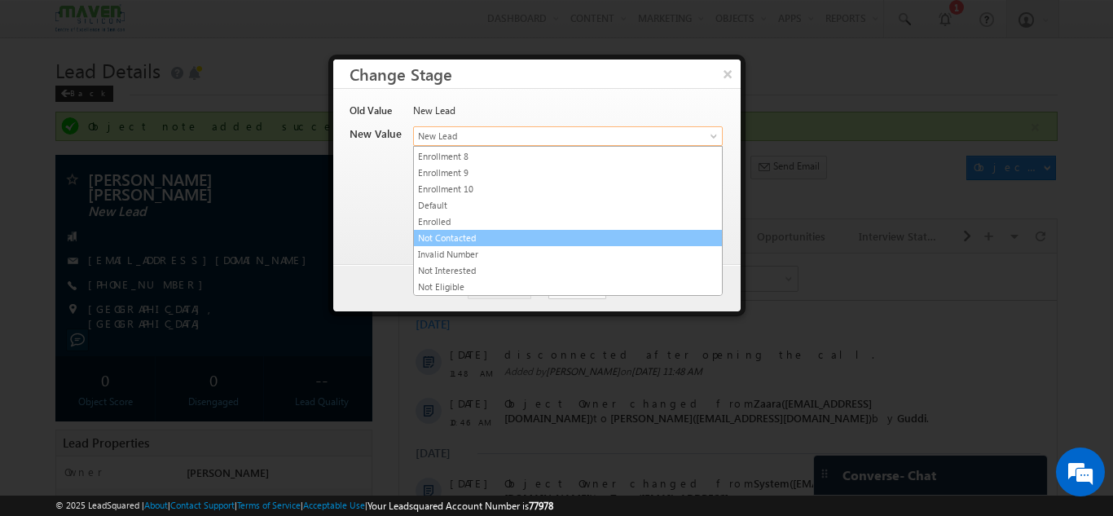
click at [483, 237] on link "Not Contacted" at bounding box center [568, 238] width 308 height 15
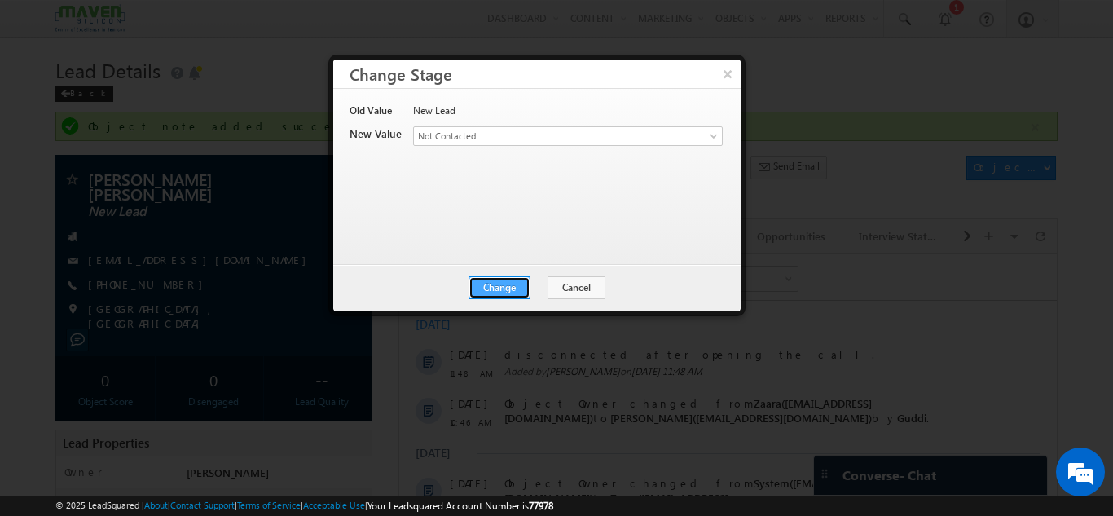
click at [511, 294] on button "Change" at bounding box center [500, 287] width 62 height 23
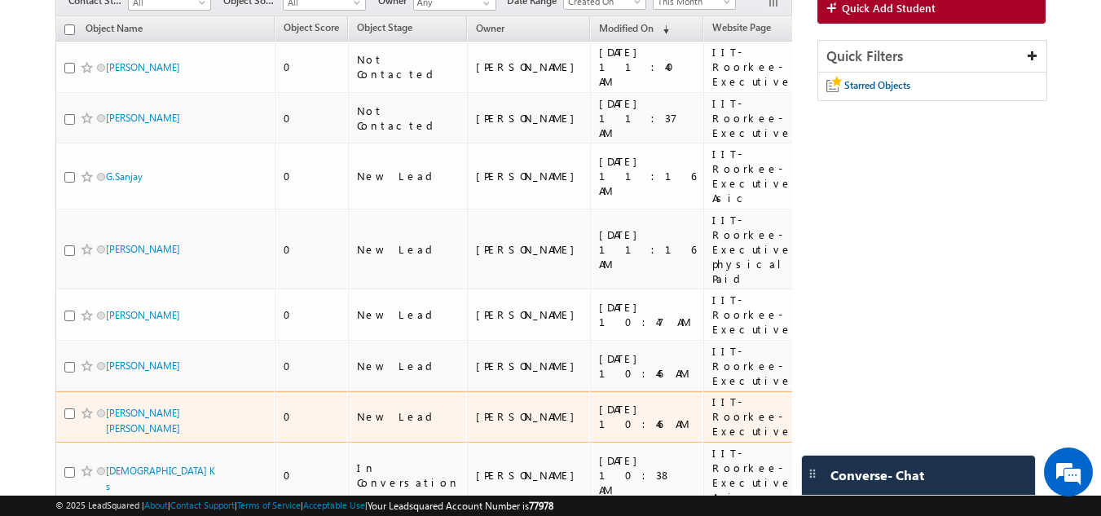
scroll to position [155, 0]
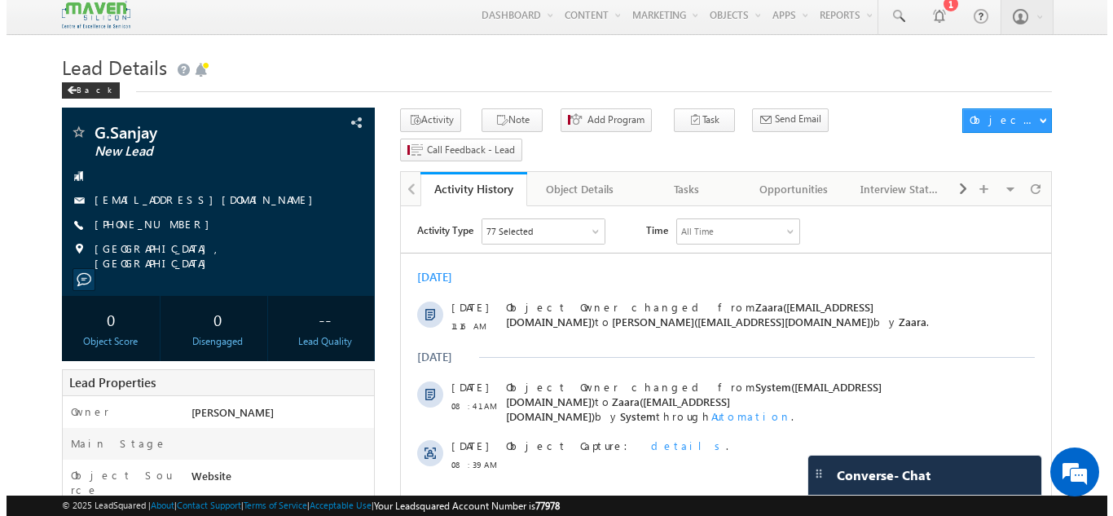
scroll to position [2, 0]
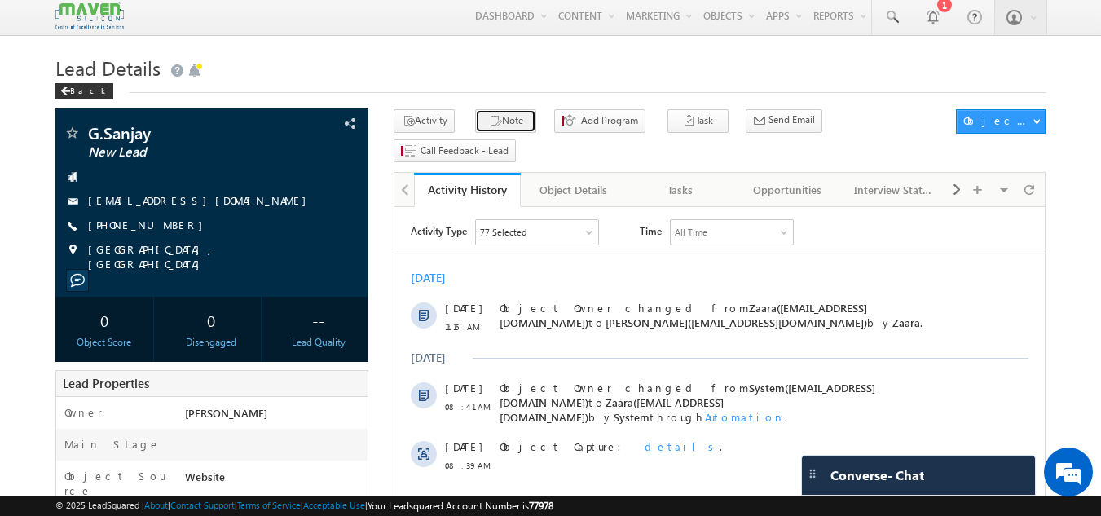
click at [475, 117] on button "Note" at bounding box center [505, 121] width 61 height 24
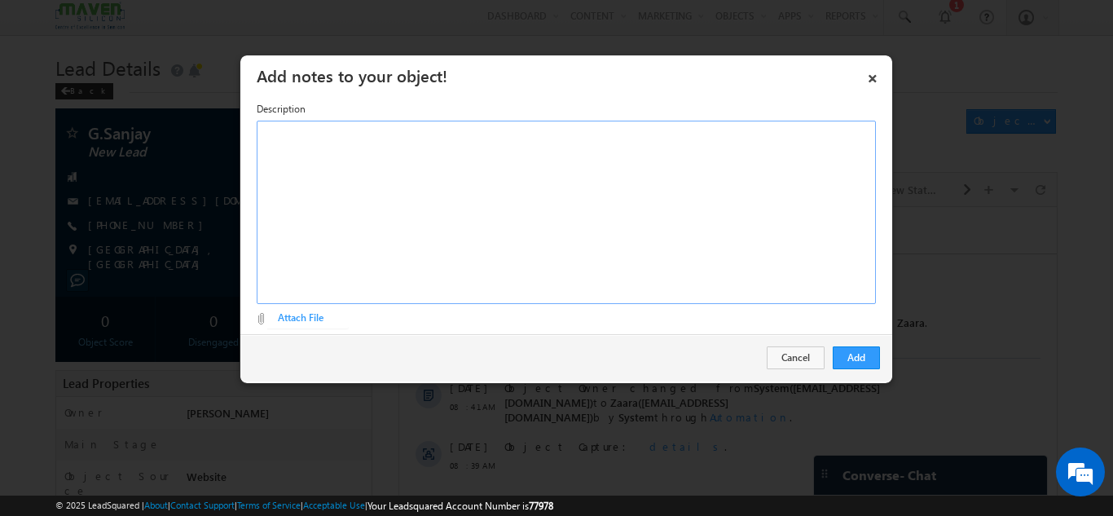
click at [486, 148] on div "Rich Text Editor, Description-inline-editor-div" at bounding box center [566, 212] width 619 height 183
click at [841, 350] on button "Add" at bounding box center [856, 357] width 47 height 23
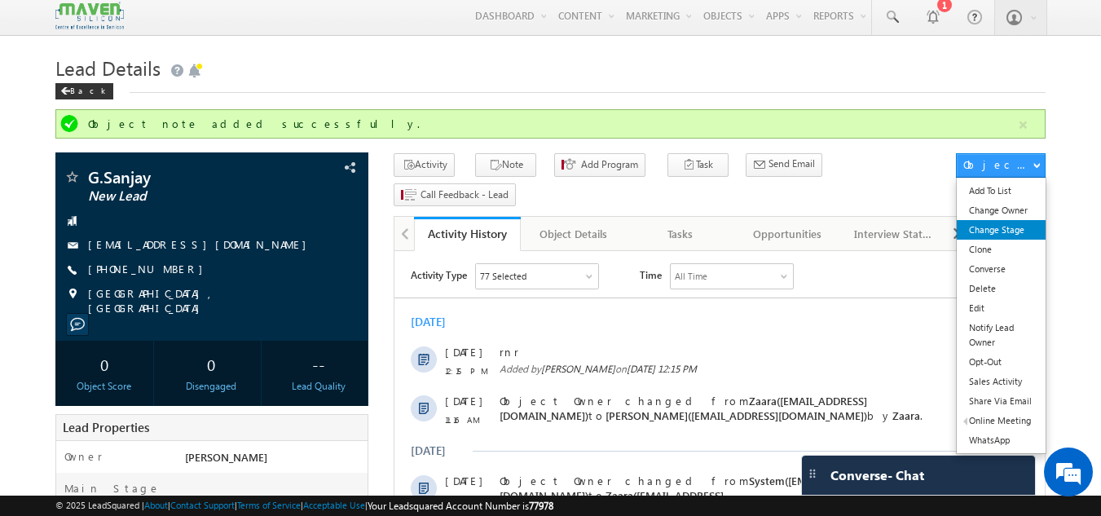
click at [1020, 239] on link "Change Stage" at bounding box center [1001, 230] width 89 height 20
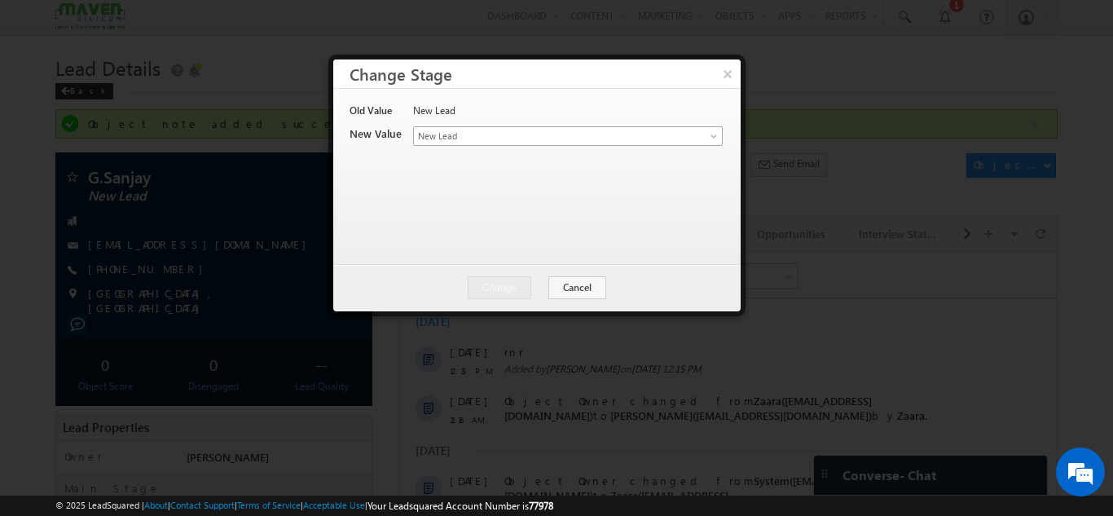
click at [595, 133] on span "New Lead" at bounding box center [541, 136] width 254 height 15
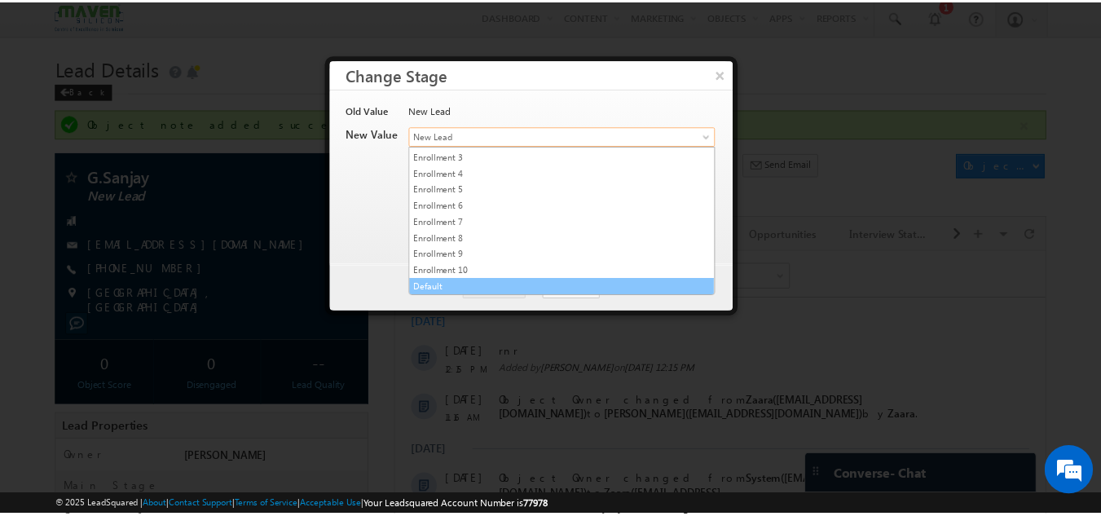
scroll to position [308, 0]
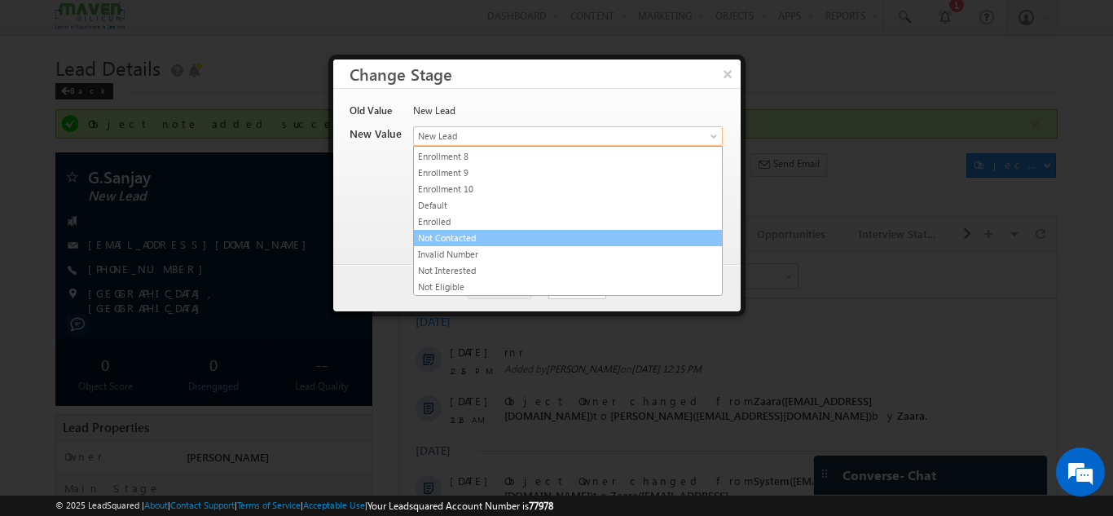
click at [496, 242] on link "Not Contacted" at bounding box center [568, 238] width 308 height 15
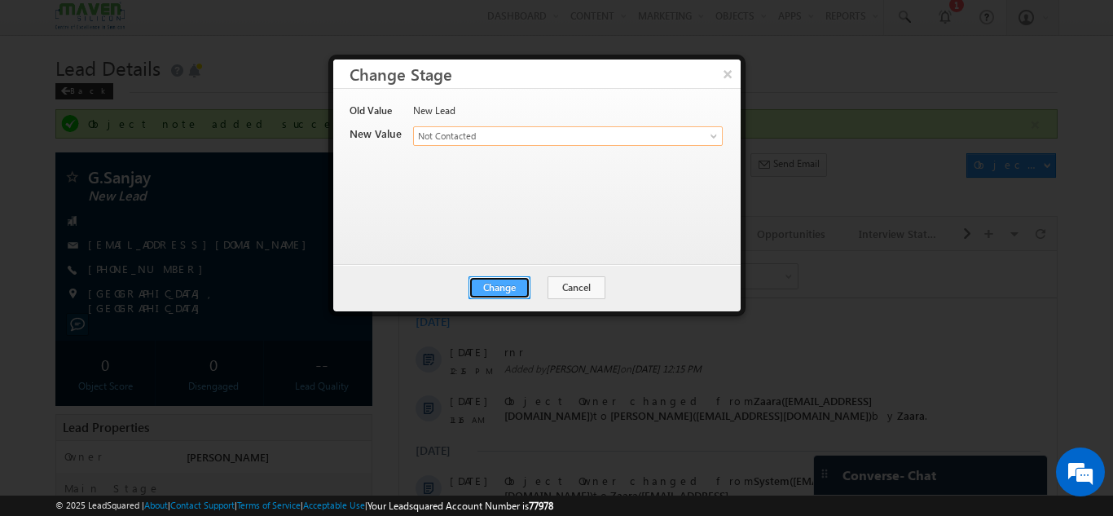
click at [494, 286] on button "Change" at bounding box center [500, 287] width 62 height 23
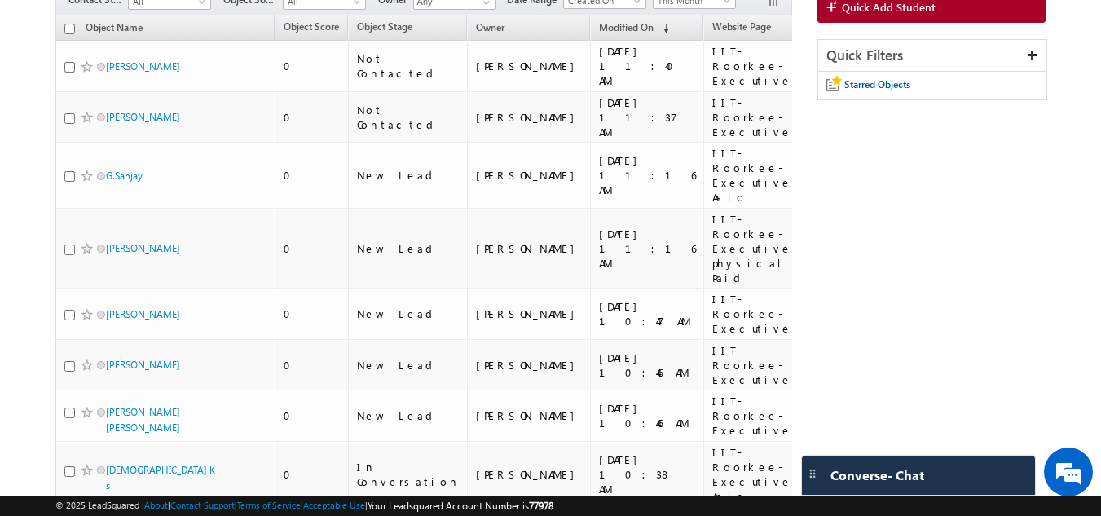
scroll to position [155, 0]
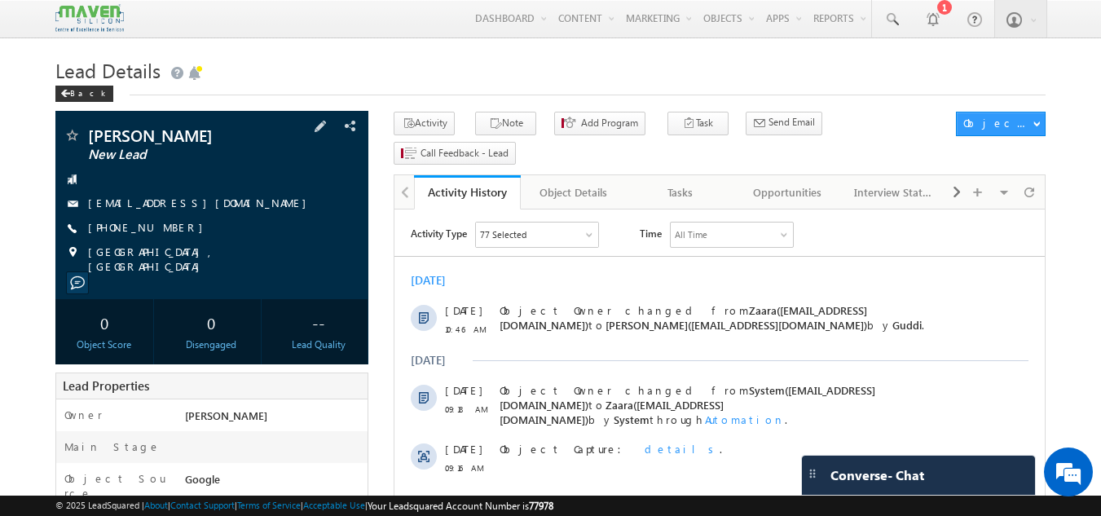
click at [363, 168] on div "[PERSON_NAME] New Lead [EMAIL_ADDRESS][DOMAIN_NAME]" at bounding box center [212, 205] width 314 height 188
click at [363, 168] on div "Spoorthi Kumari New Lead spoorthibangera21@gmail.com" at bounding box center [212, 205] width 314 height 188
click at [494, 126] on button "Note" at bounding box center [505, 124] width 61 height 24
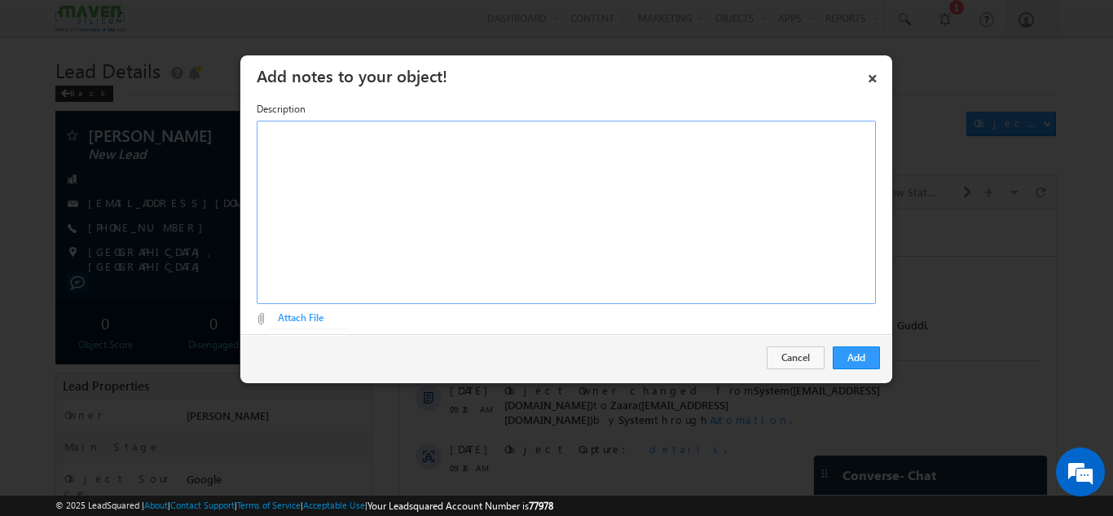
click at [483, 191] on div "Rich Text Editor, Description-inline-editor-div" at bounding box center [566, 212] width 619 height 183
click at [868, 359] on button "Add" at bounding box center [856, 357] width 47 height 23
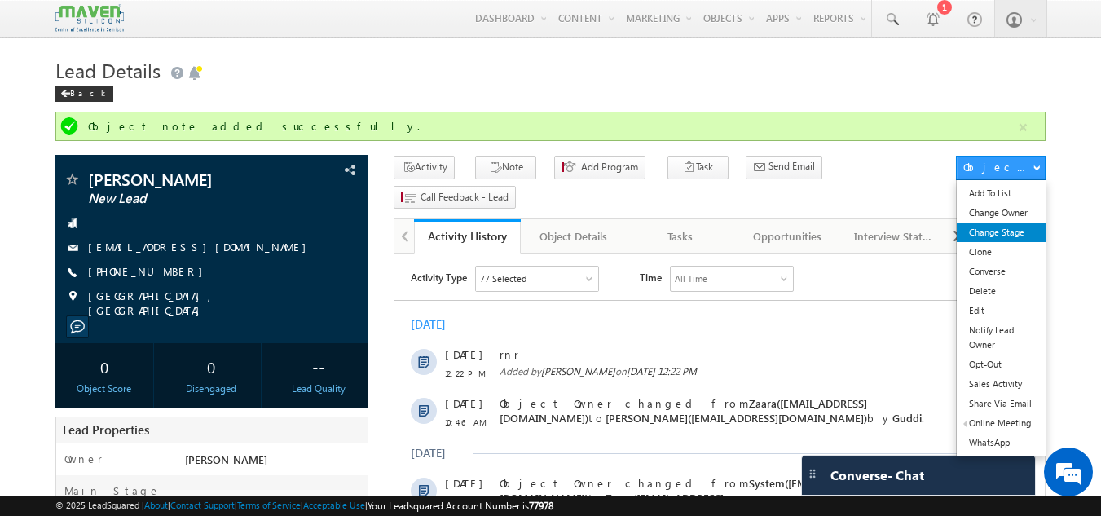
click at [978, 226] on link "Change Stage" at bounding box center [1001, 233] width 89 height 20
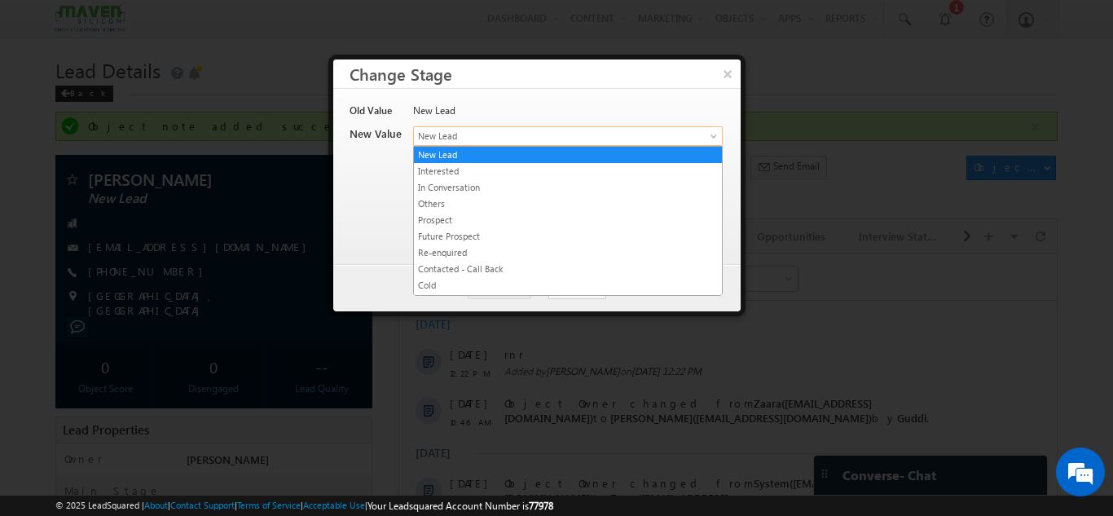
click at [516, 134] on span "New Lead" at bounding box center [541, 136] width 254 height 15
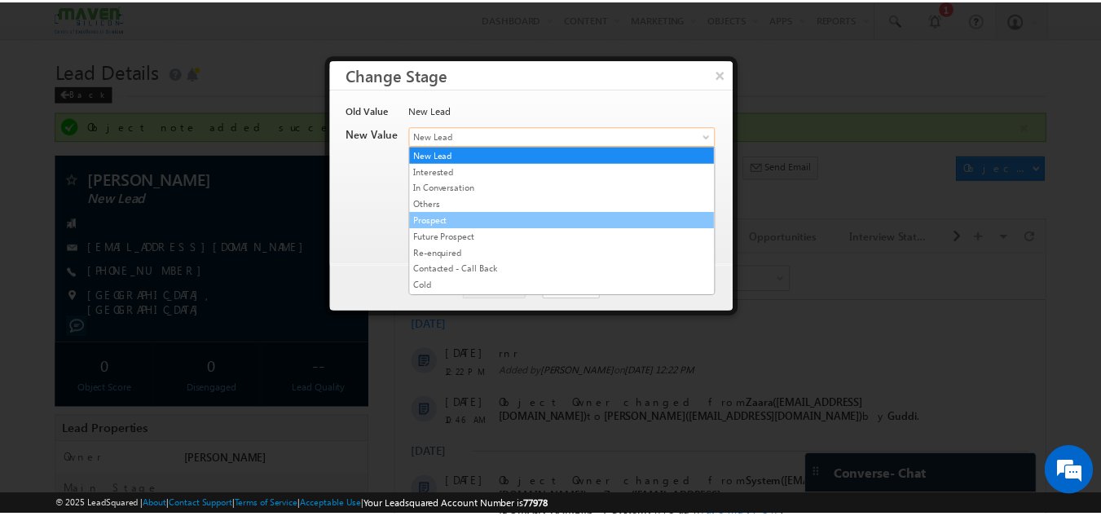
scroll to position [308, 0]
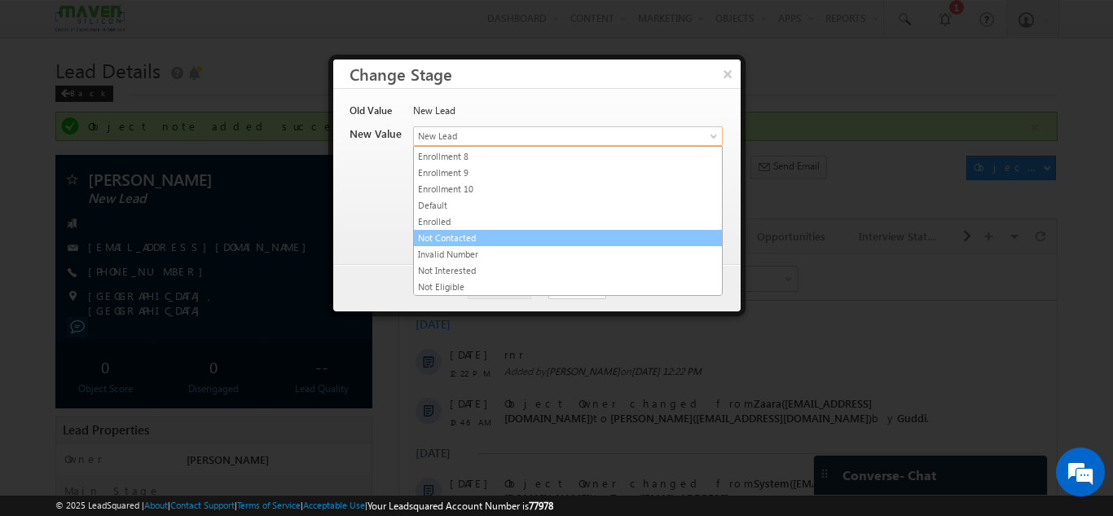
click at [484, 238] on link "Not Contacted" at bounding box center [568, 238] width 308 height 15
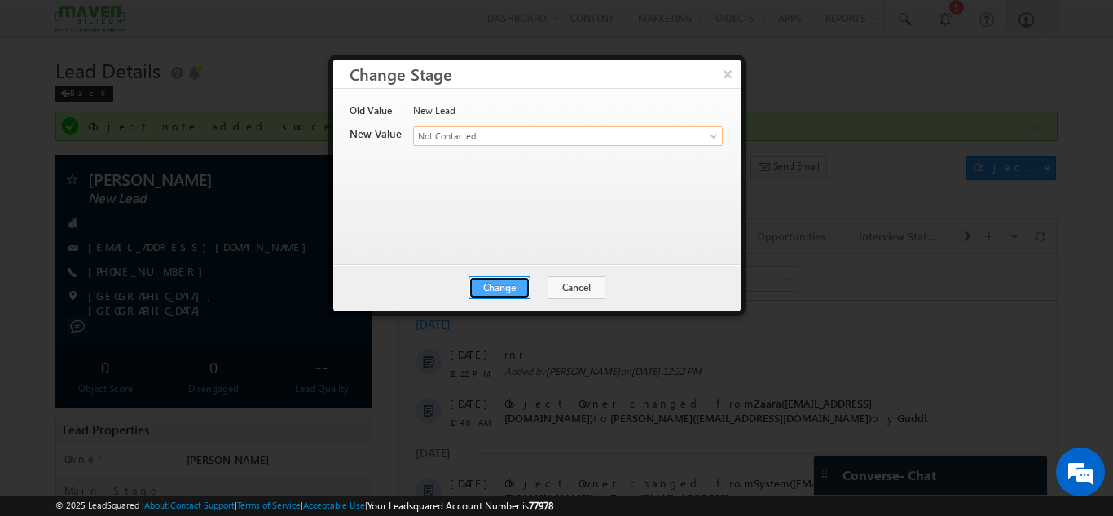
click at [488, 281] on button "Change" at bounding box center [500, 287] width 62 height 23
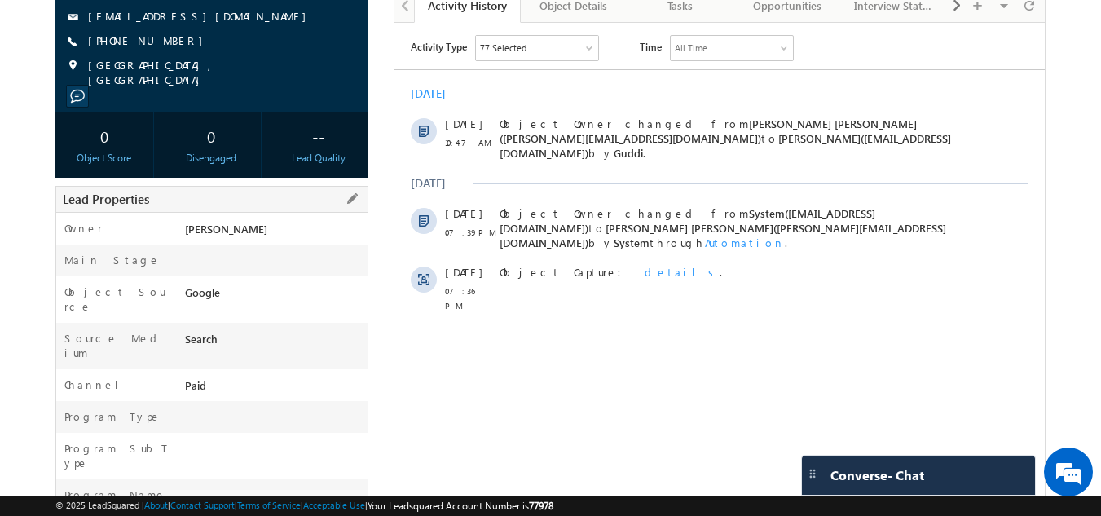
scroll to position [157, 0]
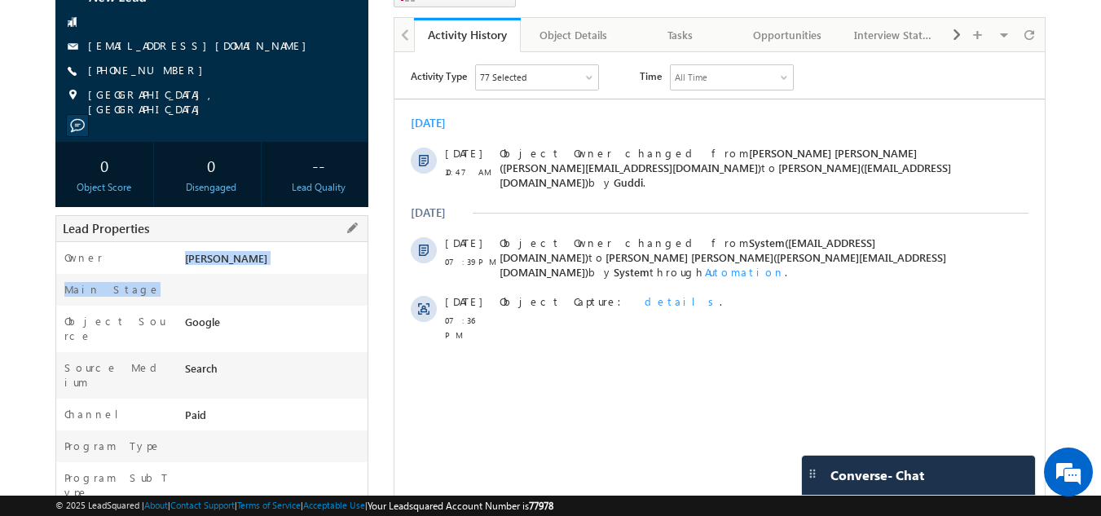
drag, startPoint x: 181, startPoint y: 253, endPoint x: 227, endPoint y: 295, distance: 62.9
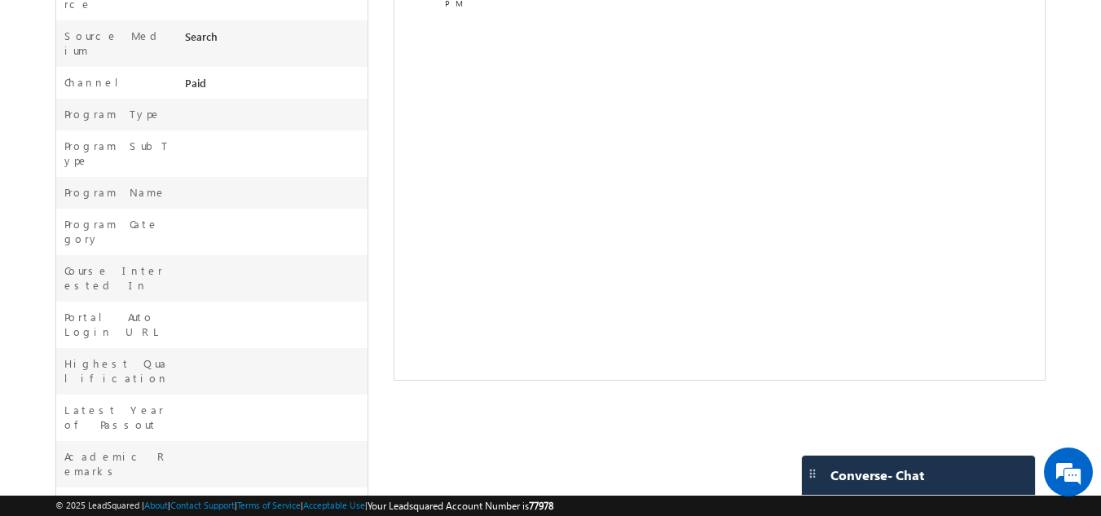
scroll to position [565, 0]
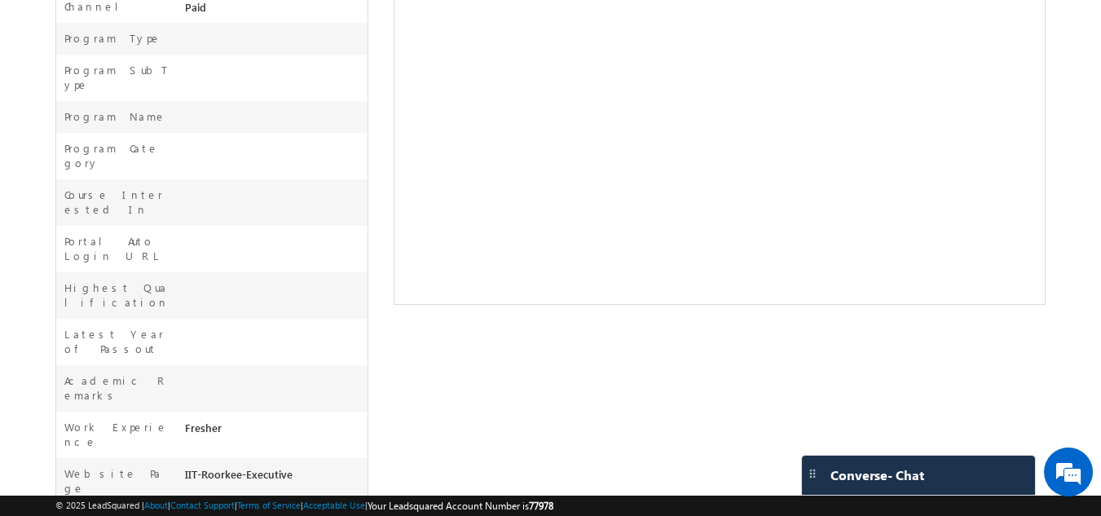
drag, startPoint x: 185, startPoint y: 323, endPoint x: 299, endPoint y: 332, distance: 114.5
click at [299, 466] on div "IIT-Roorkee-Executive" at bounding box center [274, 477] width 187 height 23
click at [303, 412] on div "Work Experience Fresher" at bounding box center [212, 435] width 312 height 46
drag, startPoint x: 185, startPoint y: 323, endPoint x: 306, endPoint y: 328, distance: 120.7
click at [302, 466] on div "IIT-Roorkee-Executive" at bounding box center [274, 477] width 187 height 23
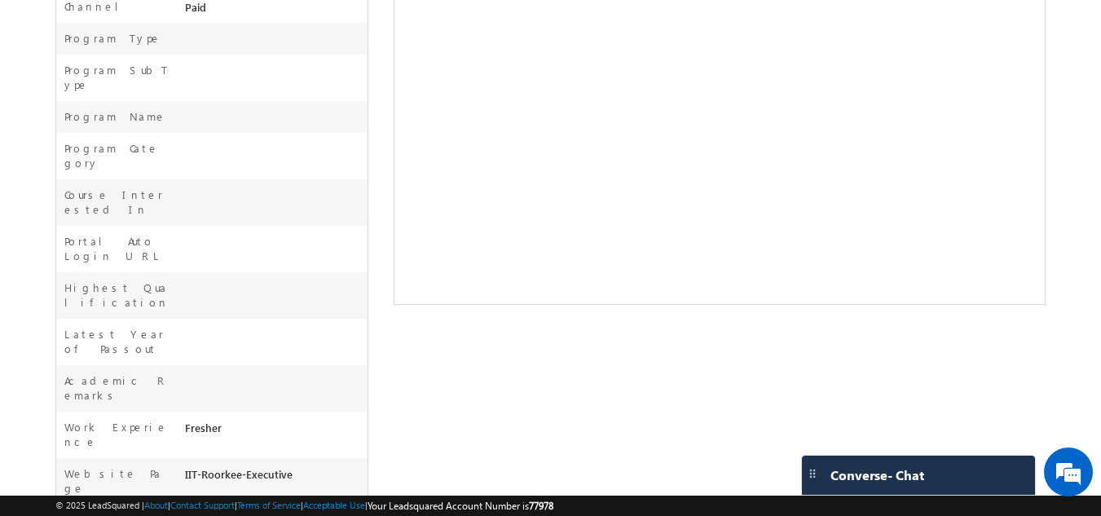
click at [321, 373] on div at bounding box center [274, 384] width 187 height 23
drag, startPoint x: 185, startPoint y: 322, endPoint x: 302, endPoint y: 312, distance: 117.0
click at [300, 466] on div "IIT-Roorkee-Executive" at bounding box center [274, 477] width 187 height 23
click at [303, 420] on div "Fresher" at bounding box center [274, 431] width 187 height 23
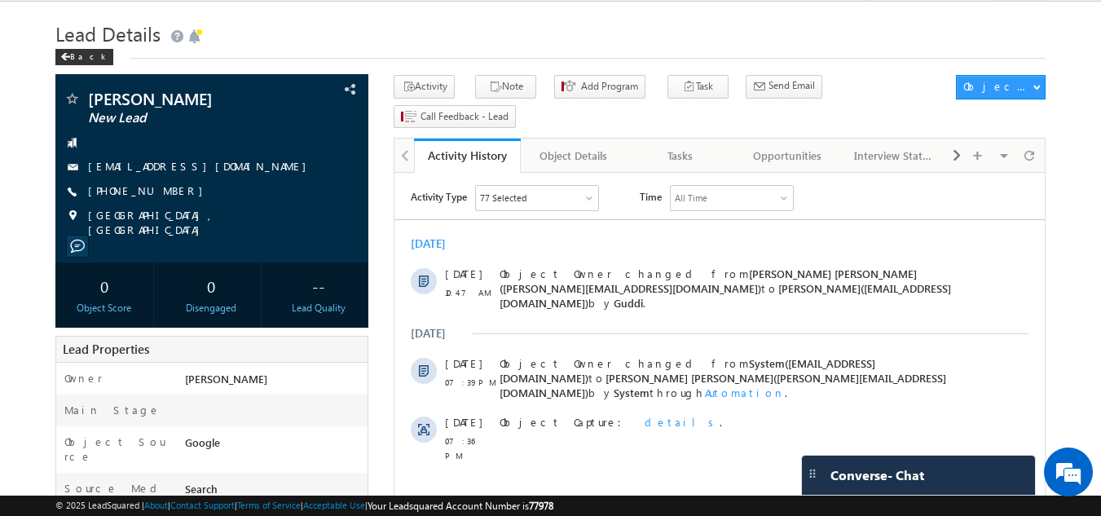
scroll to position [0, 0]
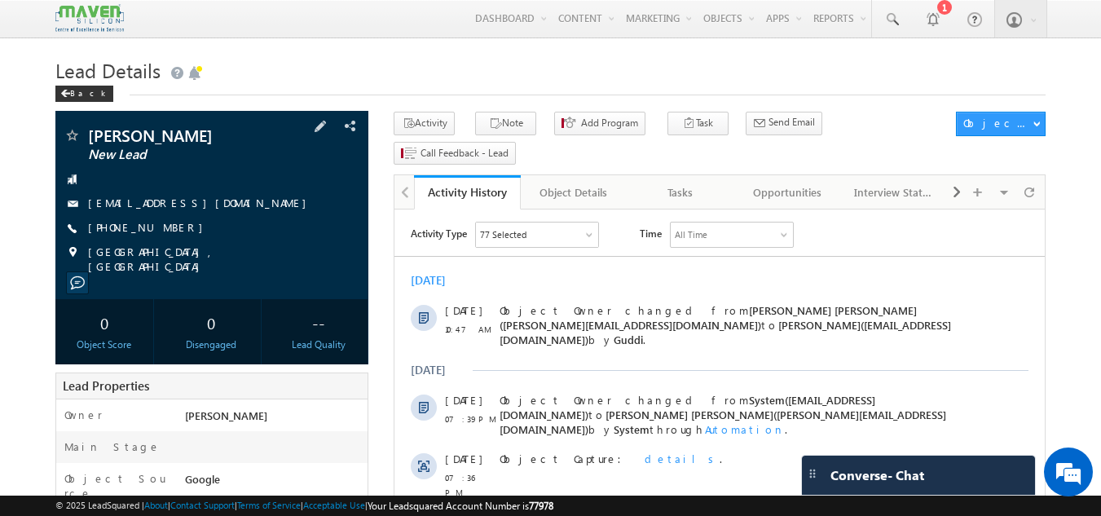
drag, startPoint x: 174, startPoint y: 231, endPoint x: 165, endPoint y: 230, distance: 9.1
click at [165, 230] on div "[PHONE_NUMBER]" at bounding box center [212, 228] width 297 height 16
click at [165, 230] on span "[PHONE_NUMBER]" at bounding box center [149, 228] width 123 height 16
drag, startPoint x: 180, startPoint y: 225, endPoint x: 167, endPoint y: 231, distance: 14.6
click at [167, 231] on div "+91-9664275312" at bounding box center [212, 228] width 297 height 16
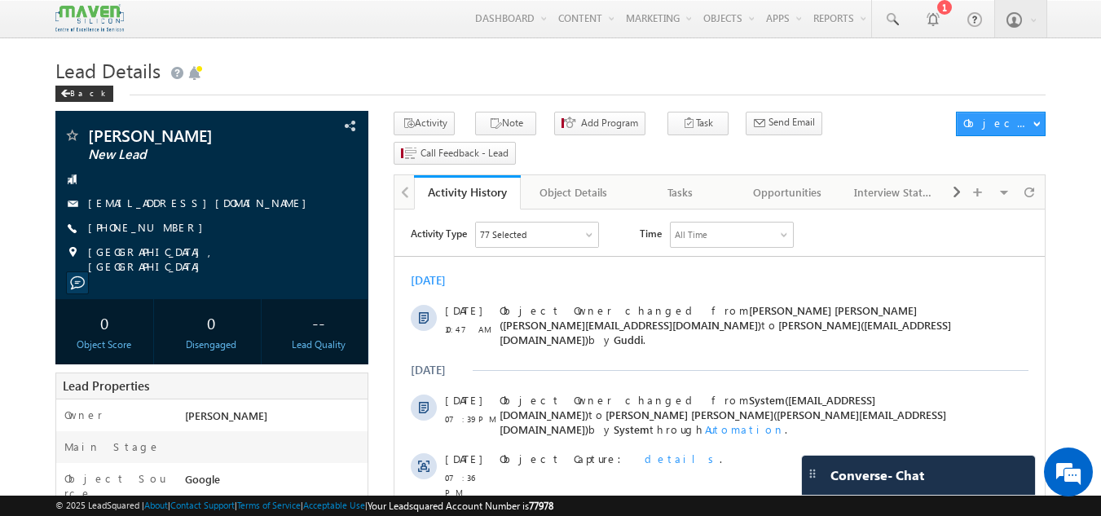
copy div "+91-9664275312"
click at [489, 123] on icon "button" at bounding box center [495, 124] width 13 height 15
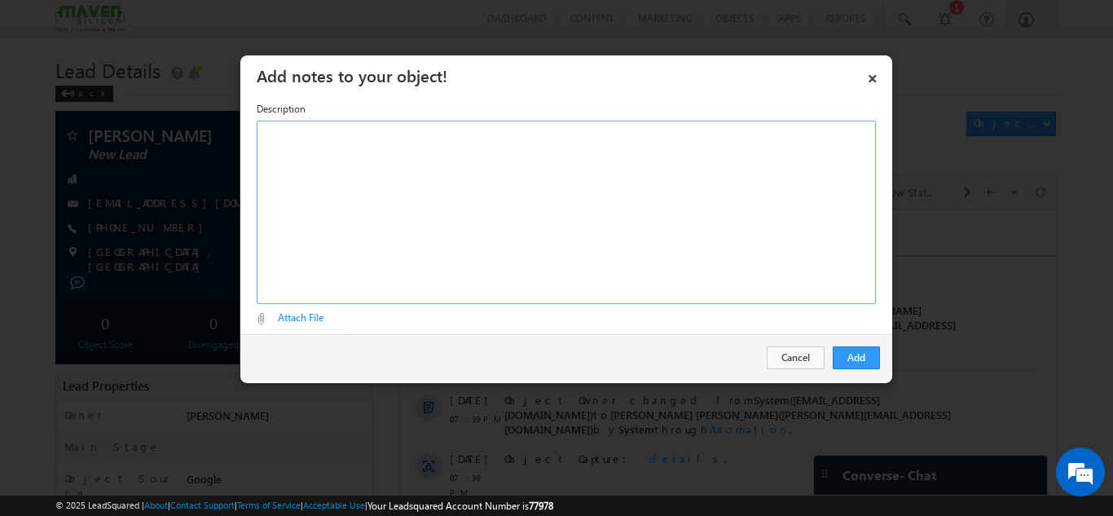
click at [460, 138] on div "Rich Text Editor, Description-inline-editor-div" at bounding box center [566, 212] width 619 height 183
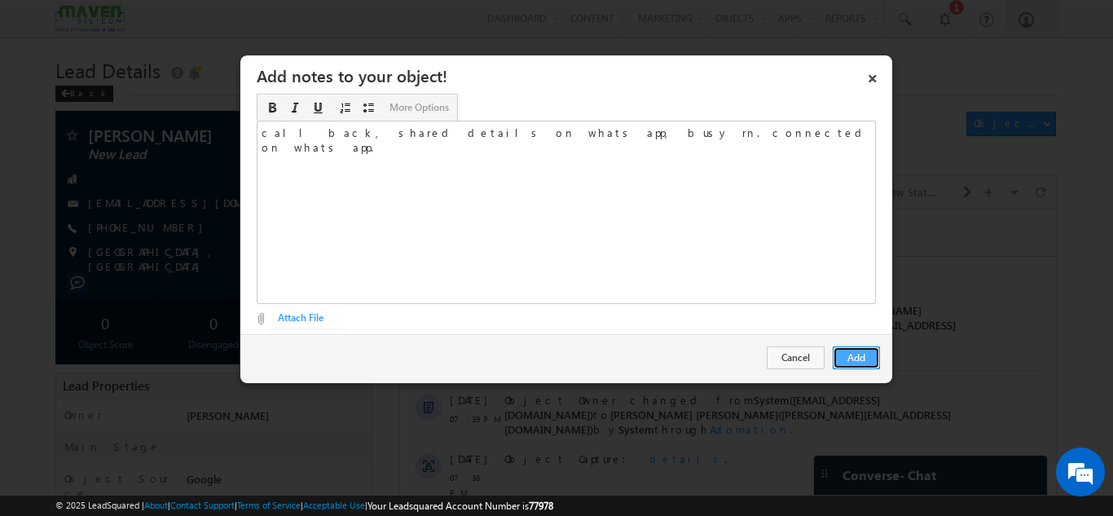
click at [870, 348] on button "Add" at bounding box center [856, 357] width 47 height 23
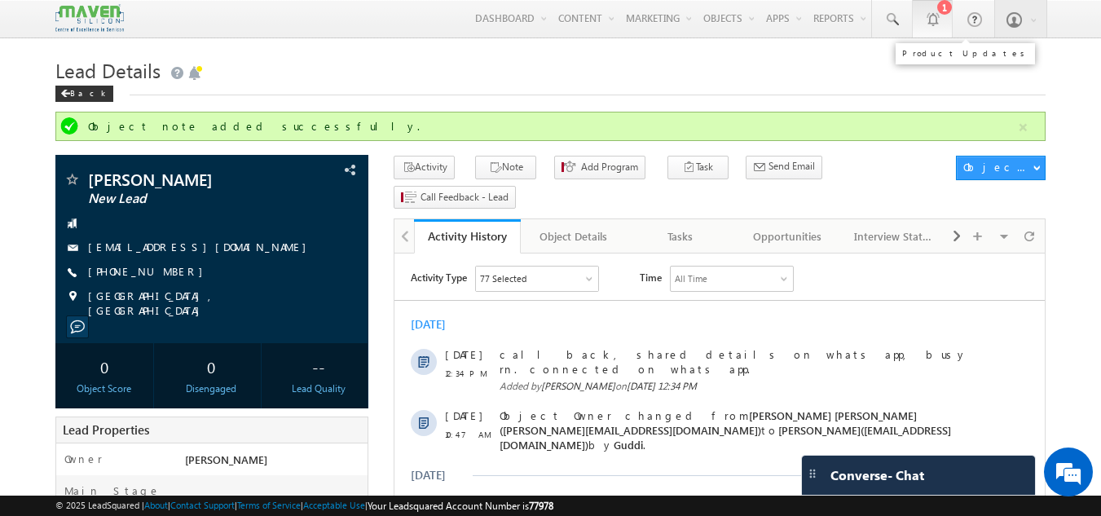
click at [938, 22] on div at bounding box center [932, 19] width 16 height 16
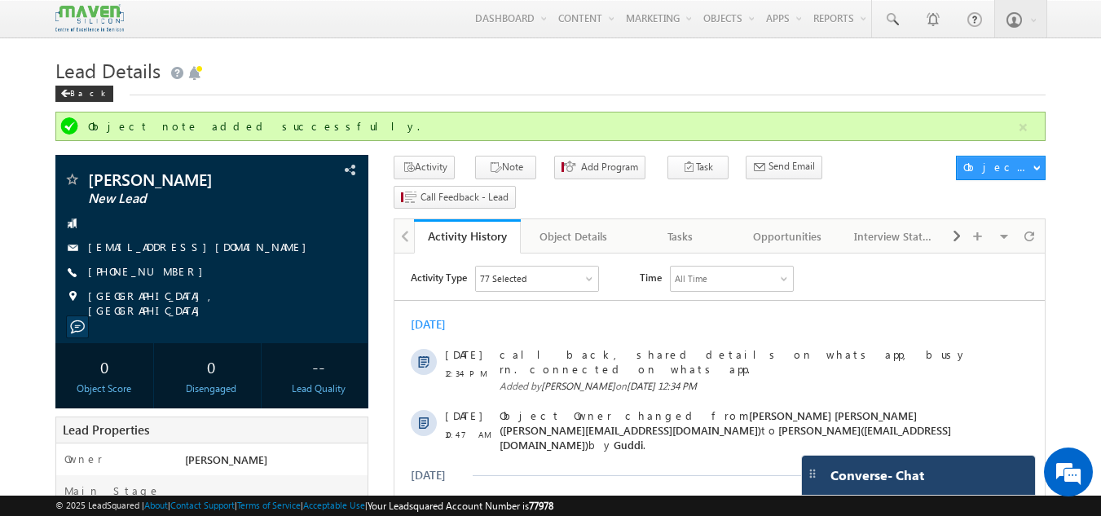
click at [957, 482] on div "Converse - Chat" at bounding box center [918, 475] width 233 height 39
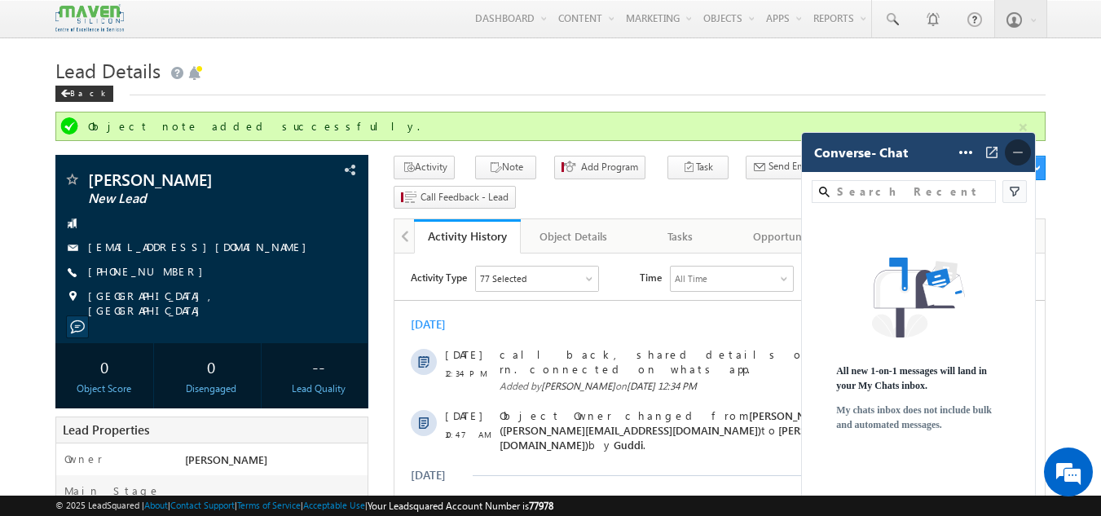
click at [1020, 150] on img at bounding box center [1018, 152] width 16 height 16
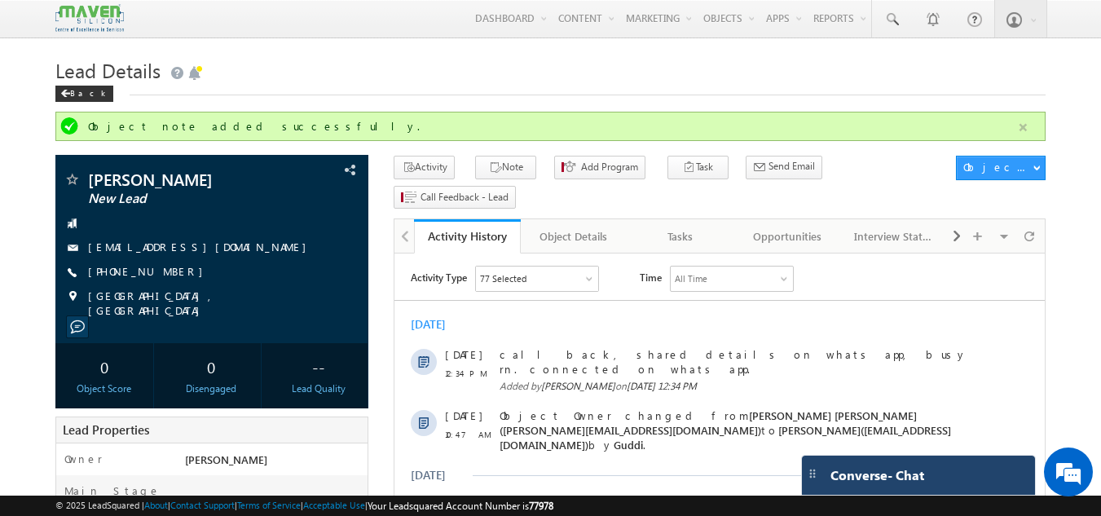
click at [1022, 126] on button "button" at bounding box center [1023, 127] width 20 height 20
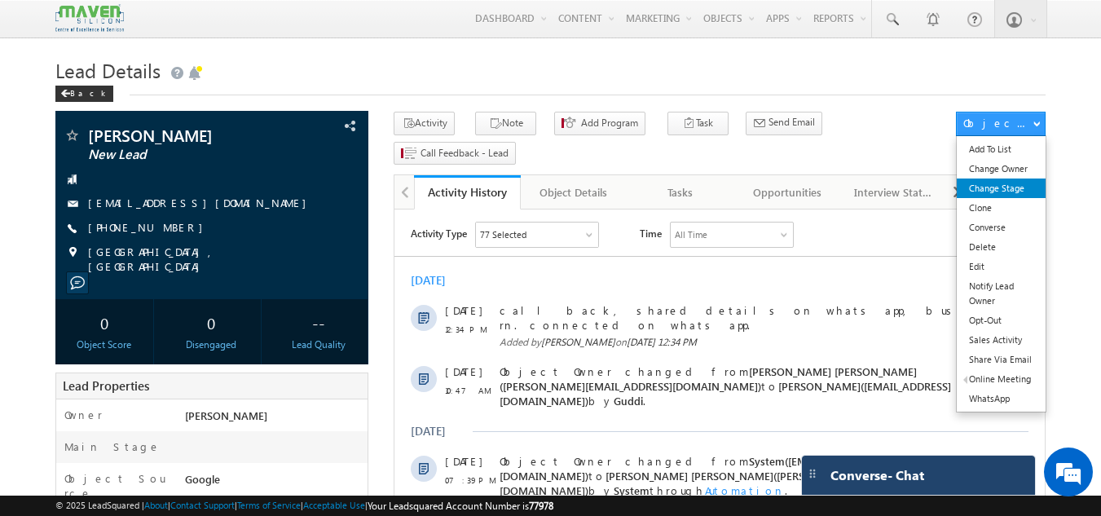
click at [980, 185] on link "Change Stage" at bounding box center [1001, 188] width 89 height 20
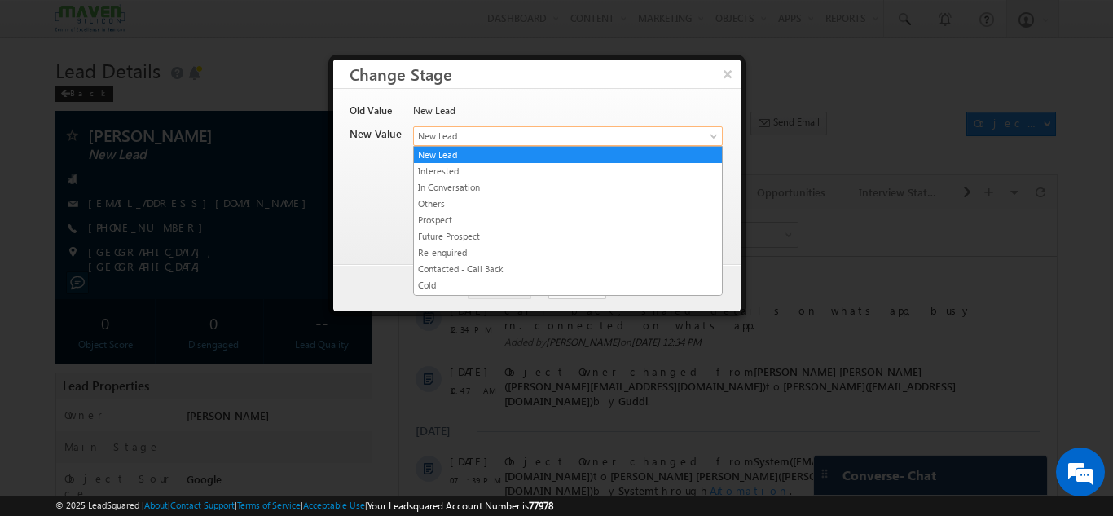
click at [452, 133] on span "New Lead" at bounding box center [541, 136] width 254 height 15
click at [437, 184] on link "In Conversation" at bounding box center [568, 187] width 308 height 15
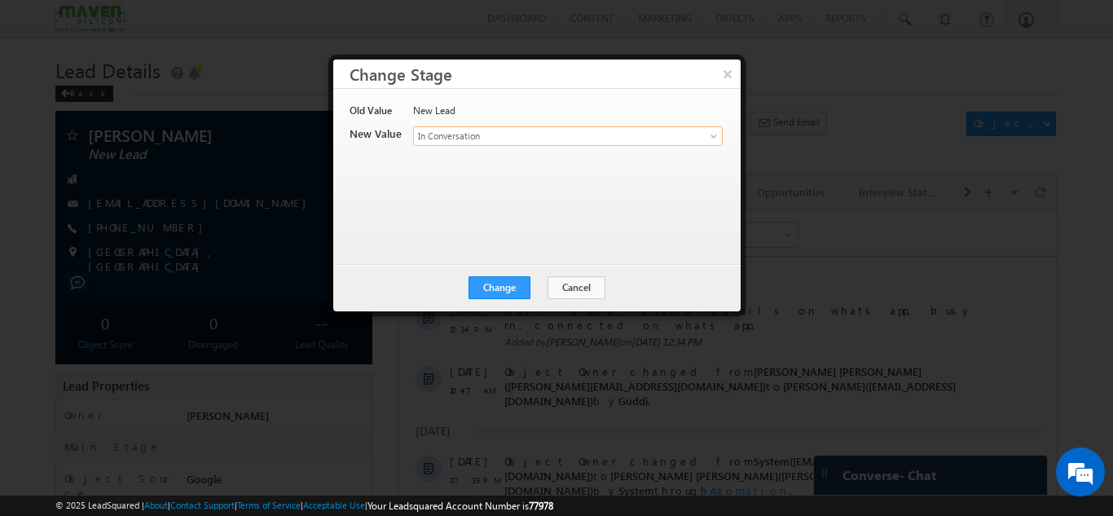
click at [472, 289] on div "Change Cancel Close" at bounding box center [537, 287] width 408 height 47
click at [497, 285] on button "Change" at bounding box center [500, 287] width 62 height 23
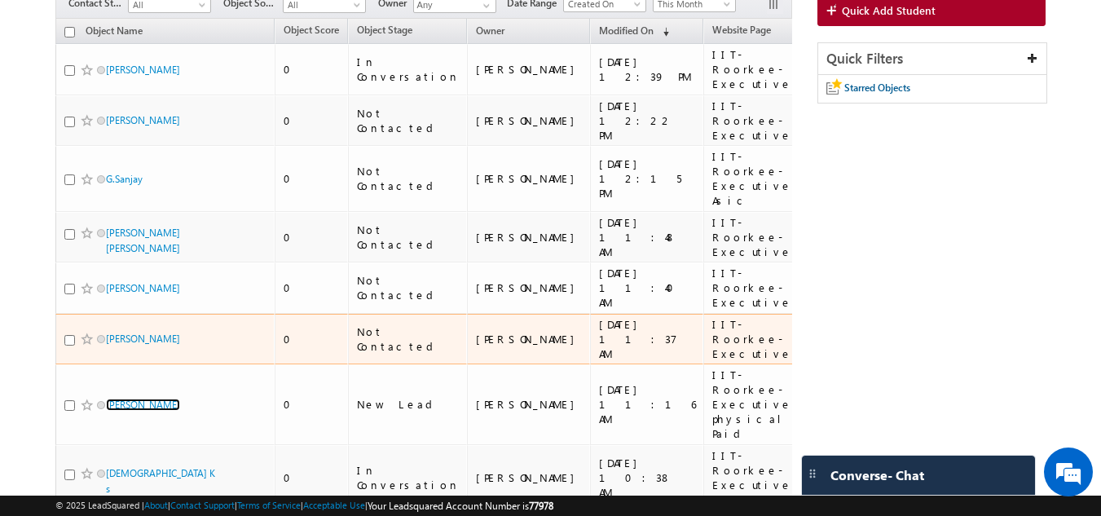
scroll to position [183, 0]
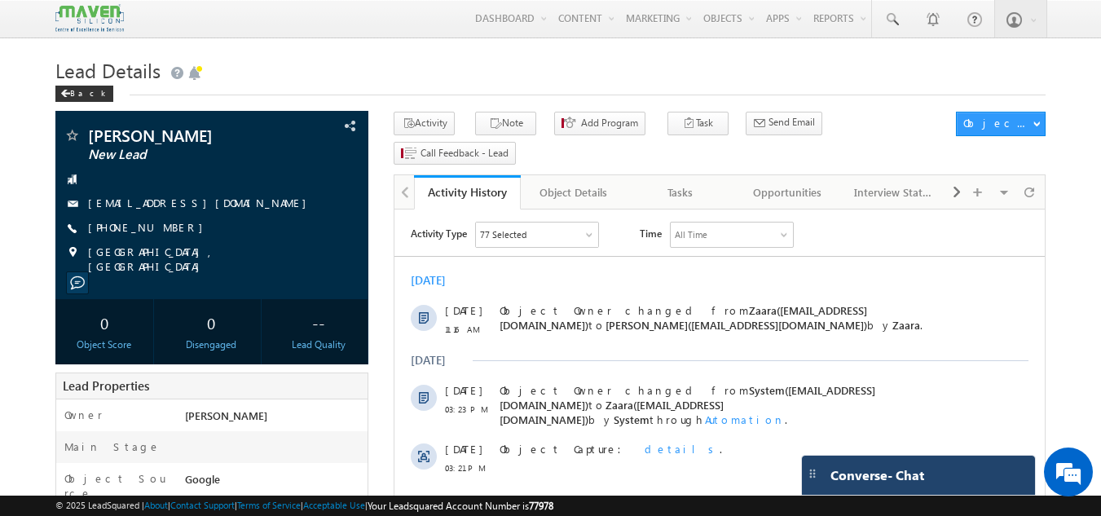
click at [972, 491] on div "Converse - Chat" at bounding box center [918, 475] width 233 height 39
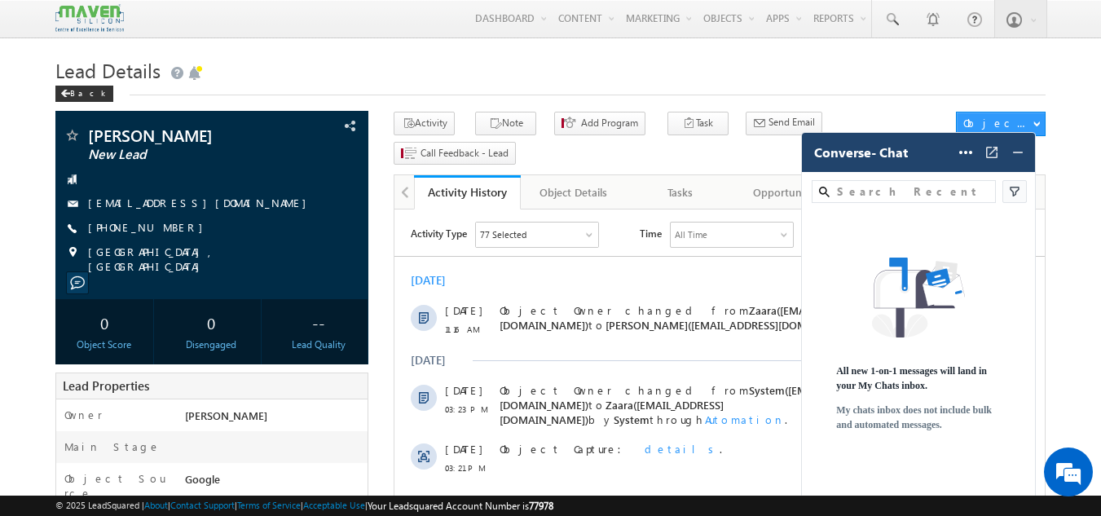
click at [1021, 152] on img at bounding box center [1018, 152] width 16 height 16
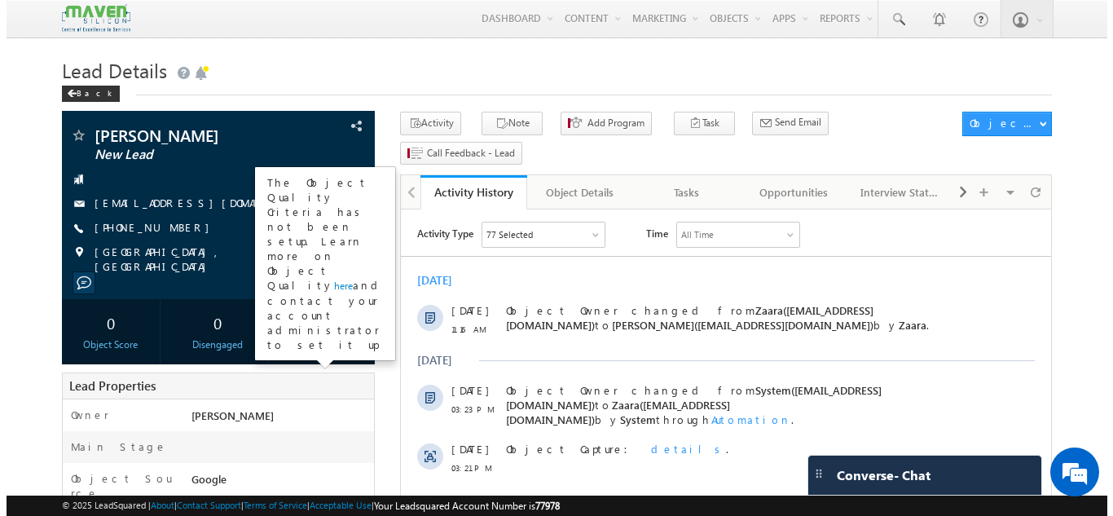
scroll to position [51, 0]
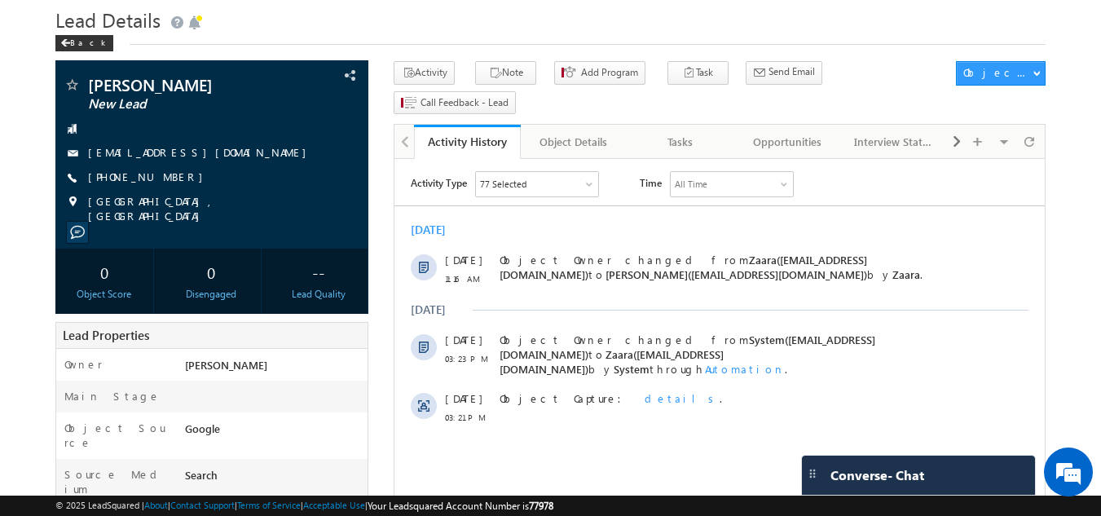
click at [690, 132] on div "Tasks" at bounding box center [680, 142] width 79 height 20
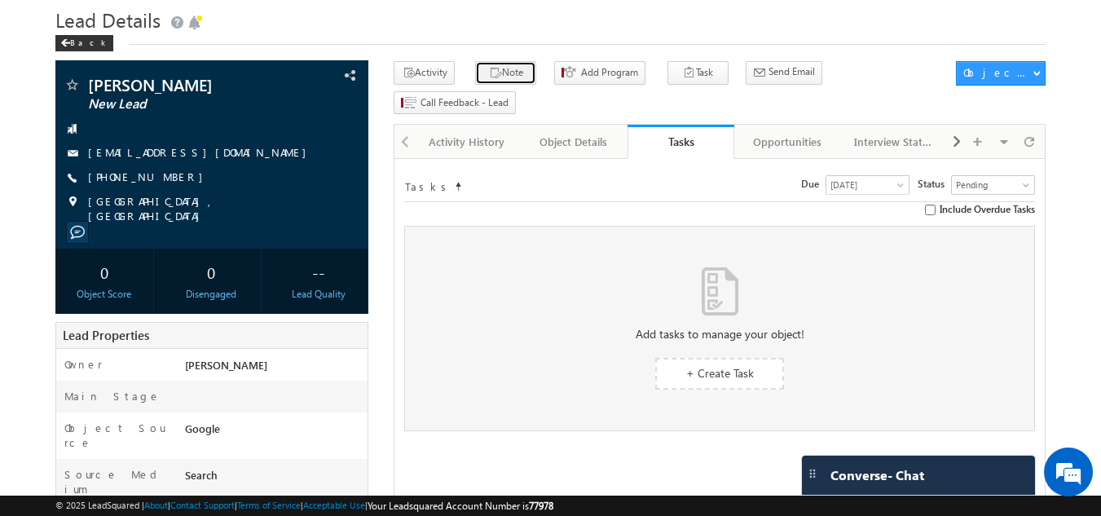
click at [495, 76] on button "Note" at bounding box center [505, 73] width 61 height 24
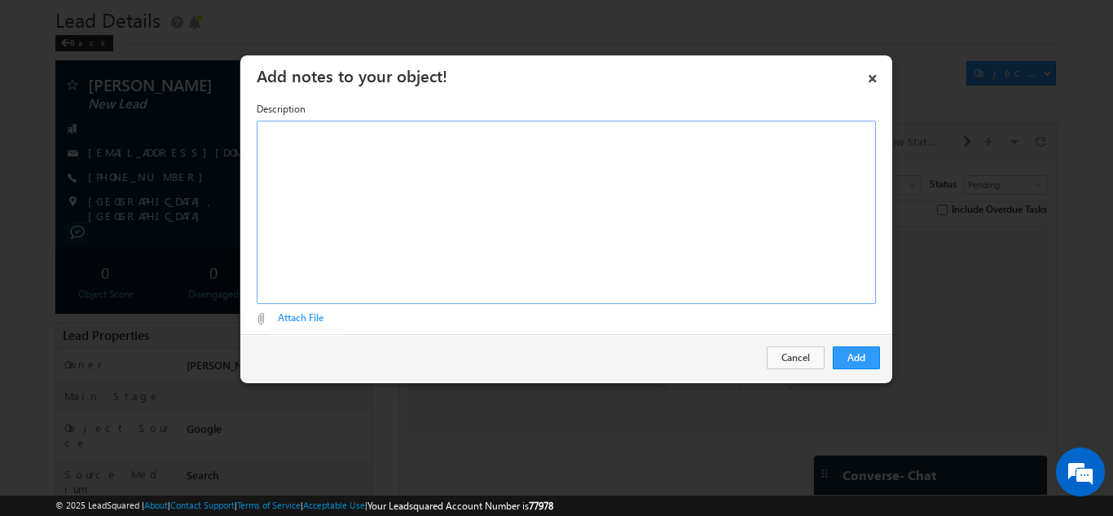
click at [466, 196] on div "Rich Text Editor, Description-inline-editor-div" at bounding box center [566, 212] width 619 height 183
click at [841, 364] on button "Add" at bounding box center [856, 357] width 47 height 23
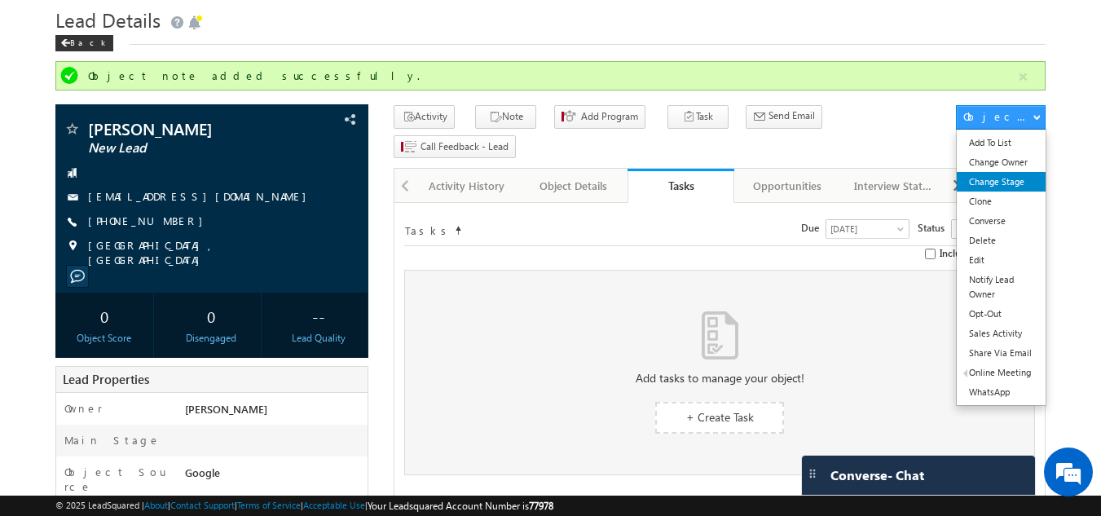
click at [1015, 178] on link "Change Stage" at bounding box center [1001, 182] width 89 height 20
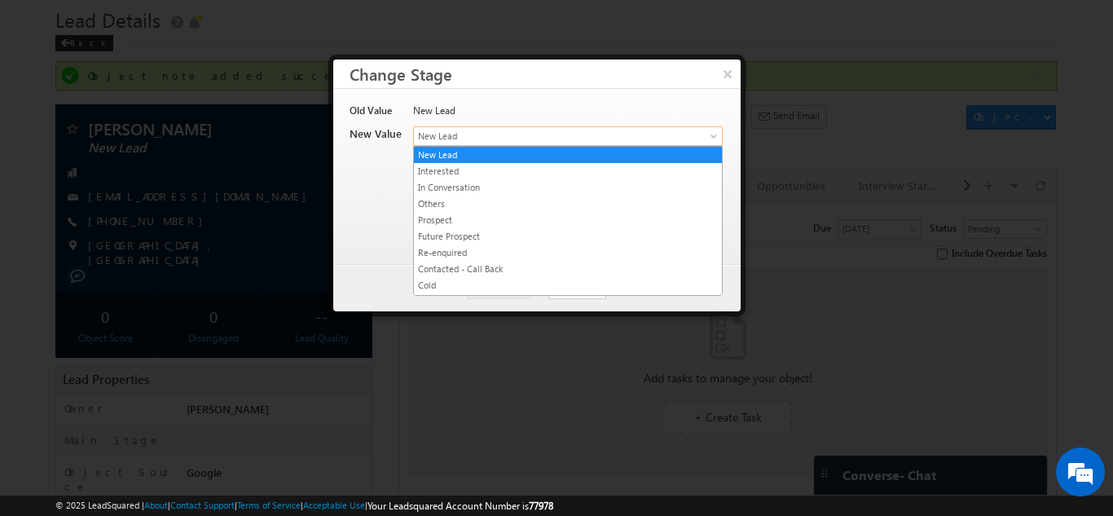
click at [594, 139] on span "New Lead" at bounding box center [541, 136] width 254 height 15
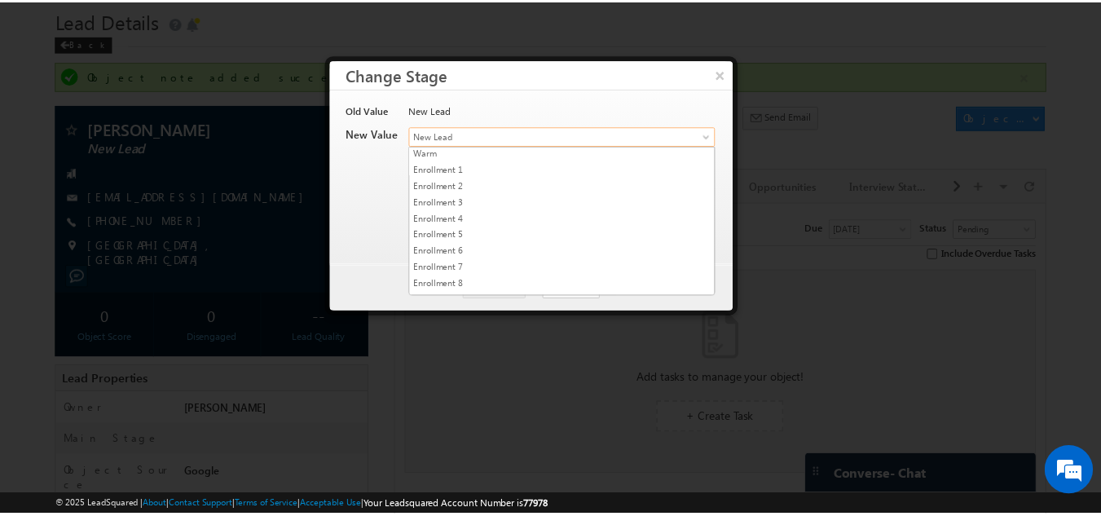
scroll to position [308, 0]
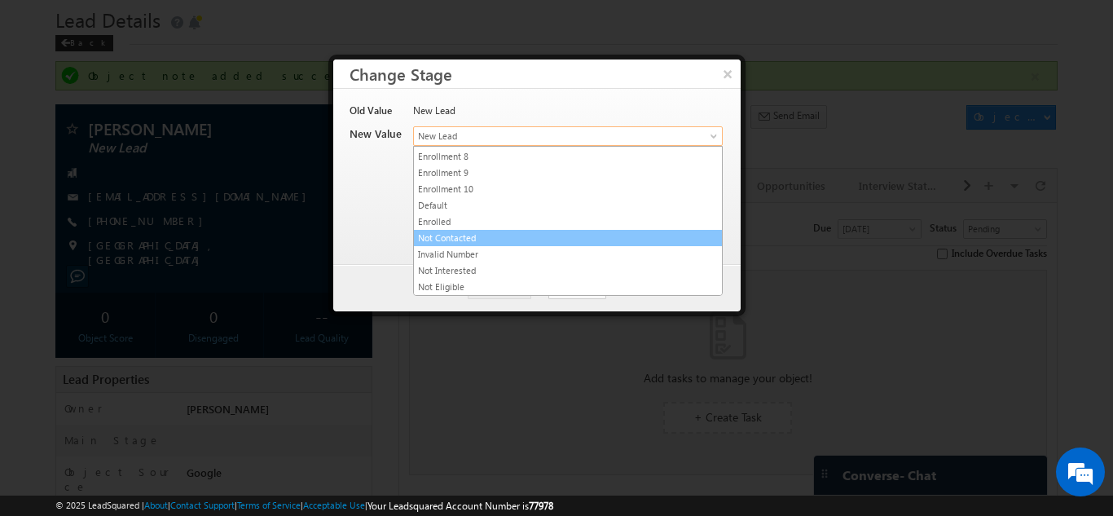
click at [523, 241] on link "Not Contacted" at bounding box center [568, 238] width 308 height 15
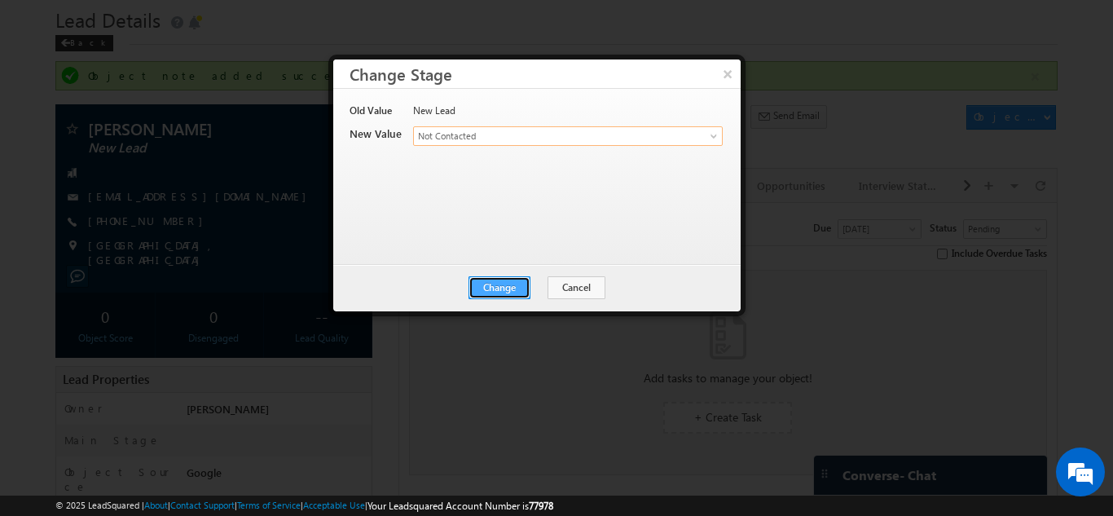
click at [523, 290] on button "Change" at bounding box center [500, 287] width 62 height 23
